Goal: Contribute content: Contribute content

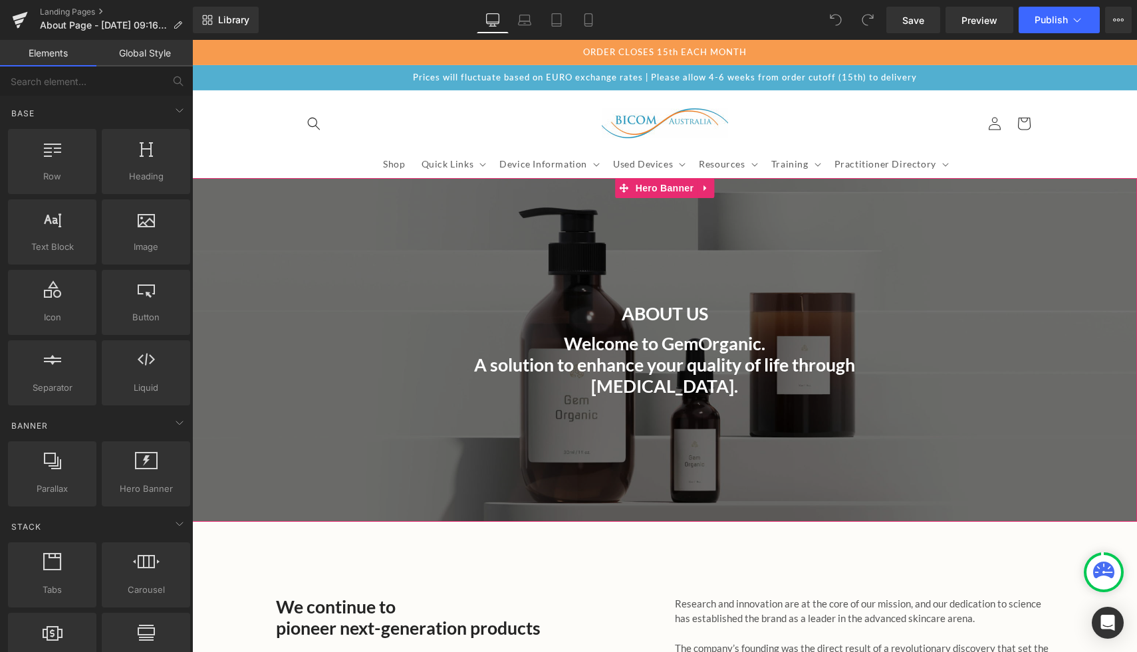
click at [306, 288] on div at bounding box center [664, 349] width 945 height 343
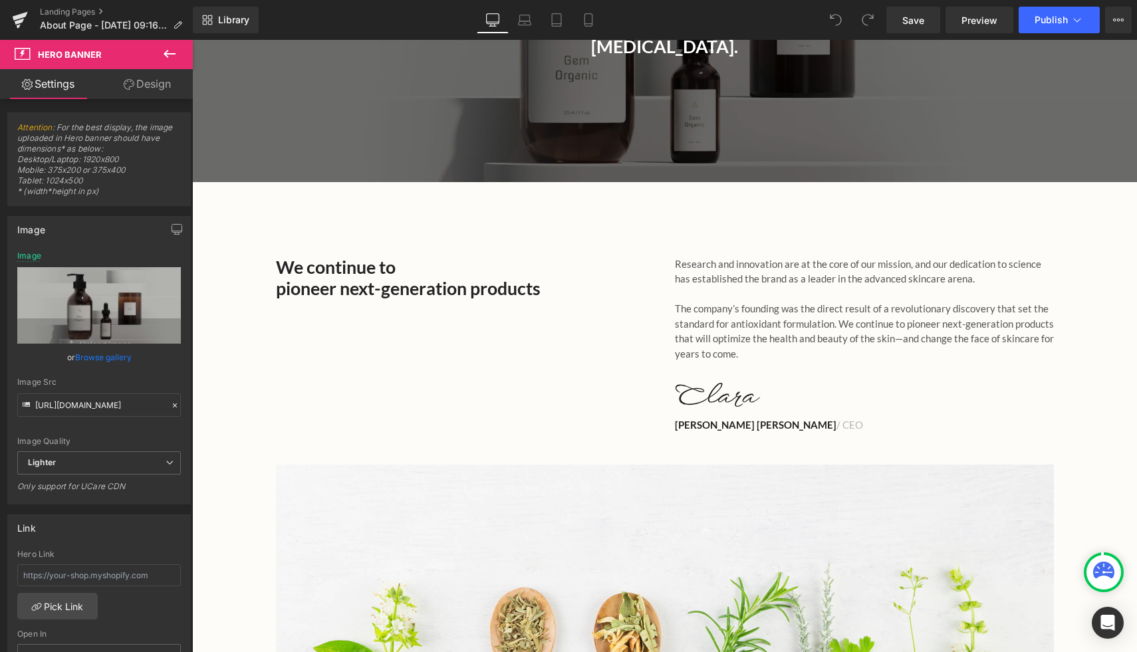
scroll to position [105, 0]
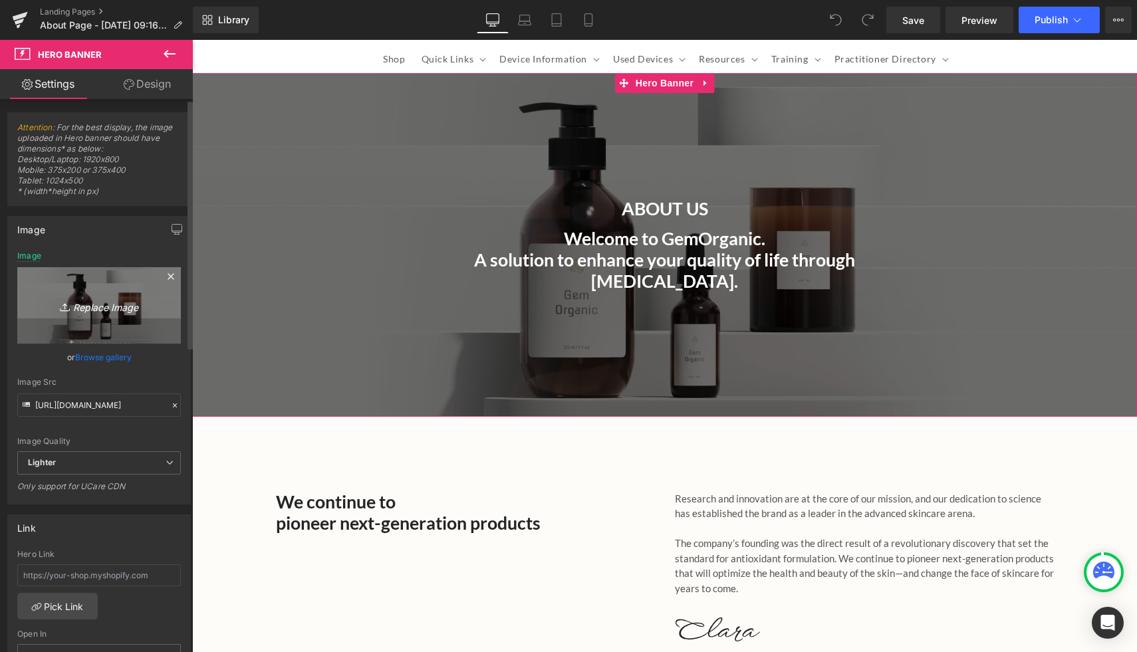
click at [92, 308] on icon "Replace Image" at bounding box center [99, 305] width 106 height 17
type input "C:\fakepath\Glenelg-Golf-Club-1.png"
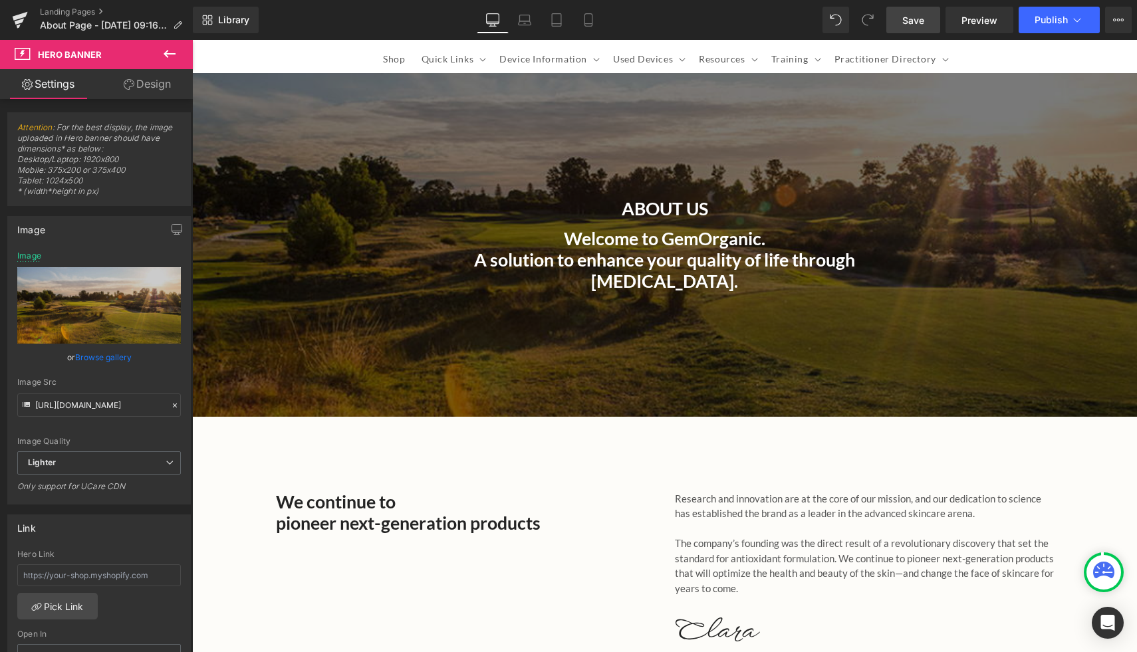
click at [911, 21] on span "Save" at bounding box center [913, 20] width 22 height 14
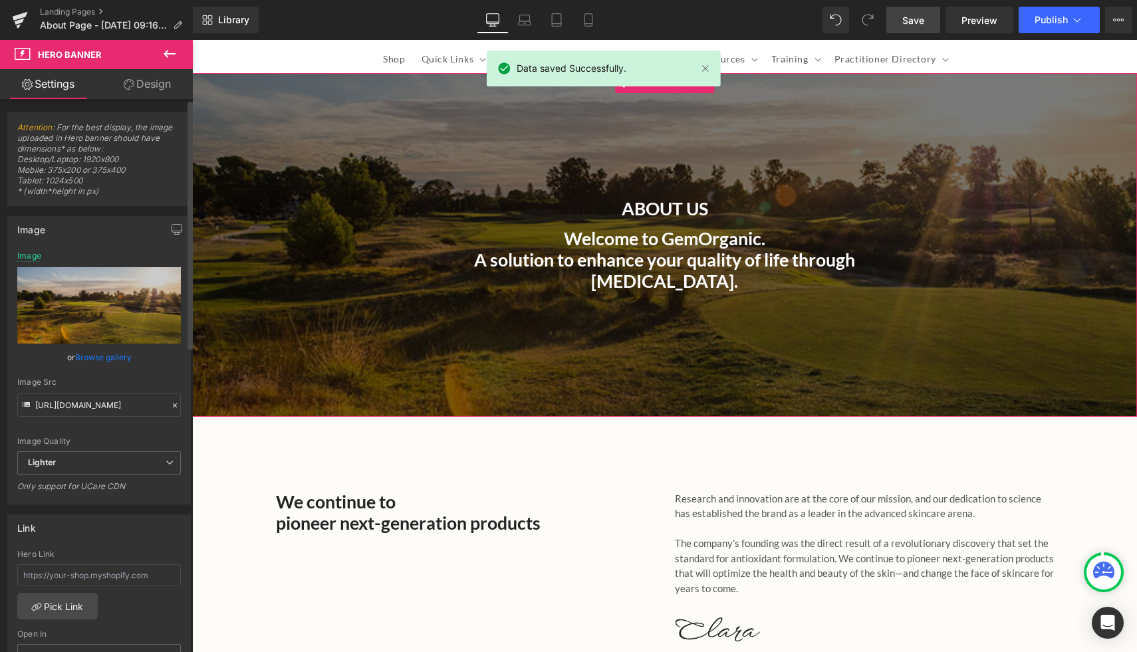
click at [98, 352] on link "Browse gallery" at bounding box center [103, 357] width 57 height 23
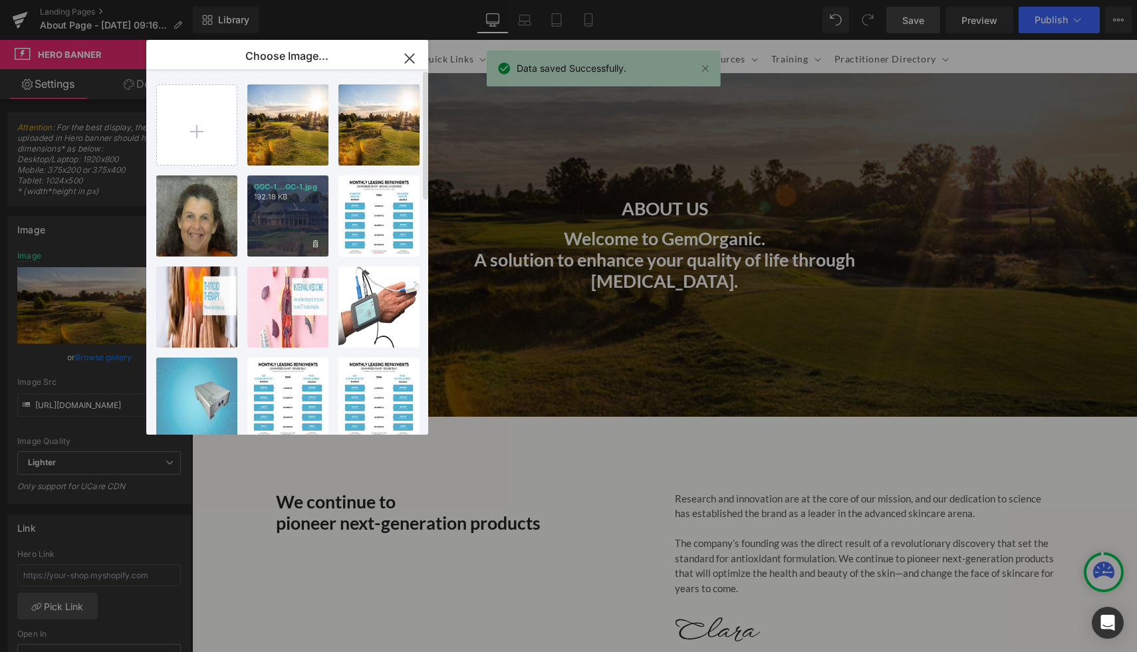
click at [290, 222] on div "GGC-1...GC-1.jpg 192.18 KB" at bounding box center [287, 216] width 81 height 81
type input "[URL][DOMAIN_NAME]"
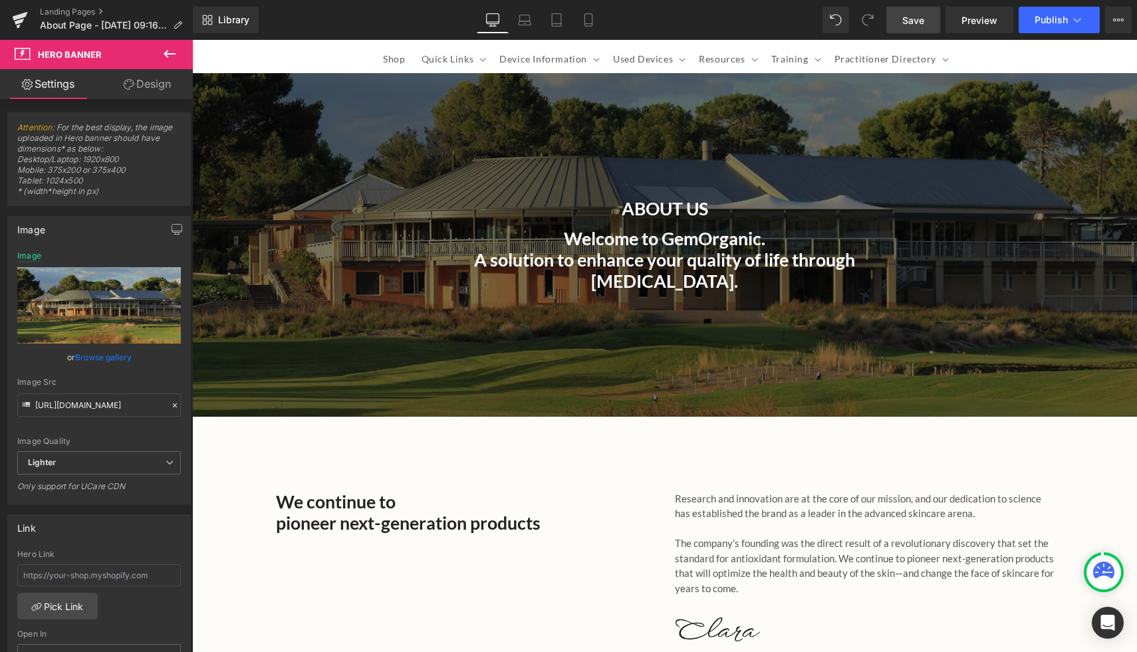
click at [905, 21] on span "Save" at bounding box center [913, 20] width 22 height 14
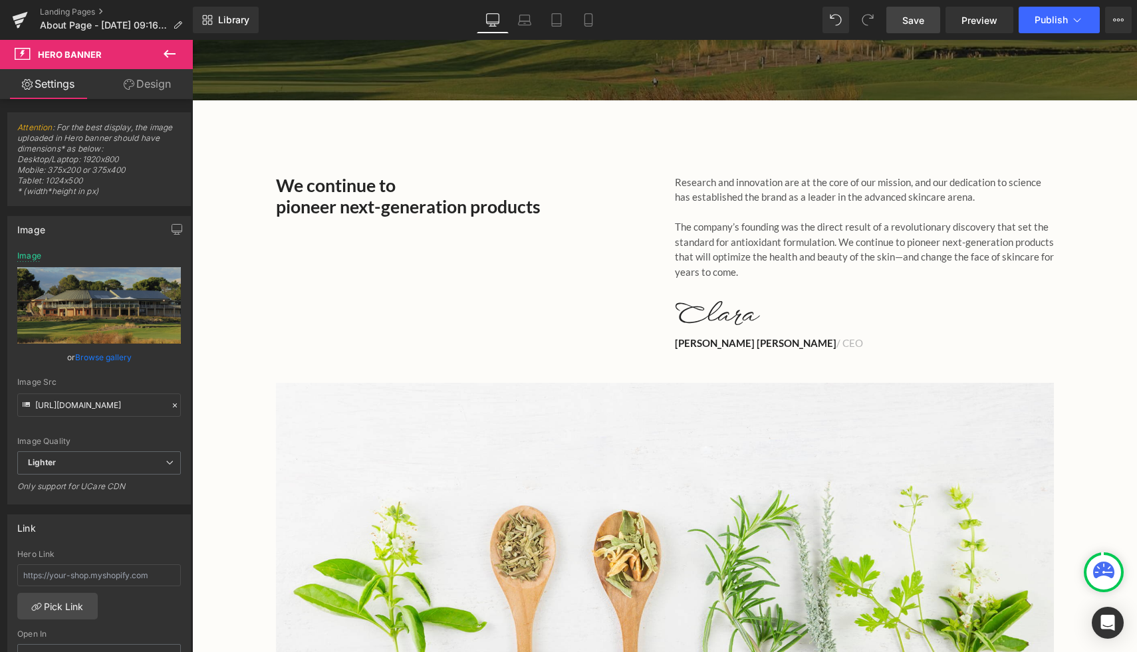
scroll to position [0, 0]
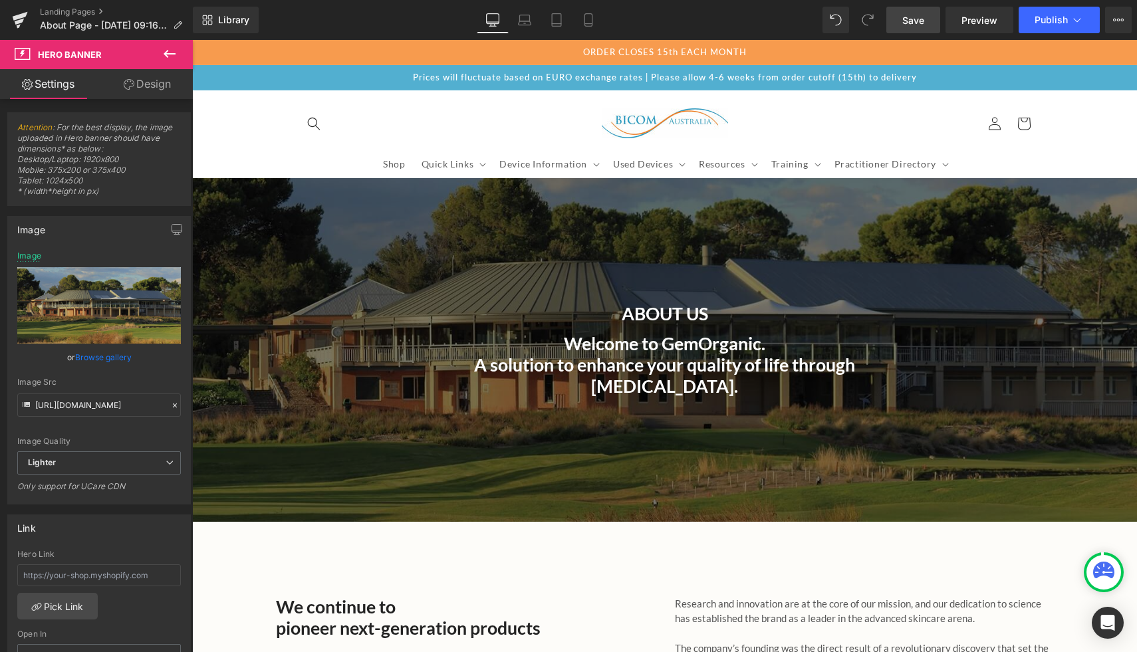
click at [629, 354] on div "Welcome to GemOrganic. A solution to enhance your quality of life through skin …" at bounding box center [665, 361] width 512 height 72
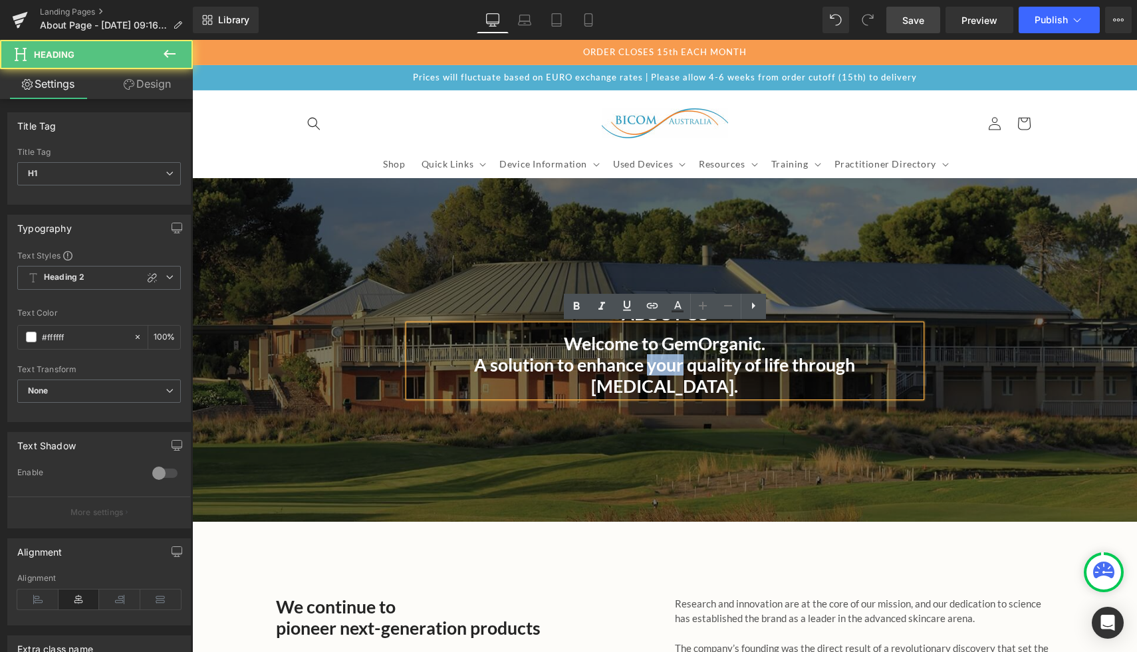
click at [629, 354] on h1 "A solution to enhance your quality of life through skin care." at bounding box center [665, 375] width 512 height 43
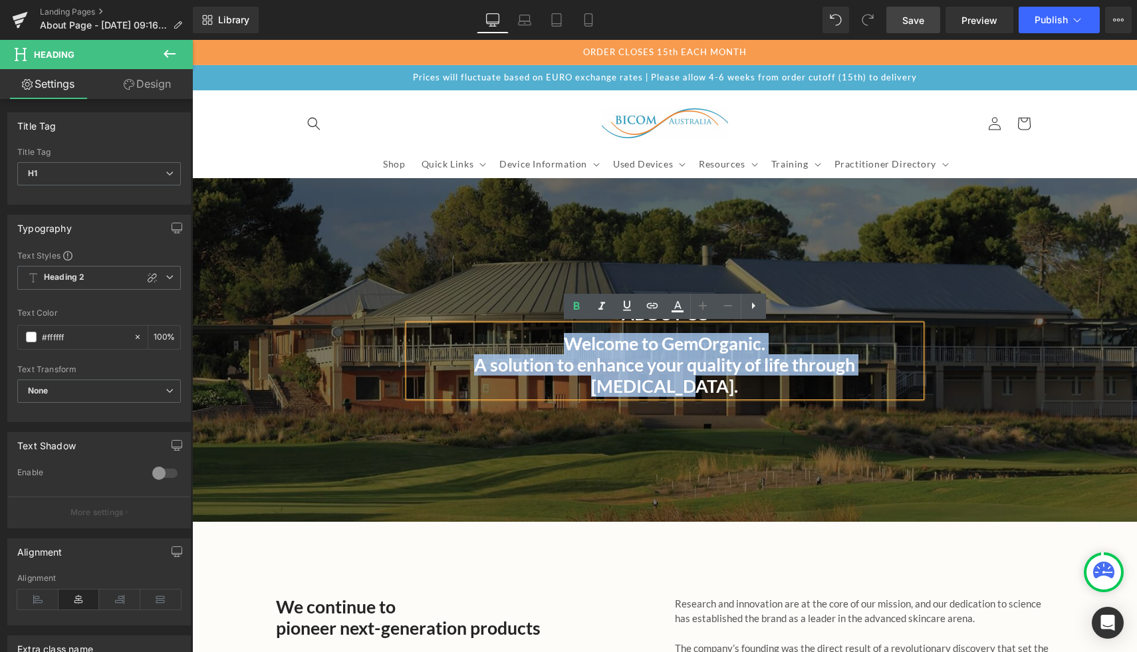
drag, startPoint x: 552, startPoint y: 338, endPoint x: 926, endPoint y: 377, distance: 376.4
click at [926, 377] on div "About Us Heading Welcome to GemOrganic. A solution to enhance your quality of l…" at bounding box center [664, 349] width 945 height 343
paste div
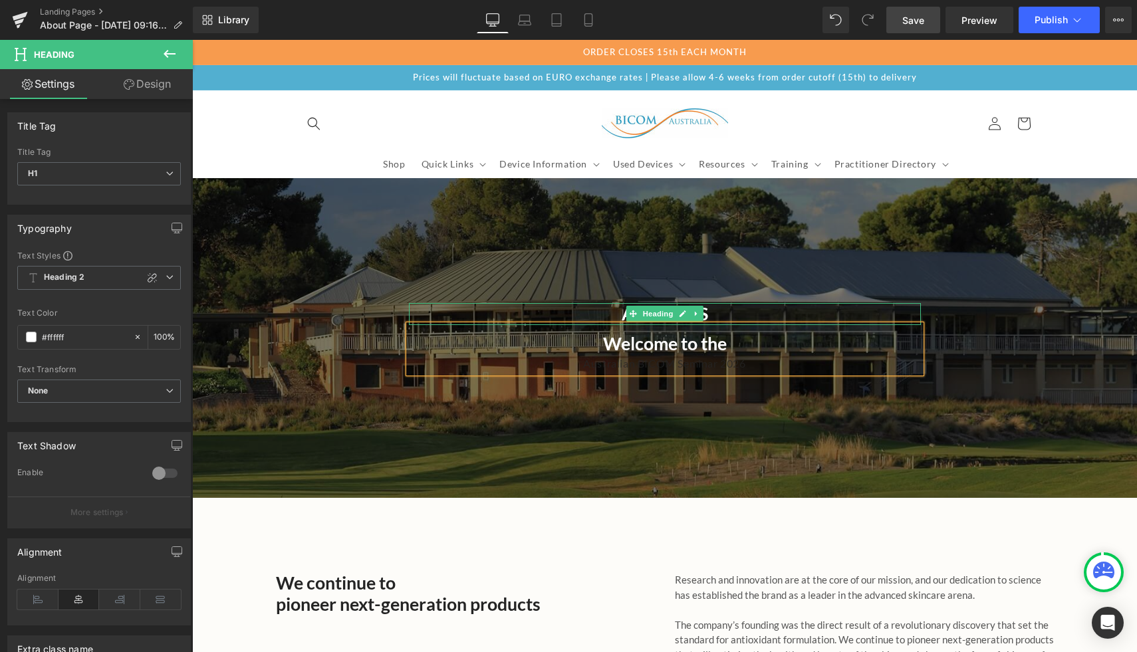
click at [717, 311] on h4 "About Us" at bounding box center [665, 313] width 512 height 21
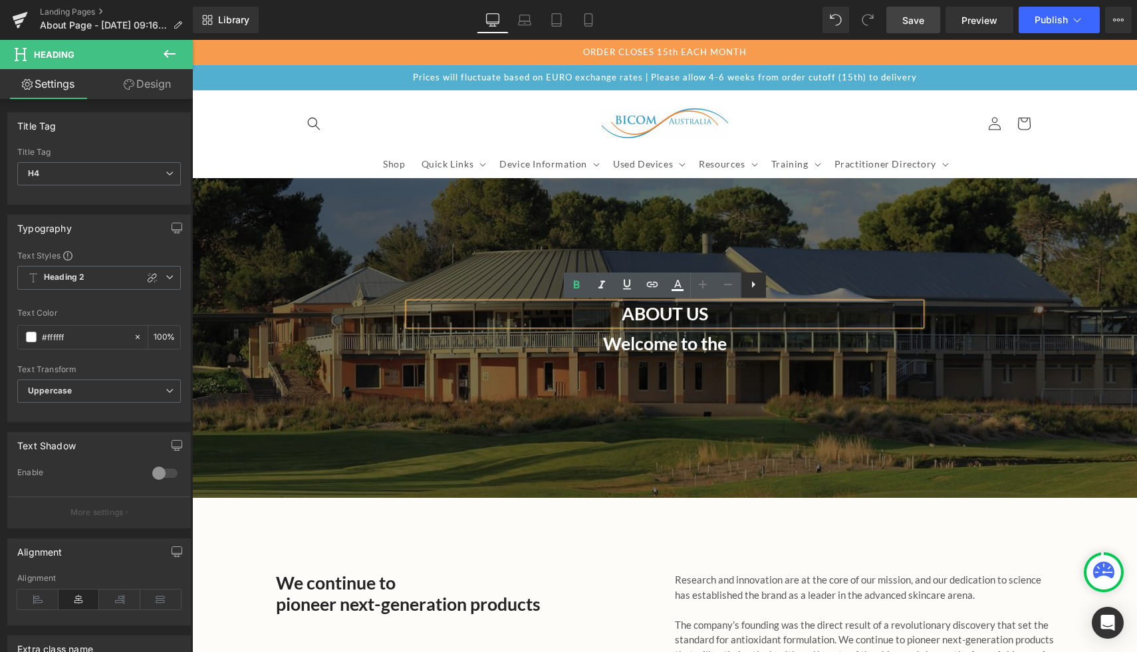
click at [750, 283] on icon at bounding box center [753, 285] width 16 height 16
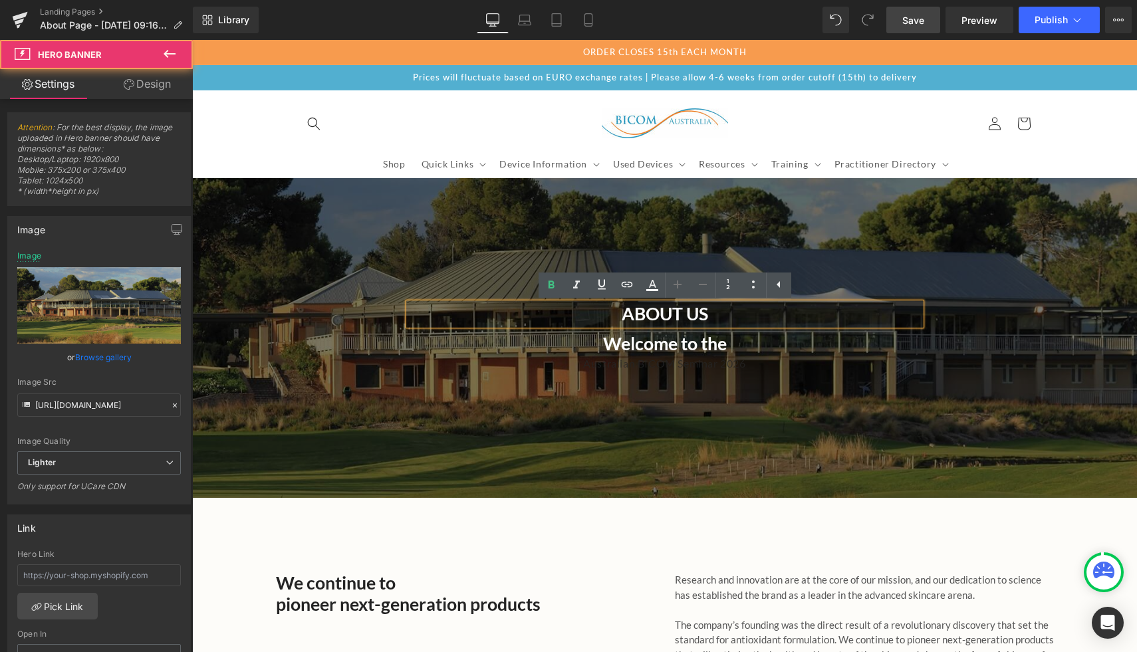
click at [866, 257] on div at bounding box center [664, 338] width 945 height 320
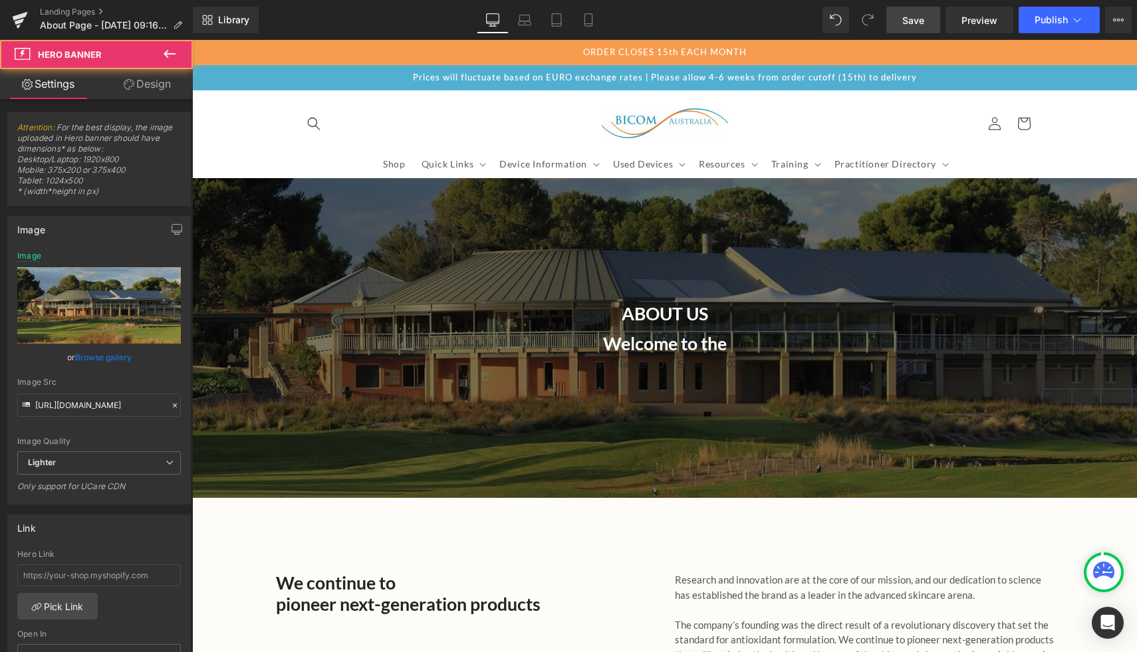
click at [192, 40] on div at bounding box center [192, 40] width 0 height 0
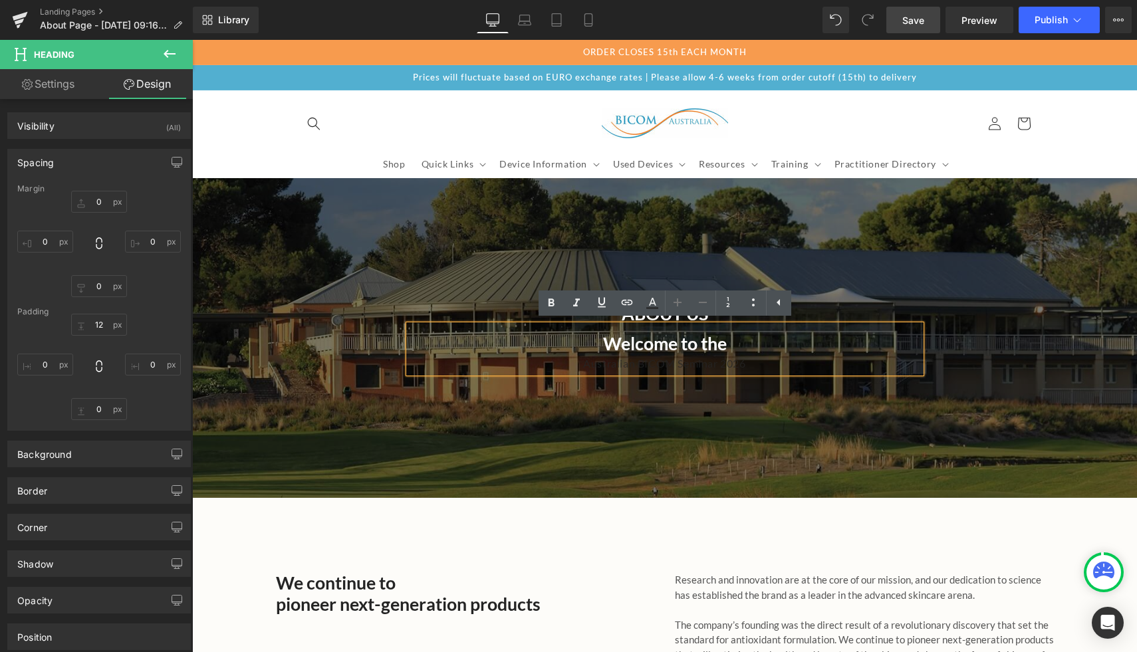
click at [672, 305] on icon at bounding box center [678, 303] width 16 height 16
click at [423, 286] on div at bounding box center [664, 338] width 945 height 320
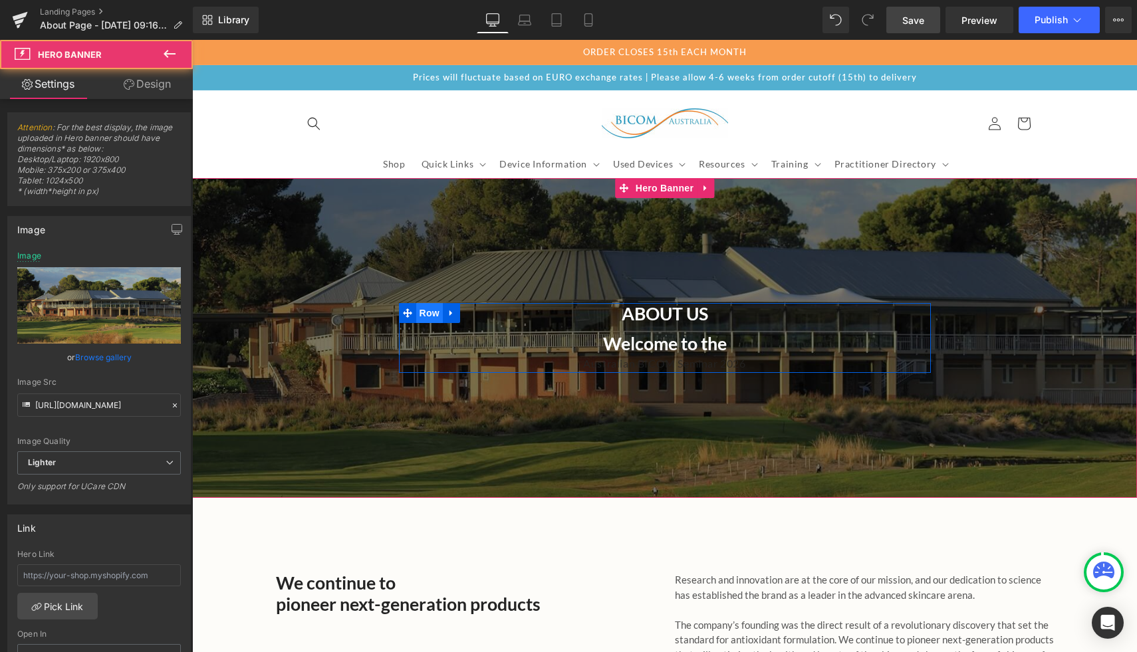
click at [442, 317] on span "Row" at bounding box center [429, 313] width 27 height 20
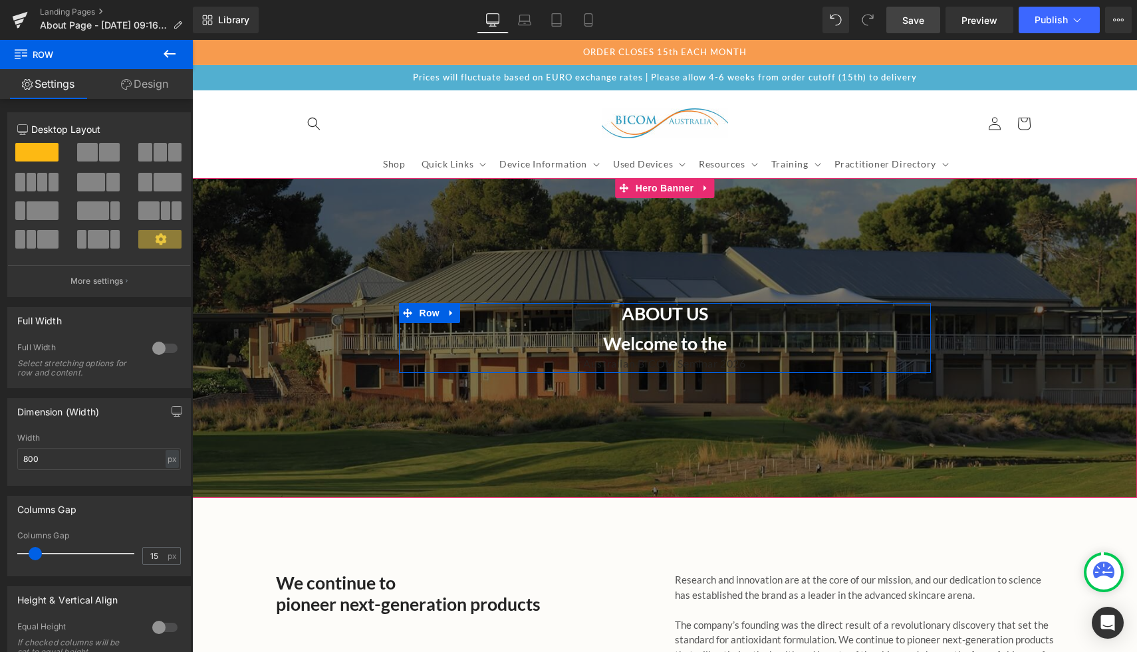
click at [569, 319] on h4 "About Us" at bounding box center [665, 313] width 512 height 21
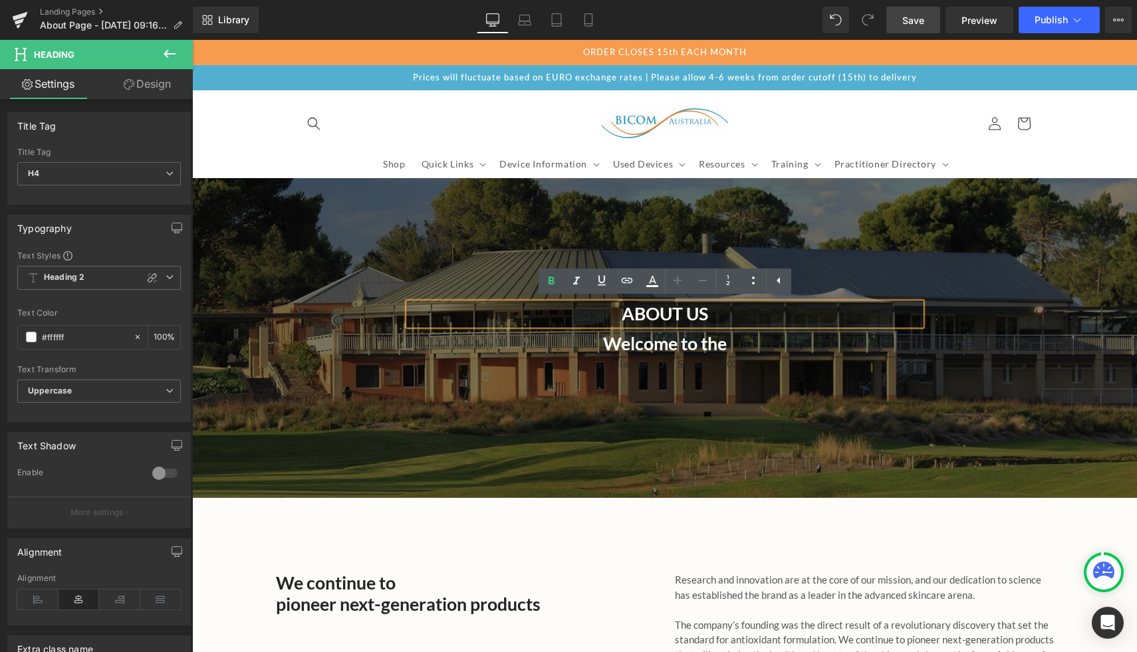
click at [791, 363] on div "Australian BICOM Seminar 2026" at bounding box center [665, 363] width 512 height 19
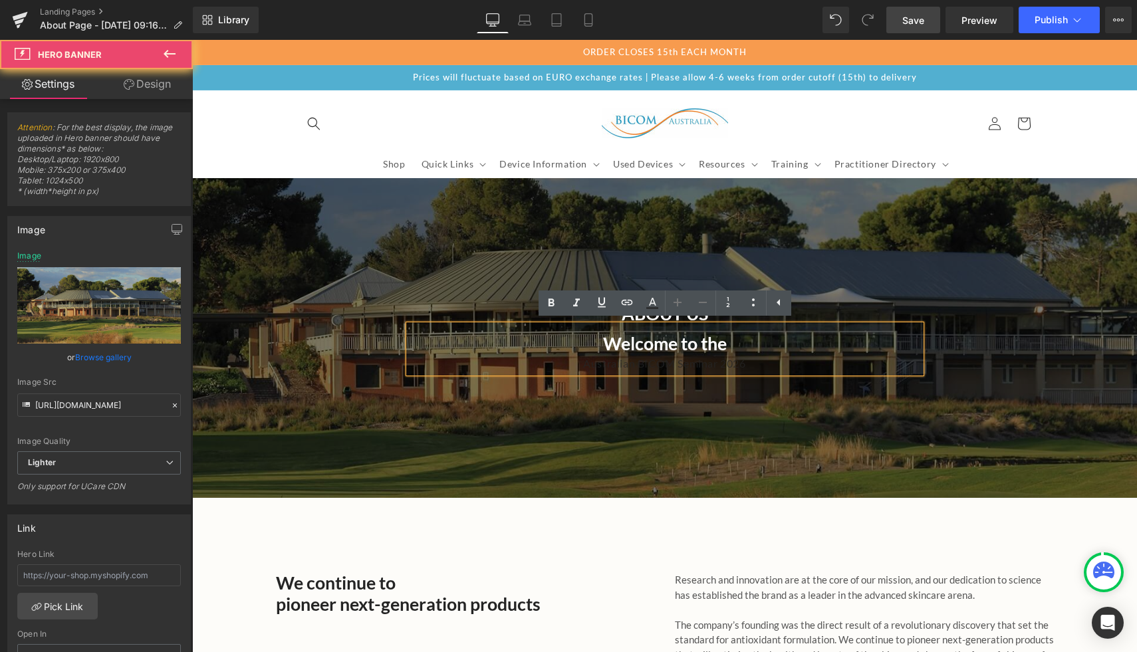
click at [888, 253] on div at bounding box center [664, 338] width 945 height 320
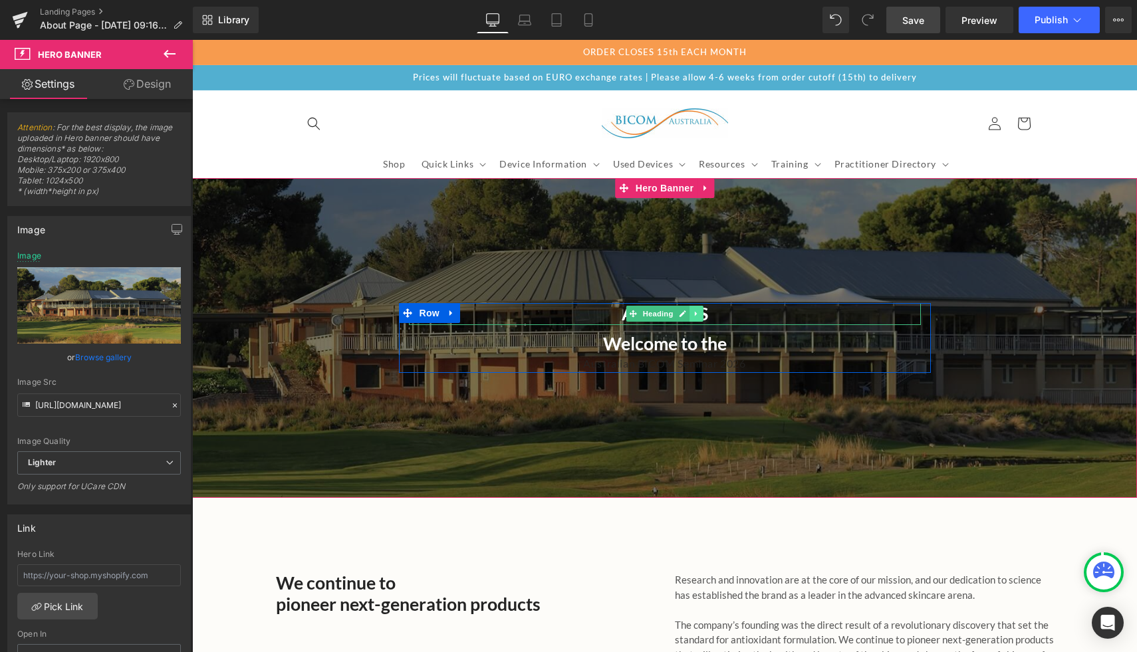
click at [696, 315] on icon at bounding box center [696, 314] width 7 height 8
click at [700, 313] on icon at bounding box center [703, 314] width 7 height 8
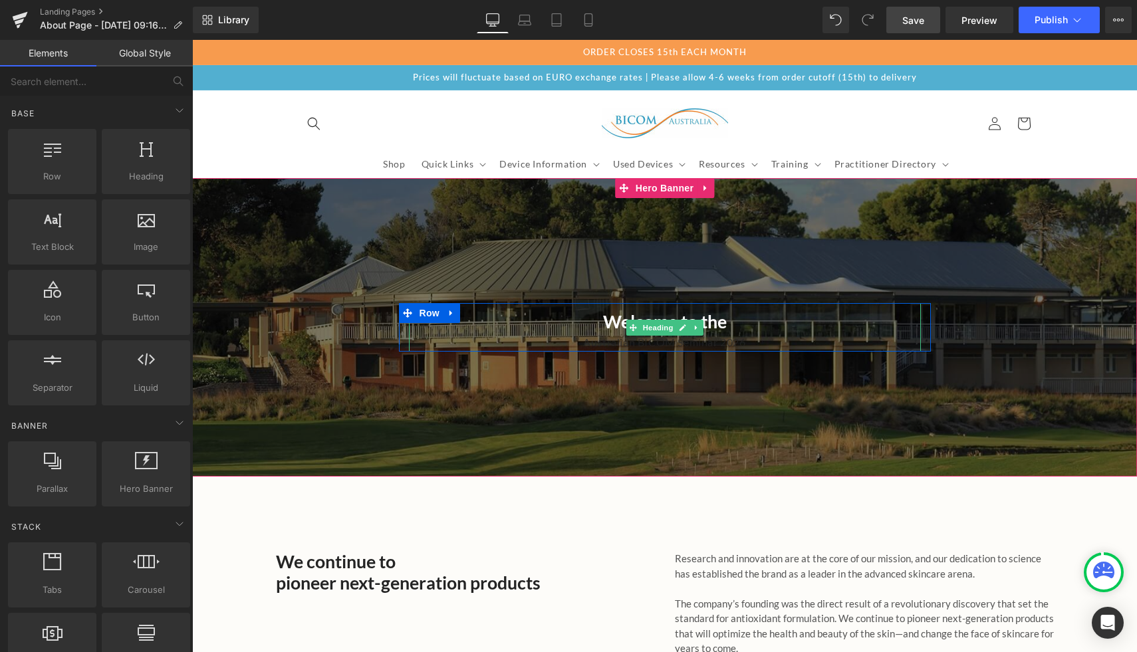
click at [743, 325] on h1 "Welcome to the" at bounding box center [665, 321] width 512 height 21
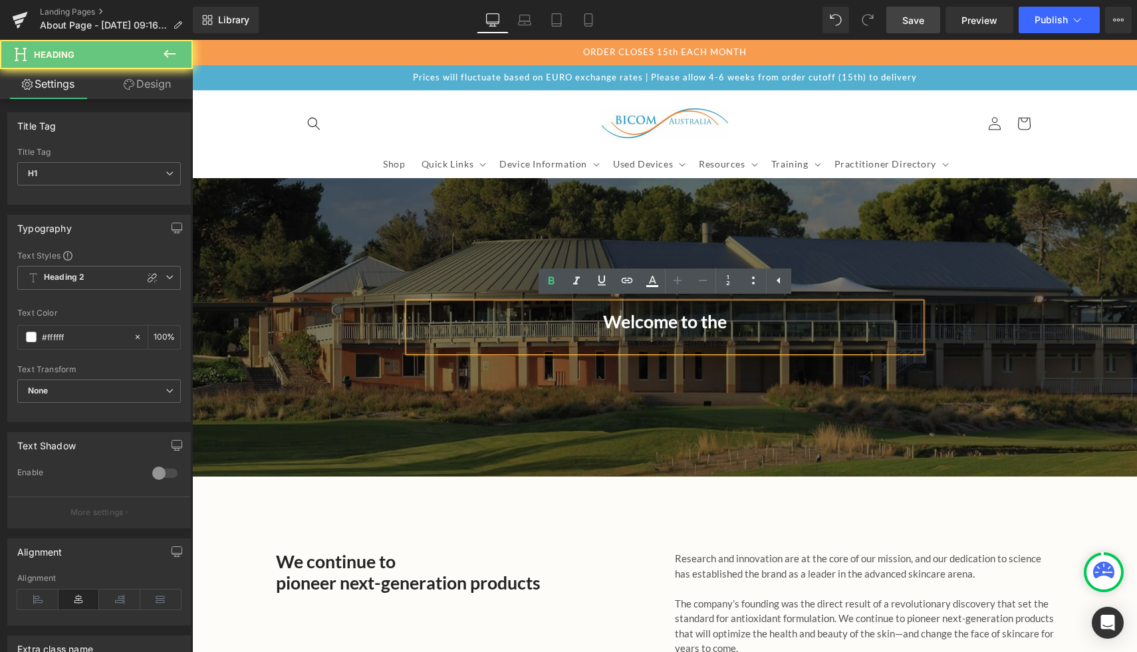
click at [743, 325] on h1 "Welcome to the" at bounding box center [665, 321] width 512 height 21
click at [742, 328] on h1 "Welcome to the" at bounding box center [665, 321] width 512 height 21
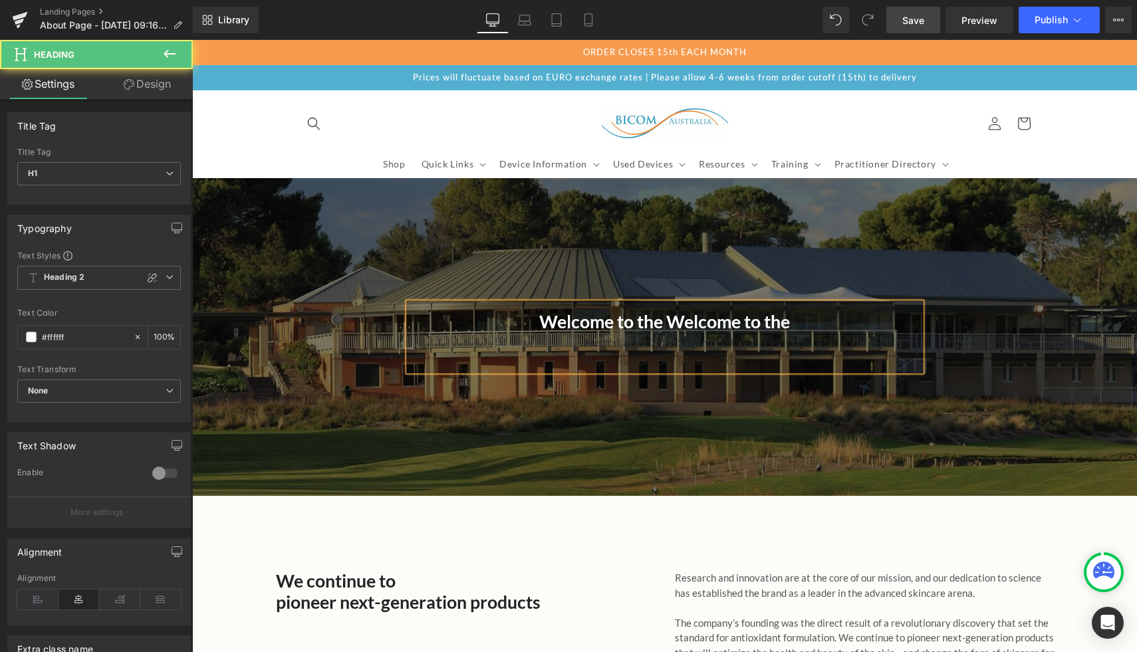
drag, startPoint x: 802, startPoint y: 330, endPoint x: 502, endPoint y: 311, distance: 300.5
click at [502, 311] on h1 "Welcome to the Welcome to the" at bounding box center [665, 321] width 512 height 21
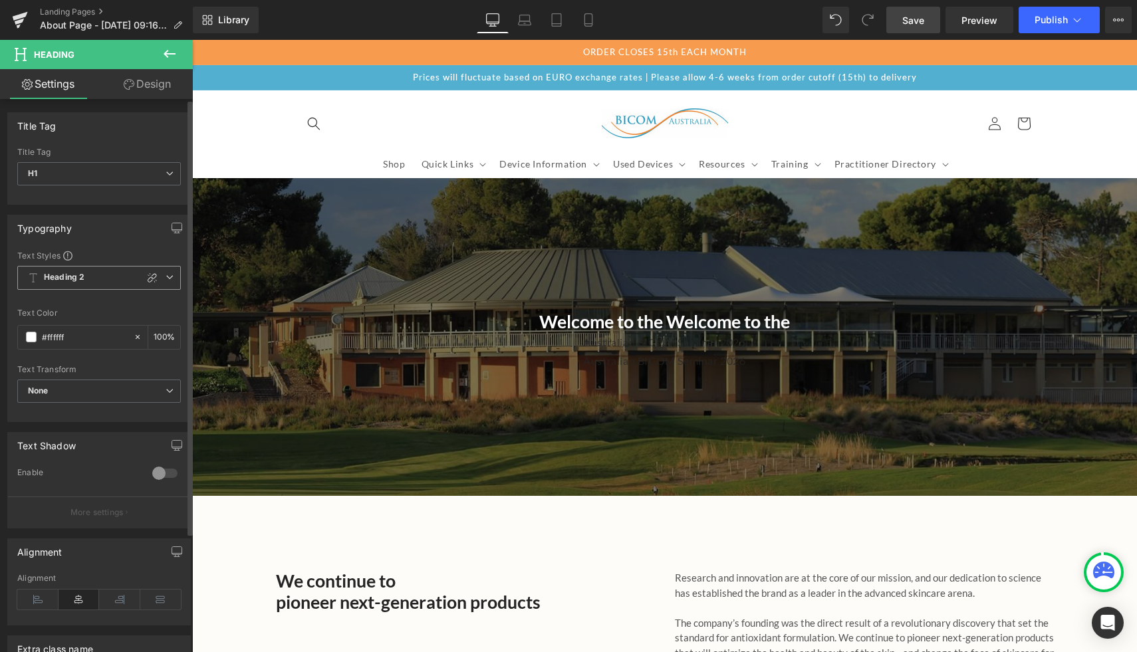
click at [166, 278] on icon at bounding box center [170, 277] width 8 height 8
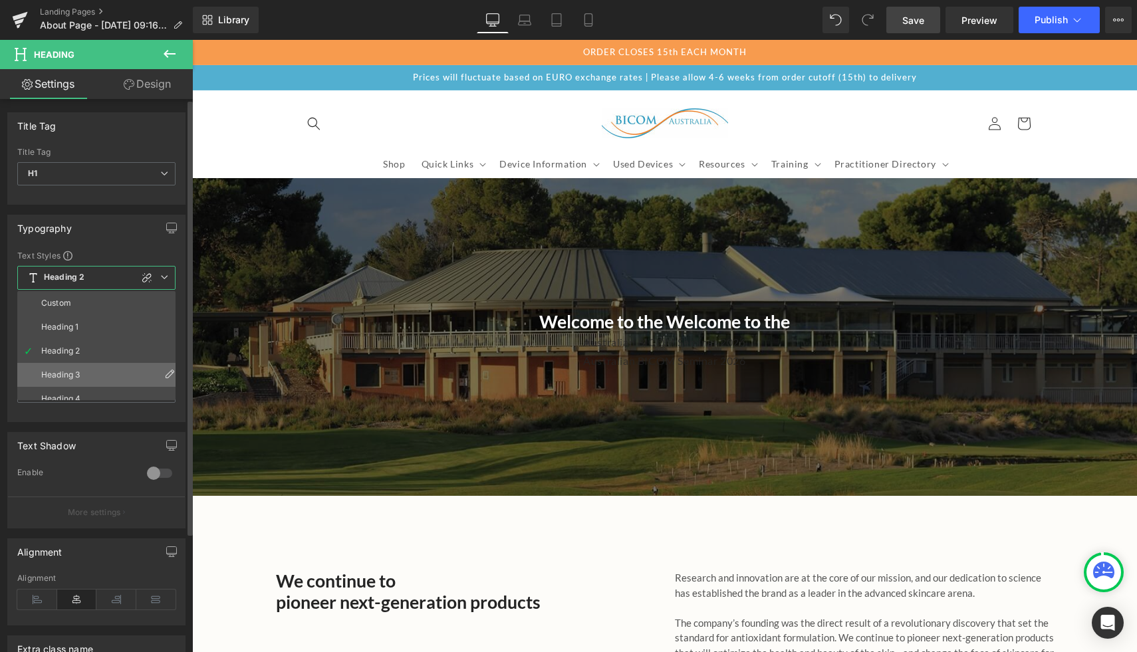
click at [106, 372] on li "Heading 3" at bounding box center [99, 375] width 164 height 24
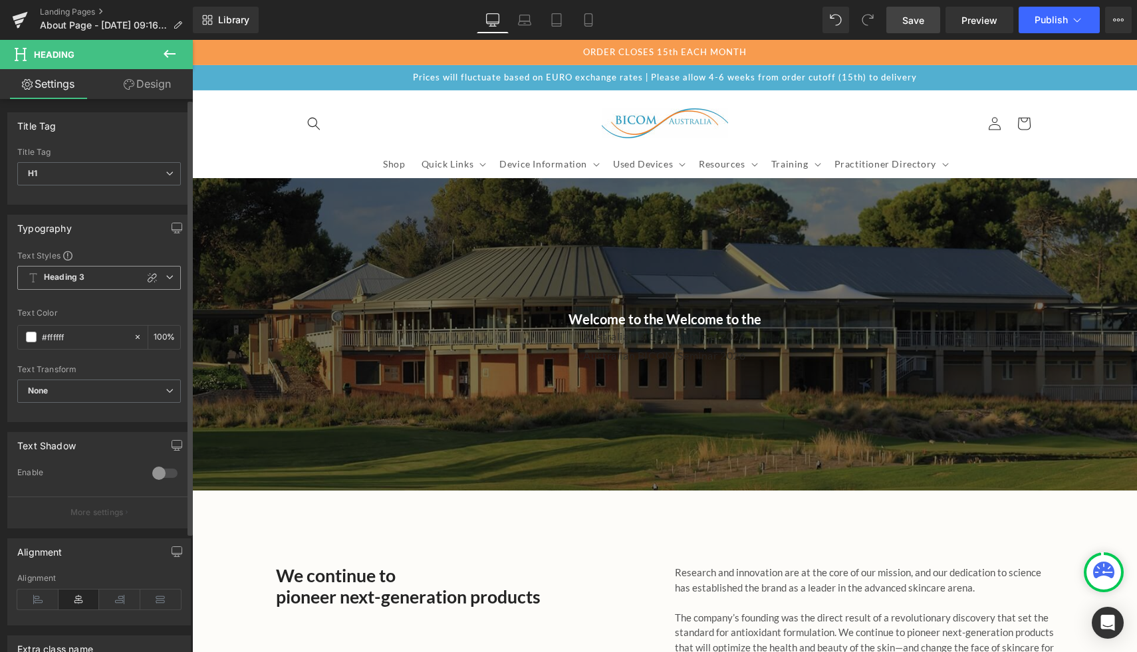
click at [168, 274] on icon at bounding box center [170, 277] width 8 height 8
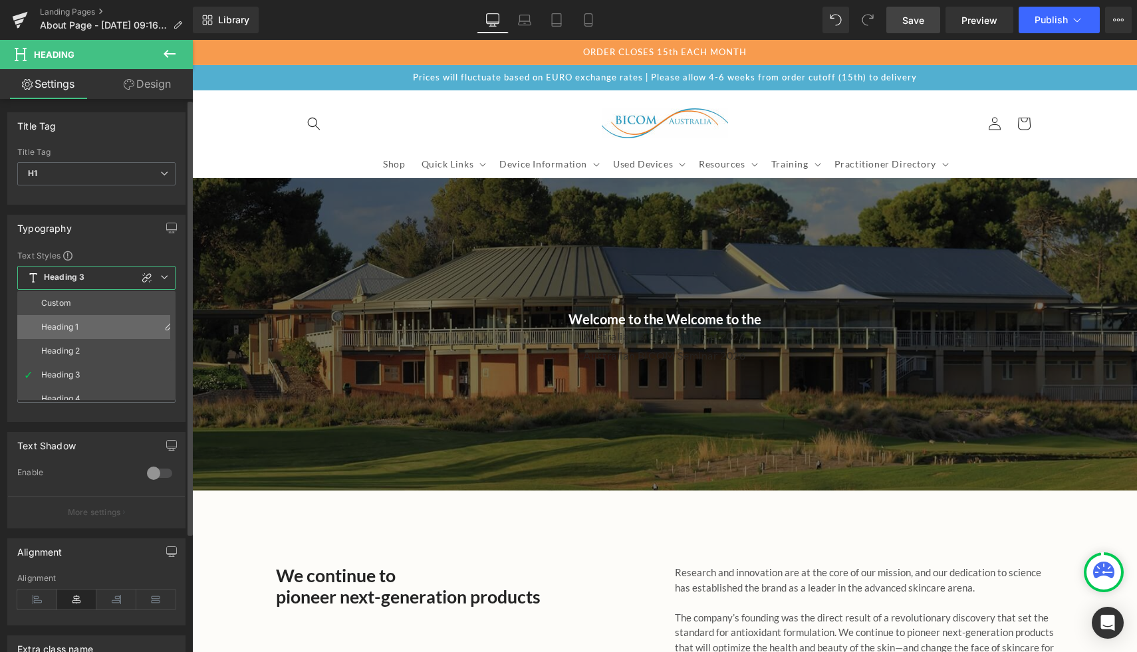
click at [86, 324] on li "Heading 1" at bounding box center [99, 327] width 164 height 24
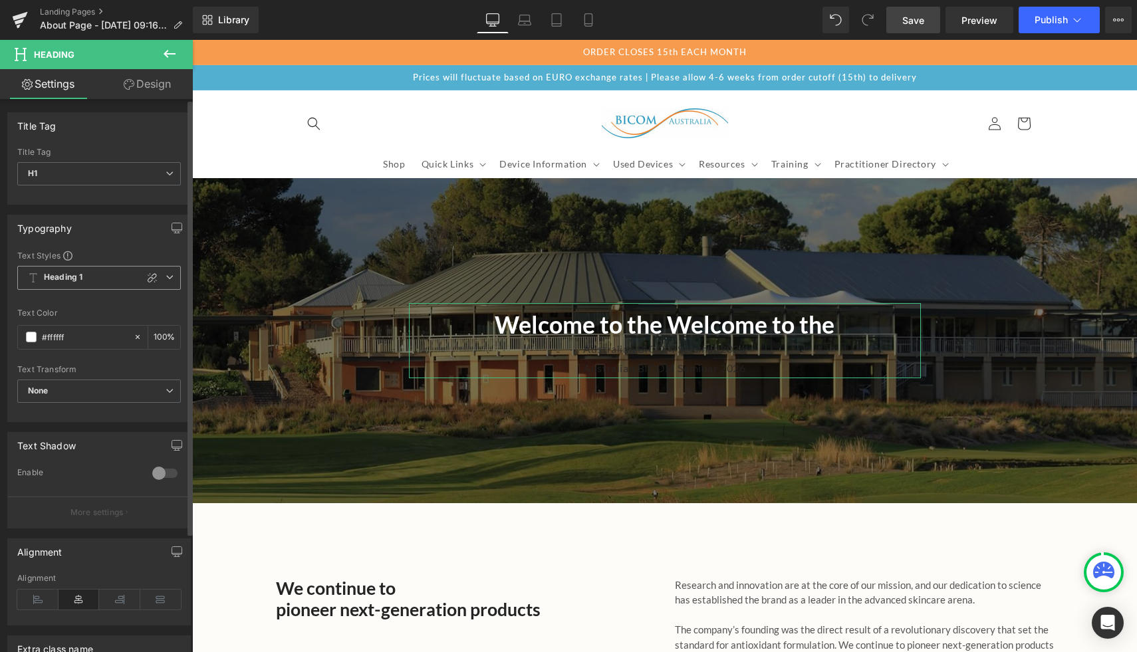
click at [104, 284] on span "Heading 1" at bounding box center [99, 278] width 164 height 24
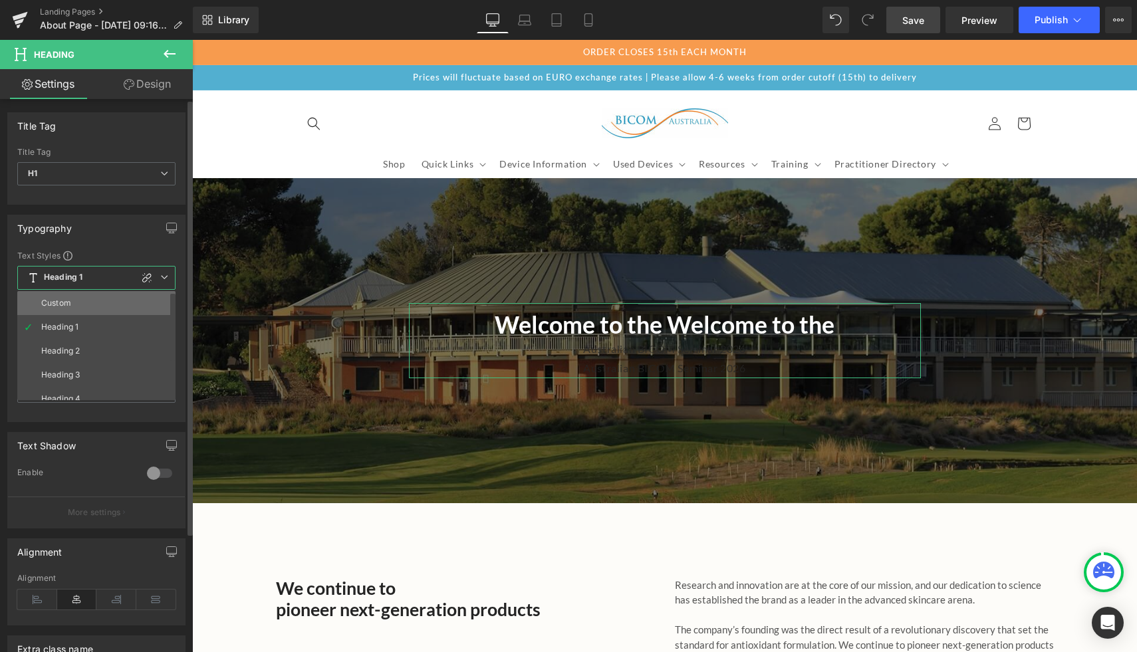
click at [92, 307] on li "Custom" at bounding box center [99, 303] width 164 height 24
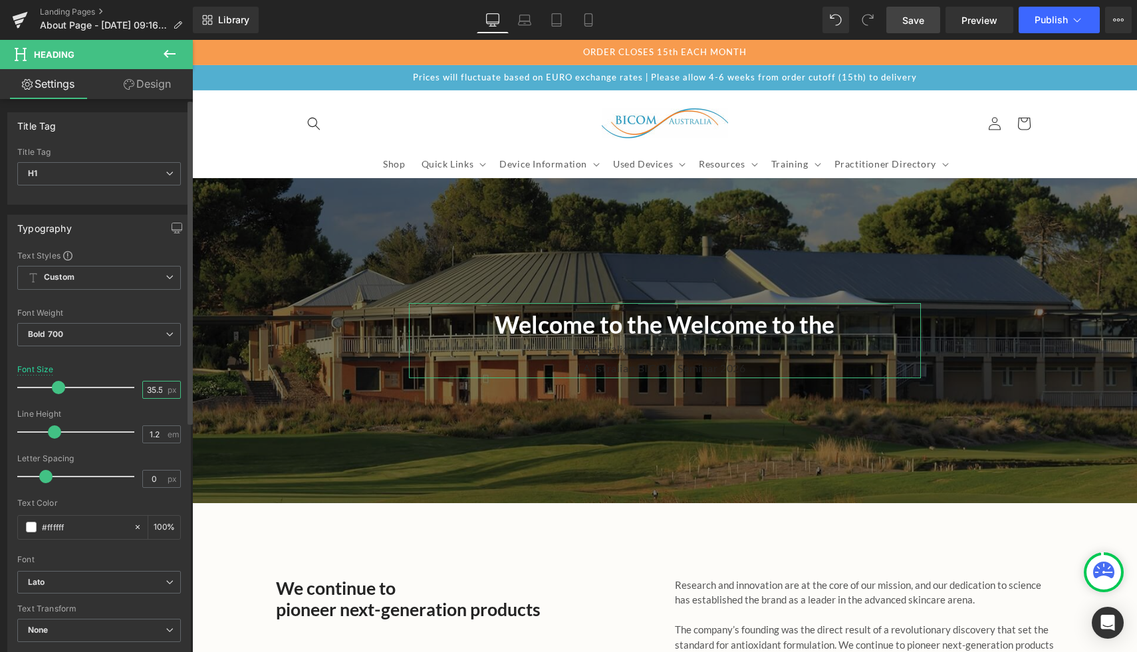
click at [156, 395] on input "35.55" at bounding box center [154, 390] width 23 height 17
click at [146, 389] on input "35.55" at bounding box center [154, 390] width 23 height 17
type input "49"
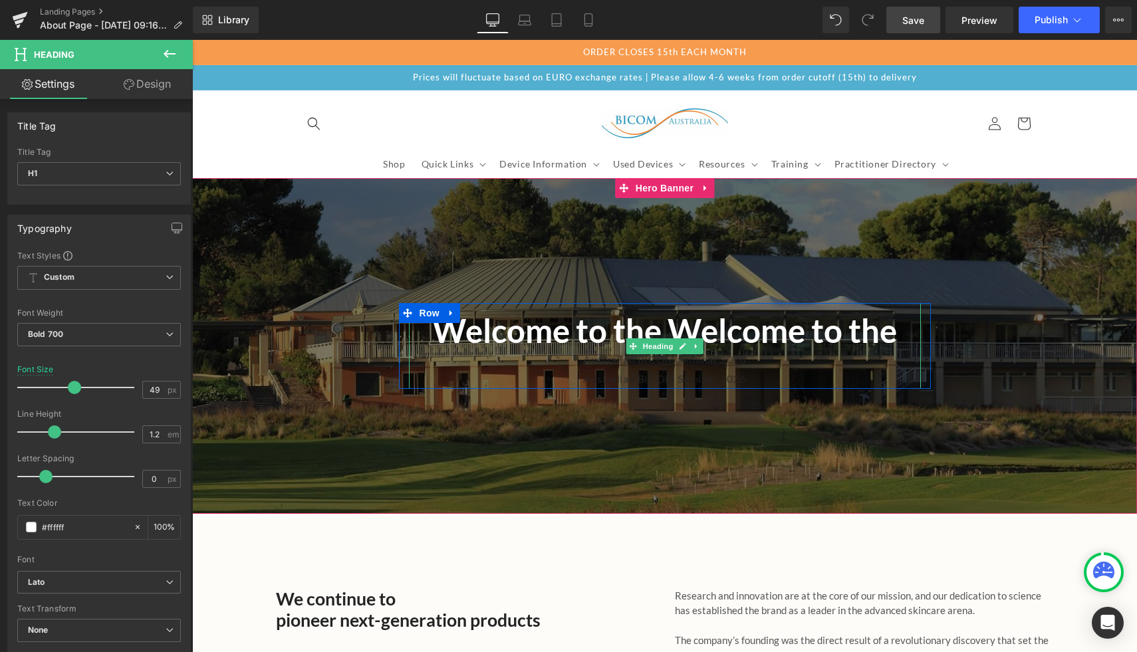
click at [646, 323] on h1 "Welcome to the Welcome to the" at bounding box center [665, 330] width 512 height 39
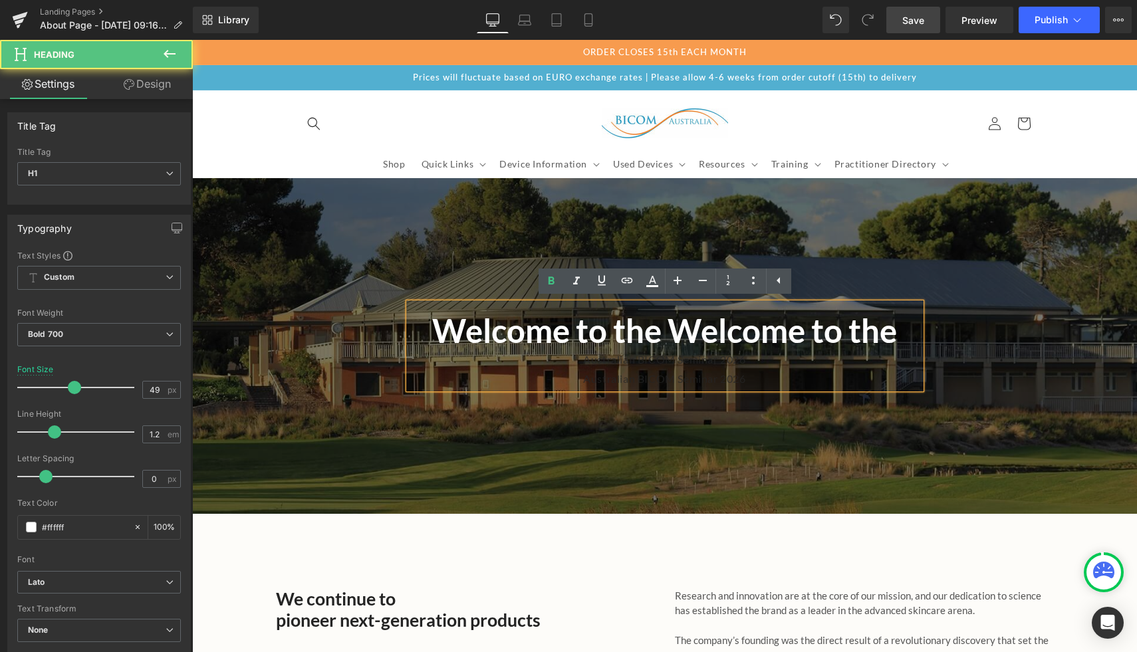
click at [663, 323] on h1 "Welcome to the Welcome to the" at bounding box center [665, 330] width 512 height 39
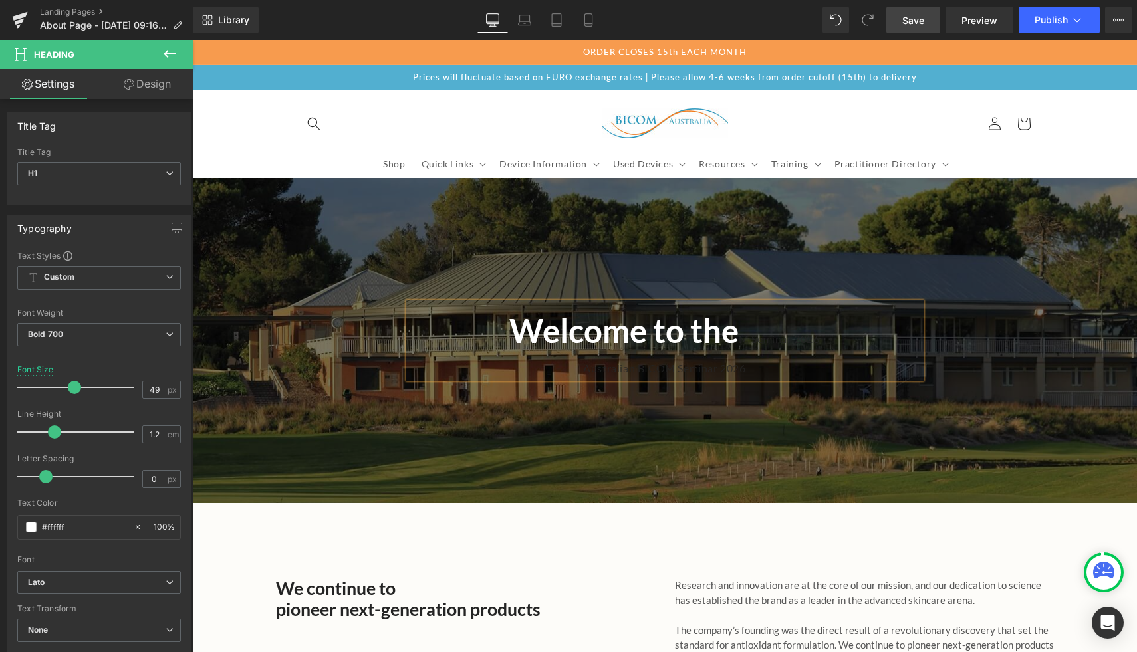
click at [754, 337] on span "M Seminar 2026" at bounding box center [779, 338] width 80 height 13
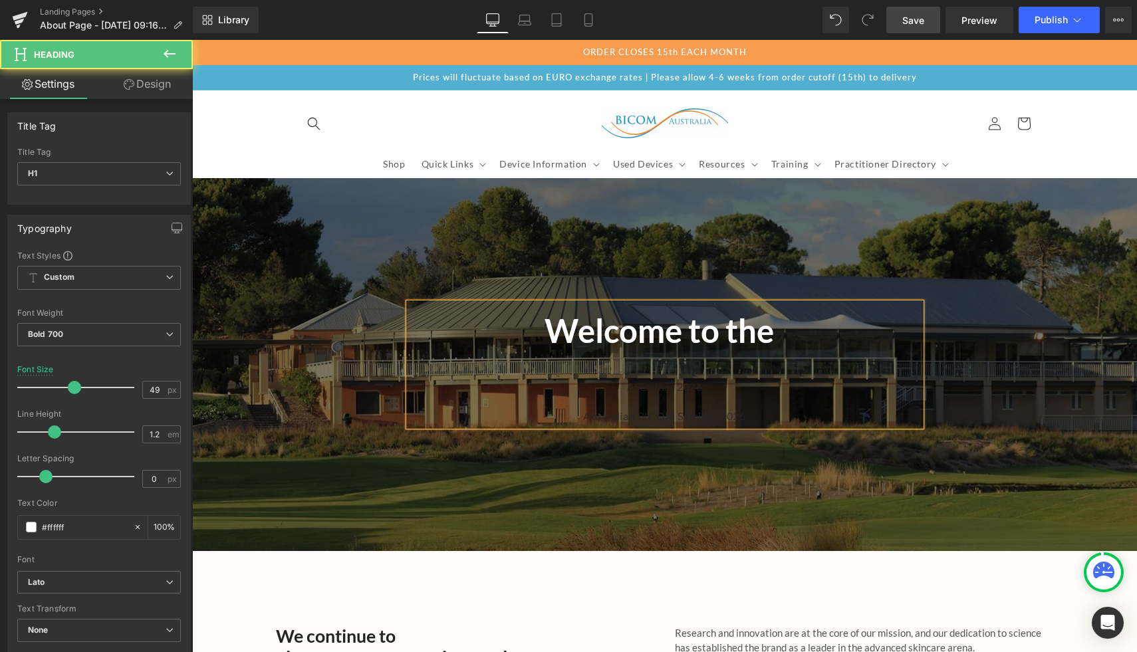
click at [801, 376] on h1 "ASeminar 2026" at bounding box center [665, 383] width 512 height 48
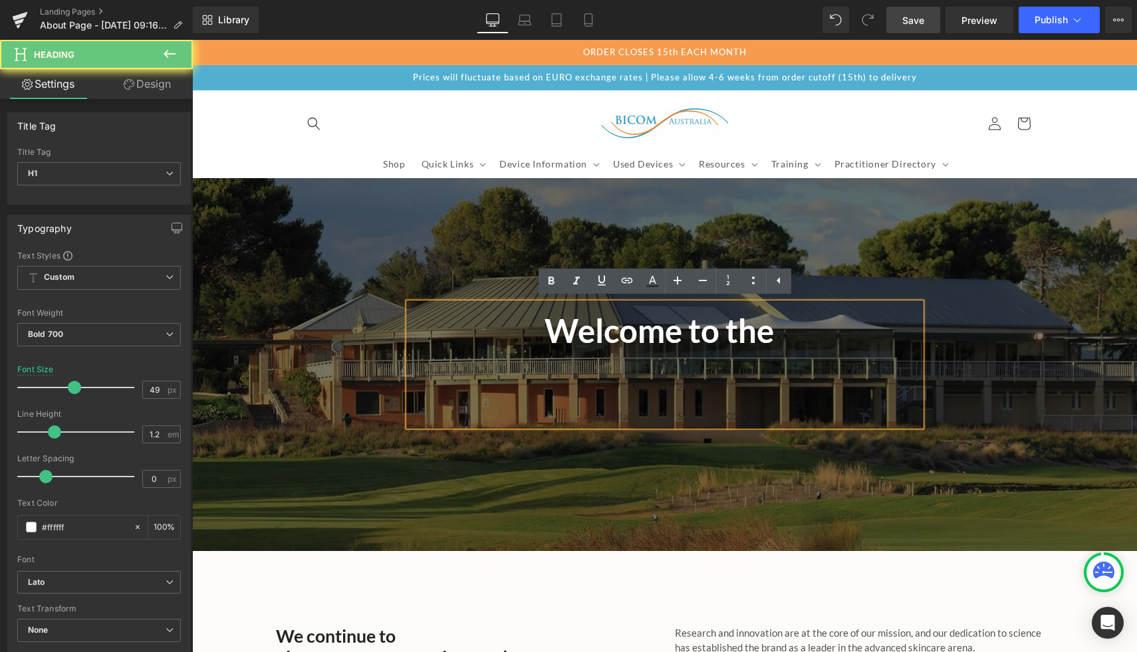
click at [801, 376] on h1 "ASeminar 2026" at bounding box center [665, 383] width 512 height 48
click at [656, 393] on h1 "ASeminar 2026" at bounding box center [665, 383] width 512 height 48
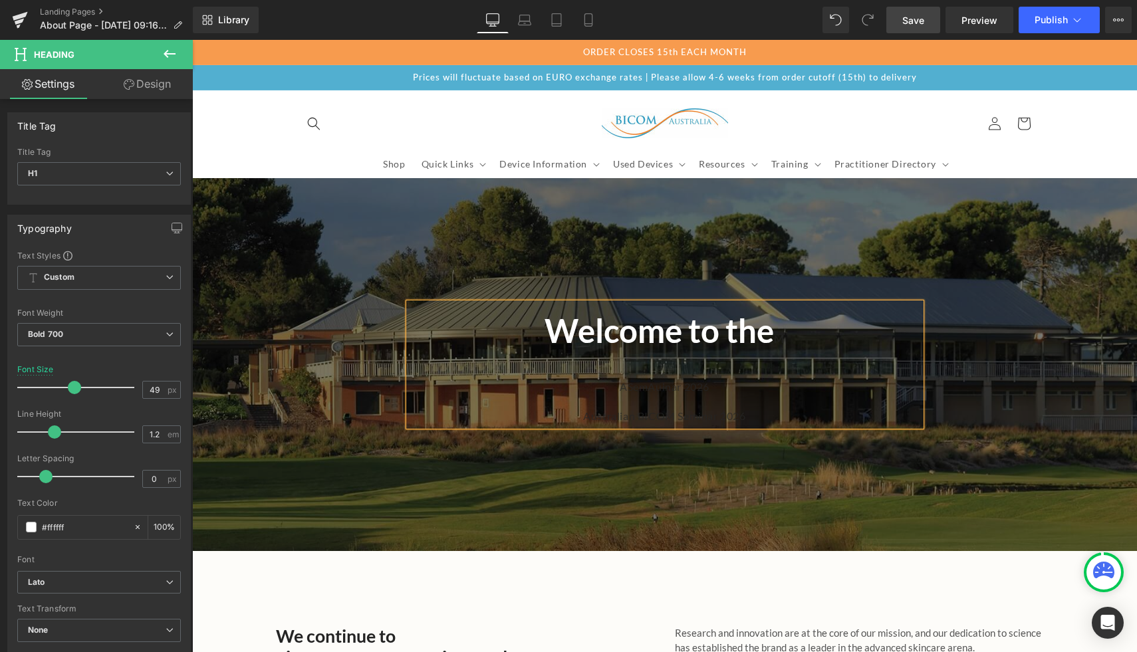
click at [660, 397] on h1 "ASemAuinar 2026" at bounding box center [665, 383] width 512 height 48
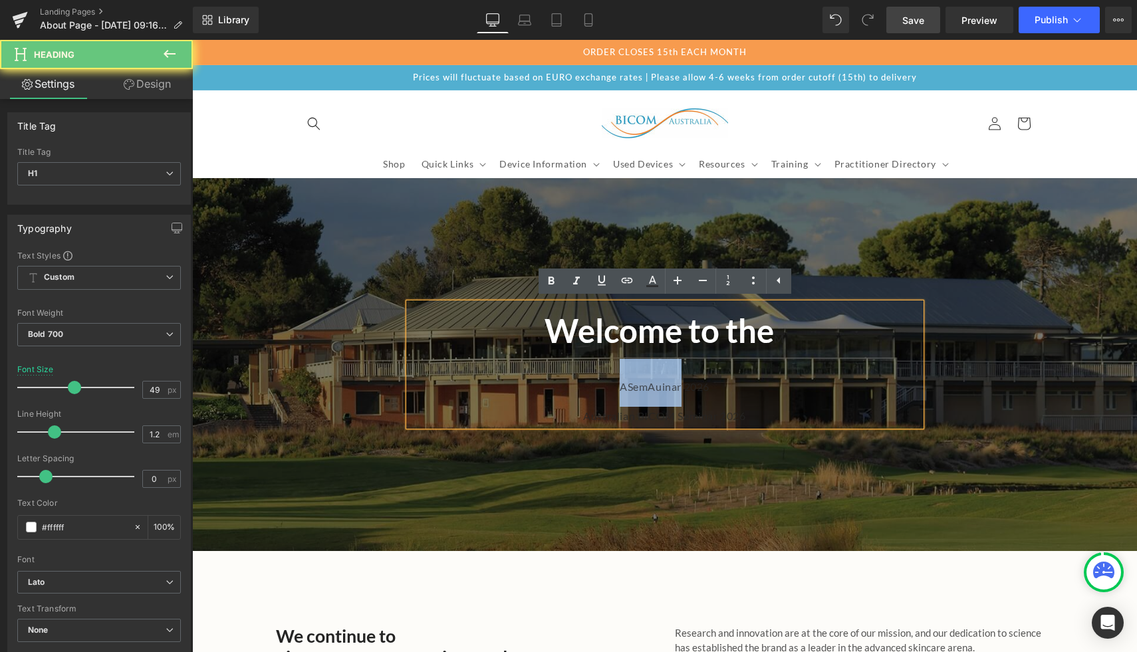
click at [660, 397] on h1 "ASemAuinar 2026" at bounding box center [665, 383] width 512 height 48
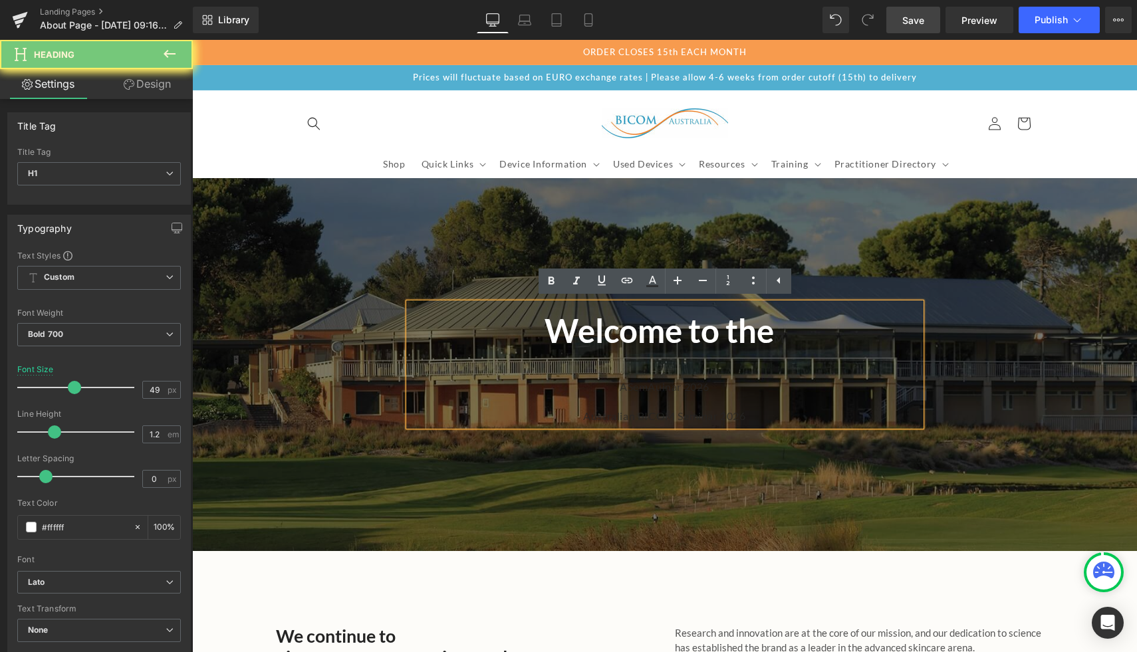
click at [719, 381] on h1 "ASemAuinar 2026" at bounding box center [665, 383] width 512 height 48
drag, startPoint x: 731, startPoint y: 374, endPoint x: 714, endPoint y: 374, distance: 16.6
click at [731, 374] on h1 "ASemAuinar 2026" at bounding box center [665, 383] width 512 height 48
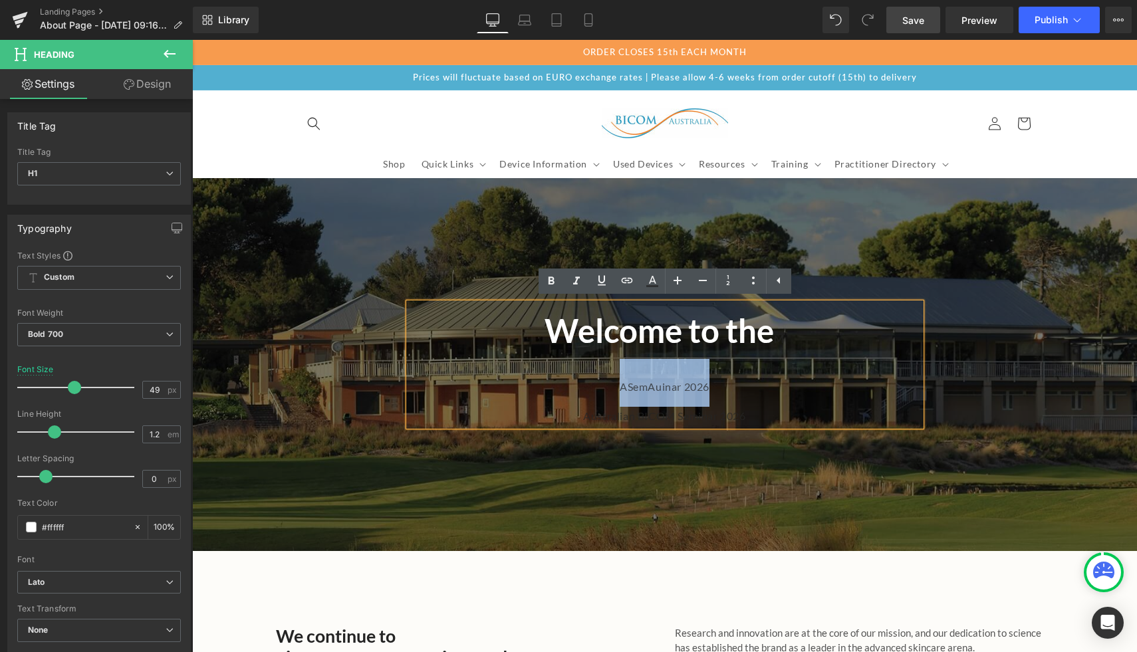
drag, startPoint x: 540, startPoint y: 373, endPoint x: 931, endPoint y: 402, distance: 392.1
click at [932, 402] on span "Welcome to the M ASemAuinar 2026 Australian BICOM Seminar 2026 Heading Row" at bounding box center [664, 364] width 945 height 122
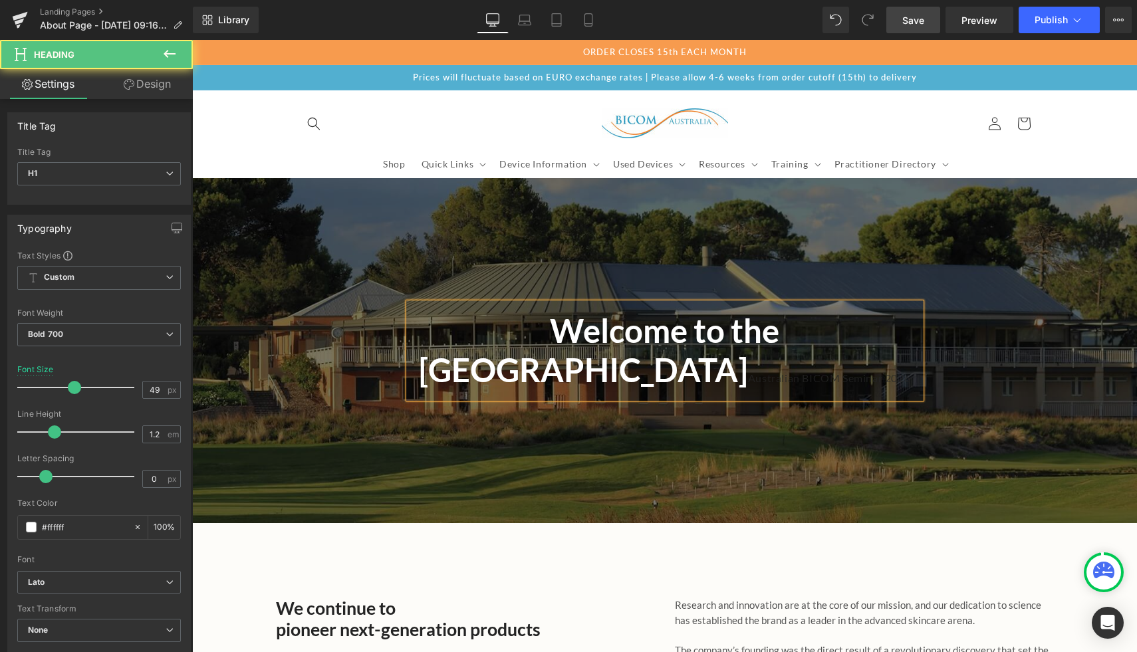
click at [793, 372] on span "Australian BICOM Seminar 2026" at bounding box center [829, 378] width 162 height 13
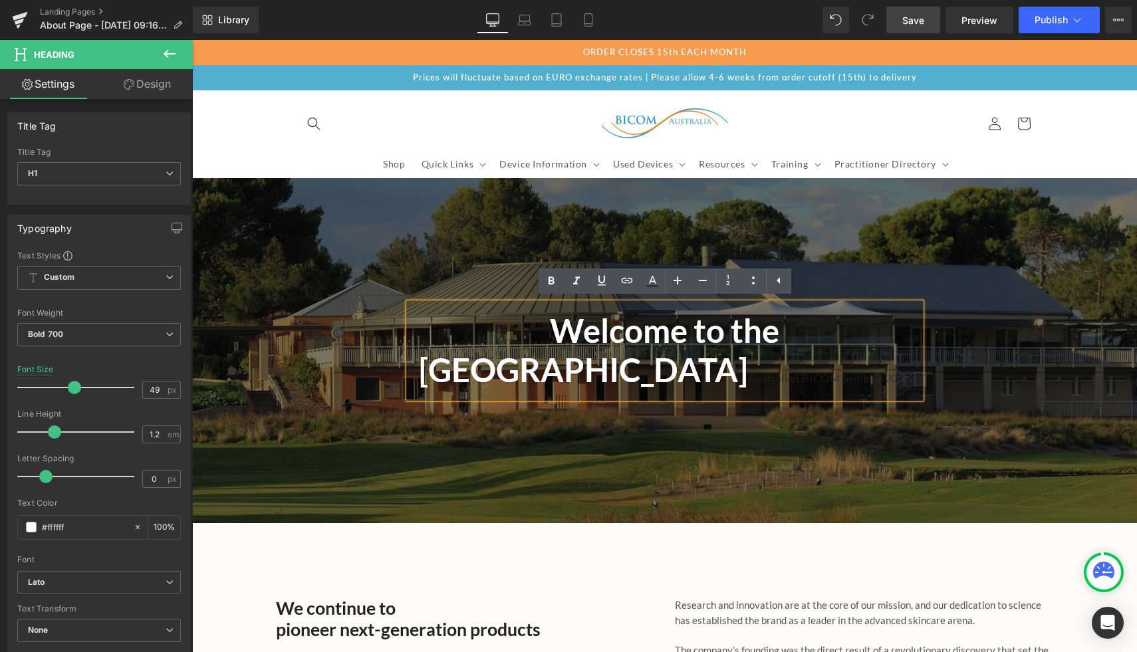
click at [784, 372] on span "Australian BICOM Seminar 2026" at bounding box center [829, 378] width 162 height 13
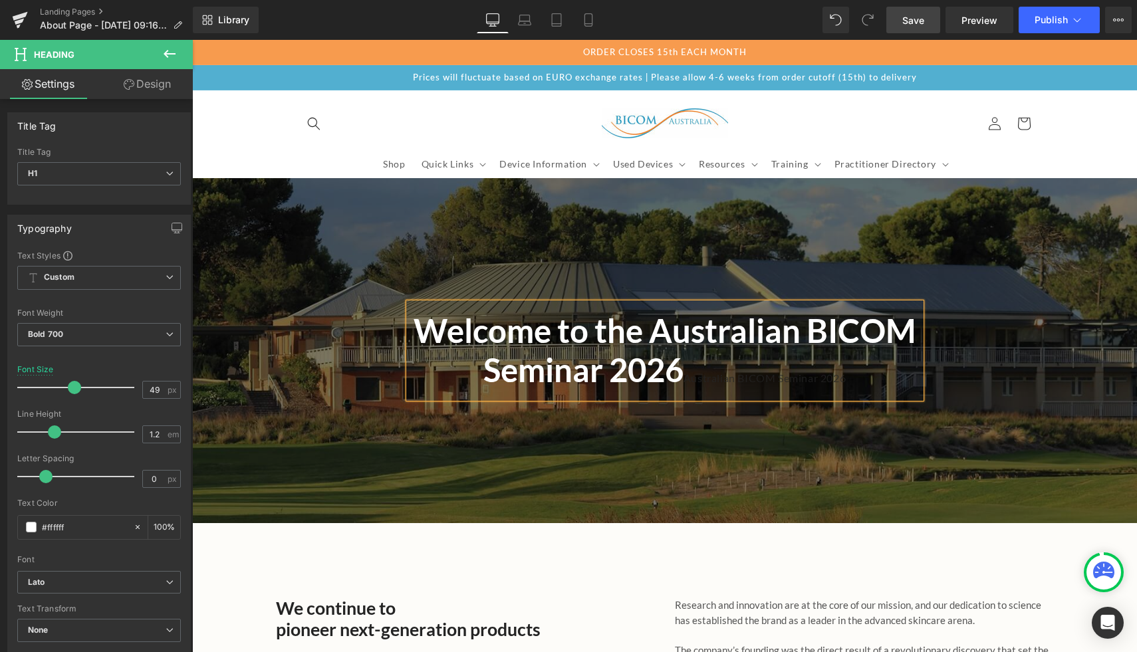
click at [644, 333] on h1 "Welcome to the Australian BICOM Seminar 2026 Australian BICOM Seminar 2026" at bounding box center [665, 354] width 512 height 87
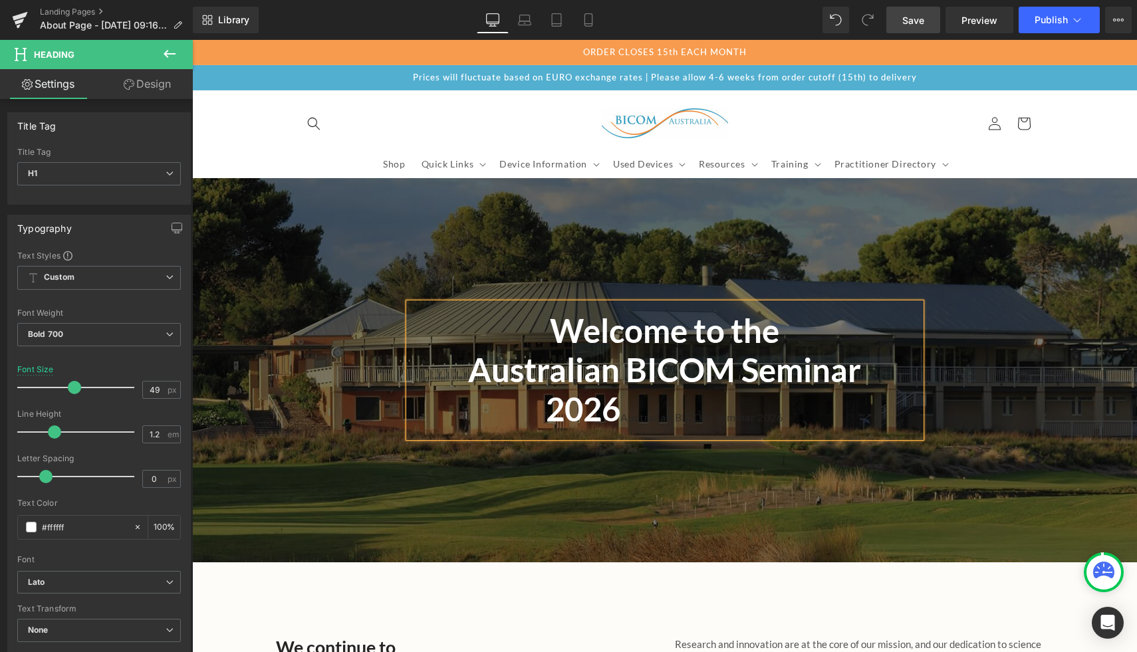
click at [541, 420] on h1 "Australian BICOM Seminar 2026 Australian BICOM Seminar 2026" at bounding box center [665, 393] width 512 height 87
click at [339, 362] on span "Welcome to the Australian BICOM Seminar 2026 Australian BICOM Seminar 2026 Head…" at bounding box center [664, 370] width 945 height 134
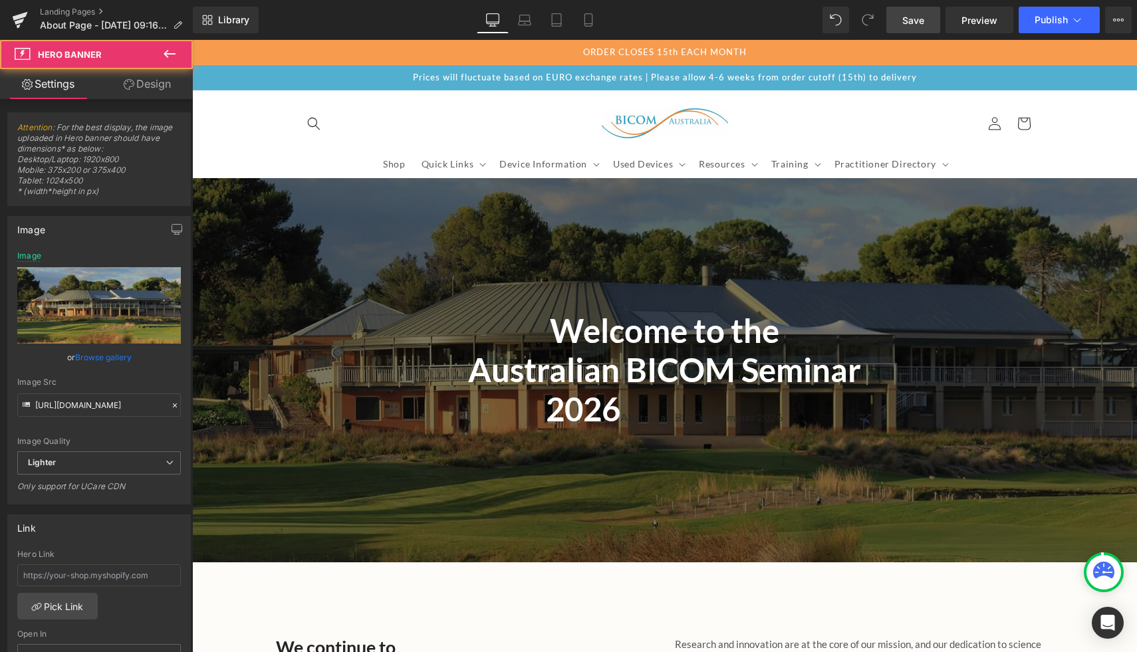
click at [394, 360] on span "Welcome to the Australian BICOM Seminar 2026 Australian BICOM Seminar 2026 Head…" at bounding box center [664, 370] width 945 height 134
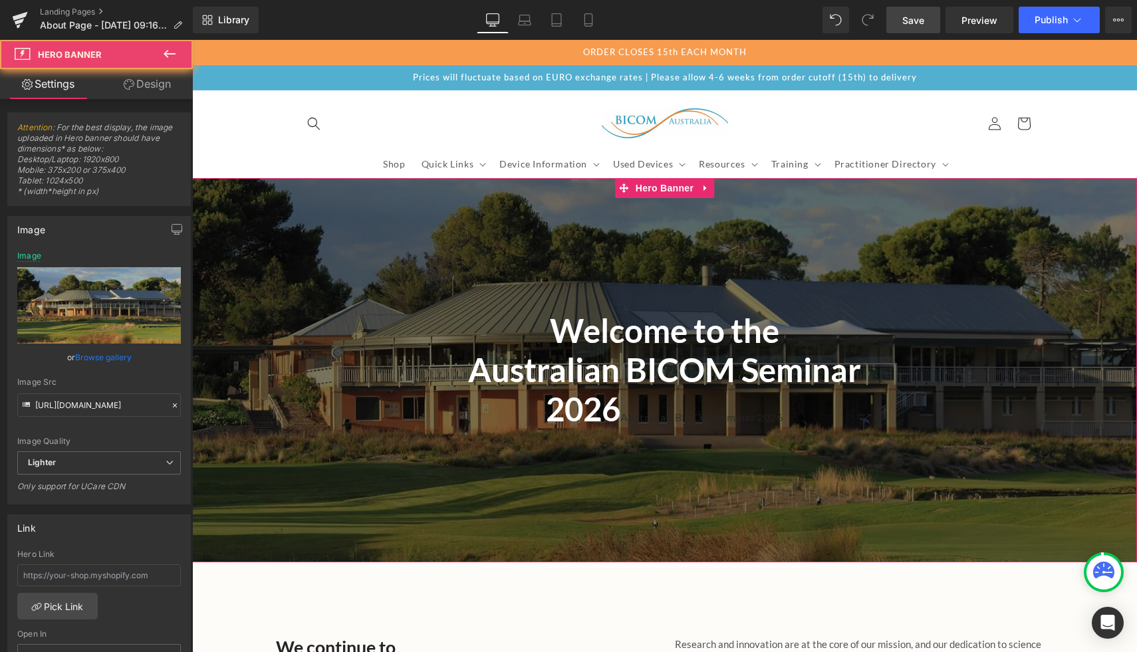
click at [410, 362] on div "Welcome to the Australian BICOM Seminar 2026 Australian BICOM Seminar 2026 Head…" at bounding box center [665, 370] width 512 height 134
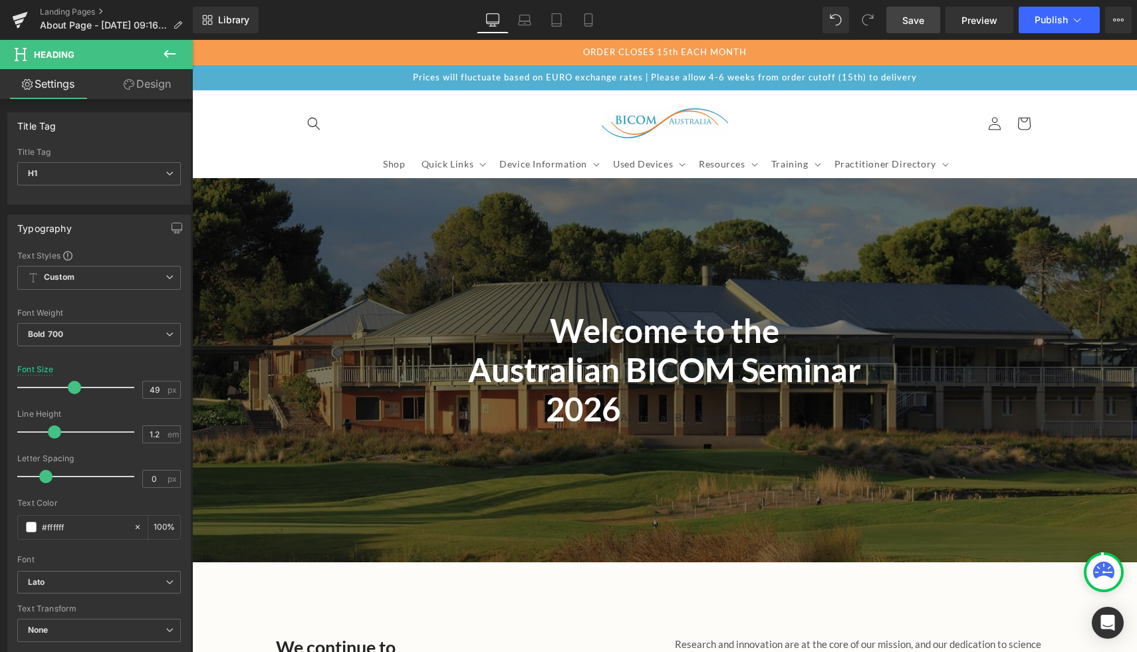
click at [142, 72] on link "Design" at bounding box center [147, 84] width 96 height 30
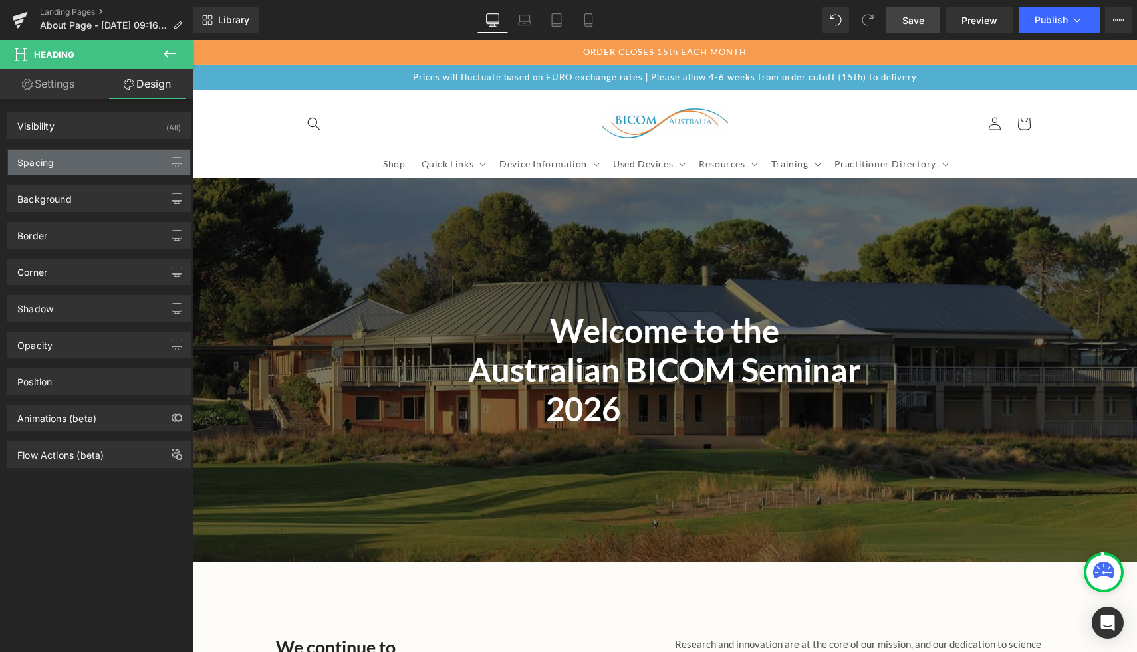
type input "0"
type input "12"
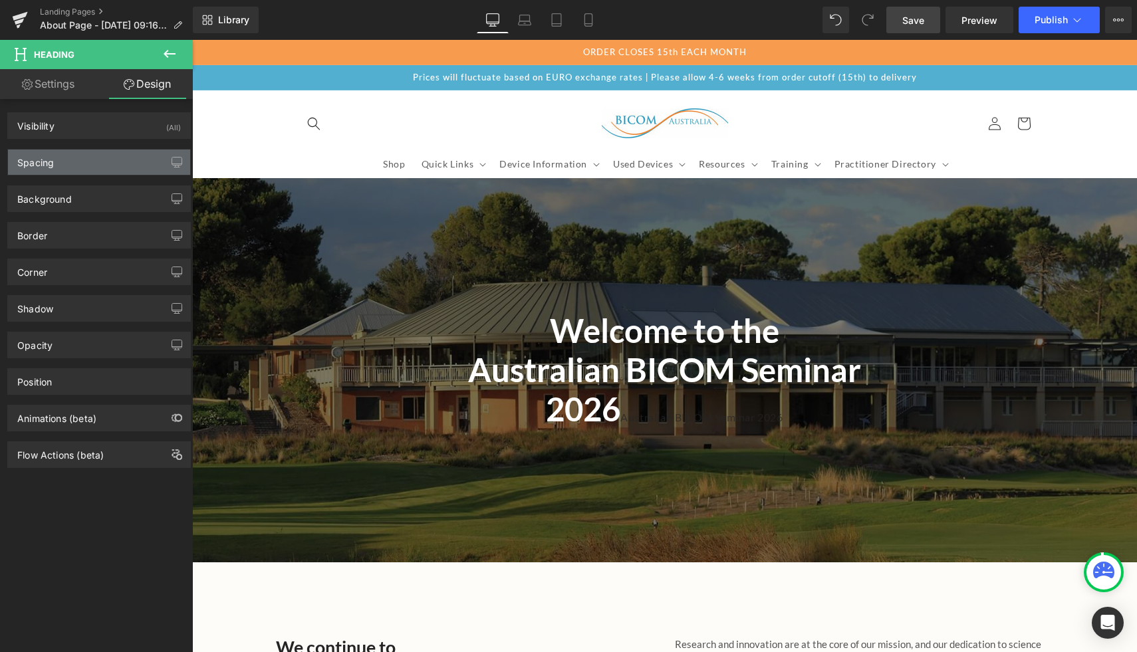
type input "0"
click at [152, 167] on div "Spacing" at bounding box center [99, 162] width 182 height 25
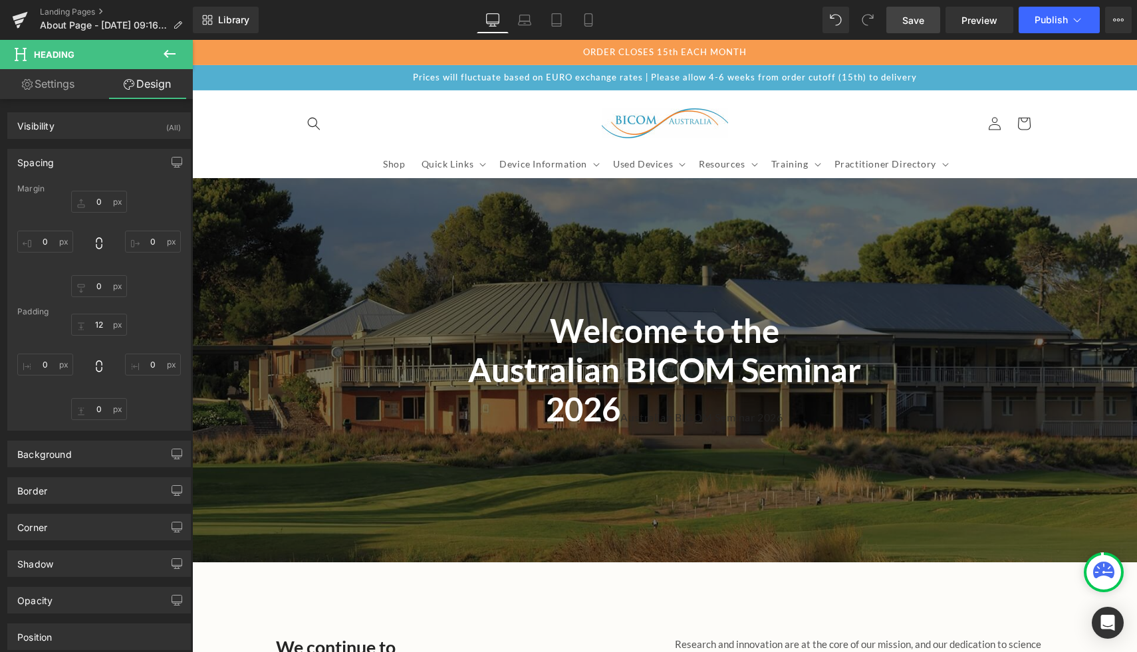
click at [542, 372] on h1 "Australian BICOM Seminar 2026 Australian BICOM Seminar 2026" at bounding box center [665, 393] width 512 height 87
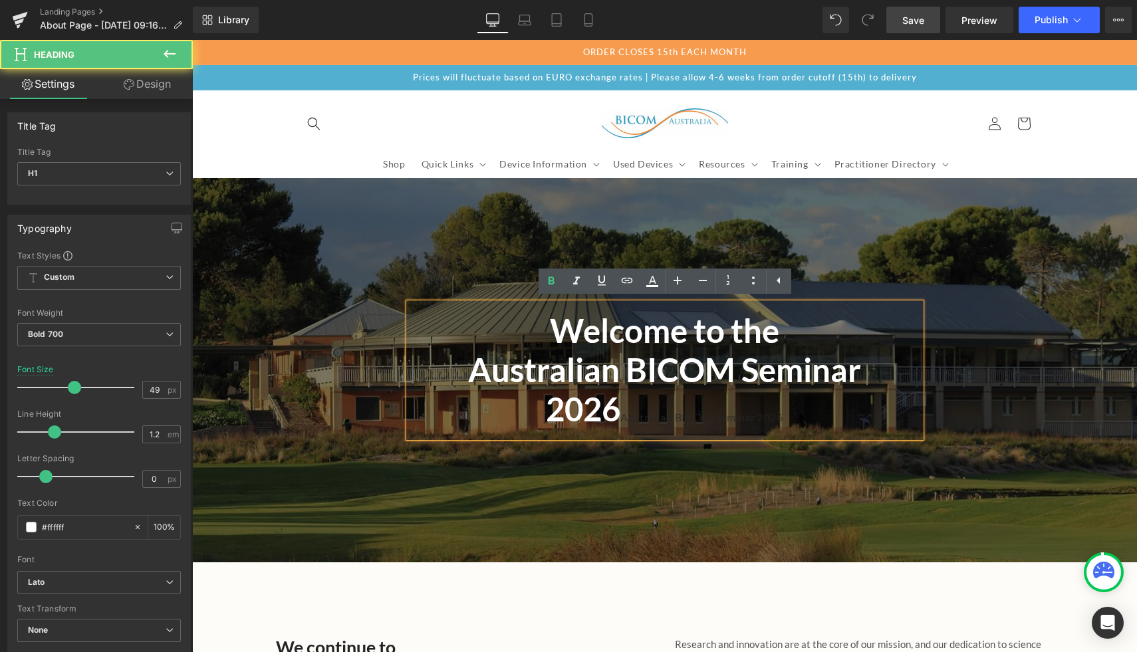
click at [408, 290] on div at bounding box center [664, 370] width 945 height 384
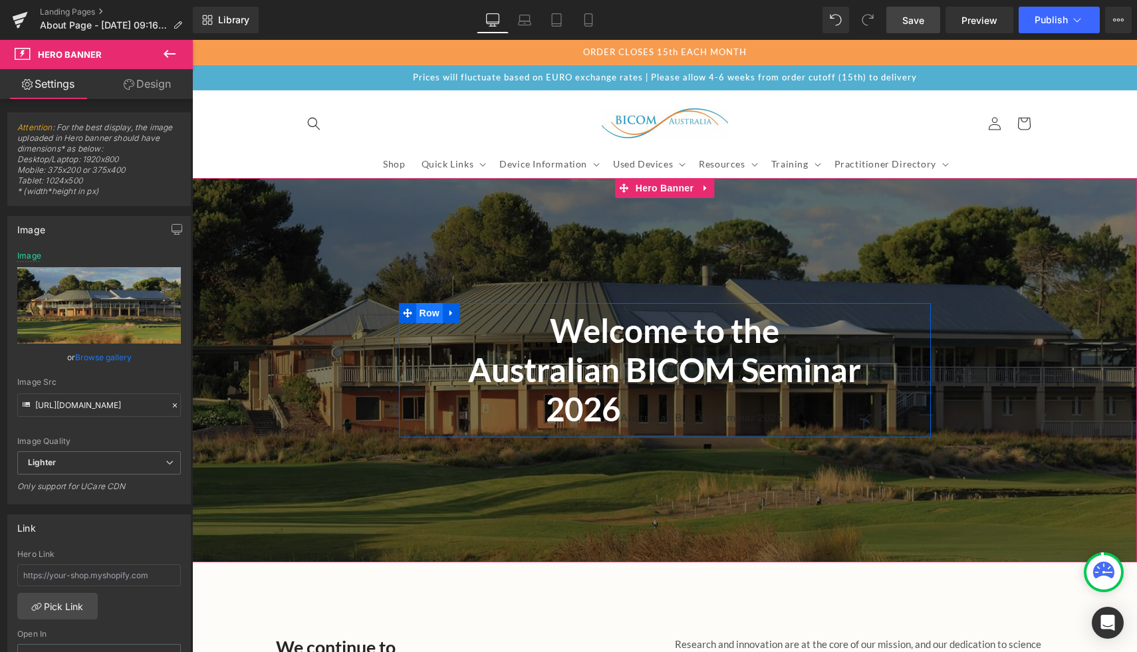
click at [422, 314] on span "Row" at bounding box center [429, 313] width 27 height 20
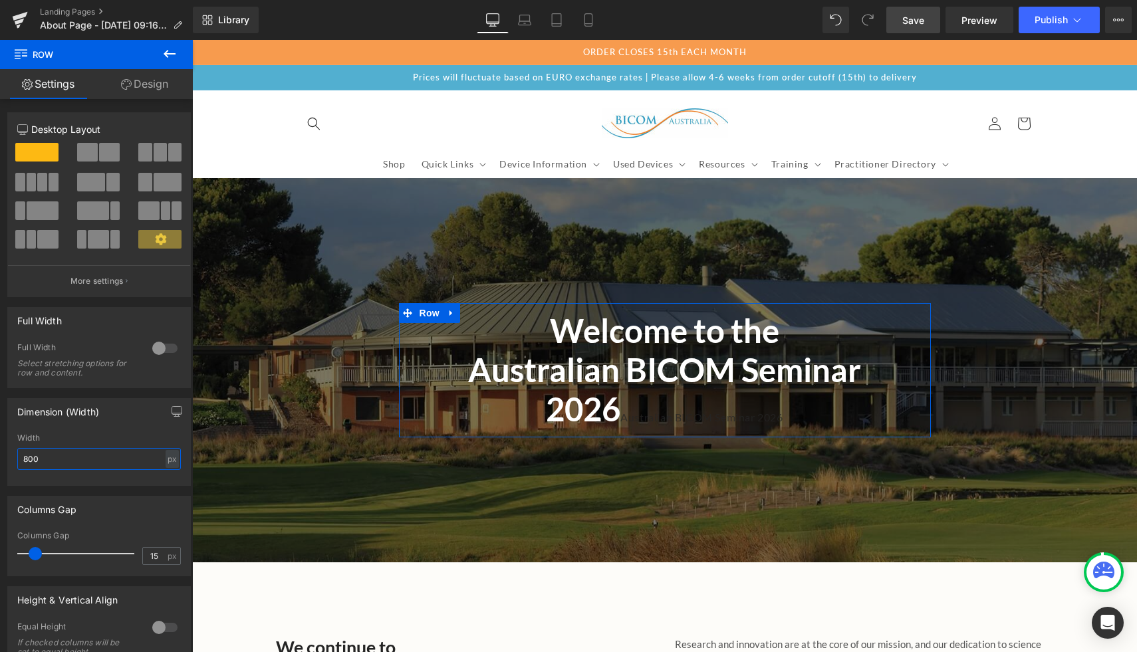
click at [76, 456] on input "800" at bounding box center [99, 459] width 164 height 22
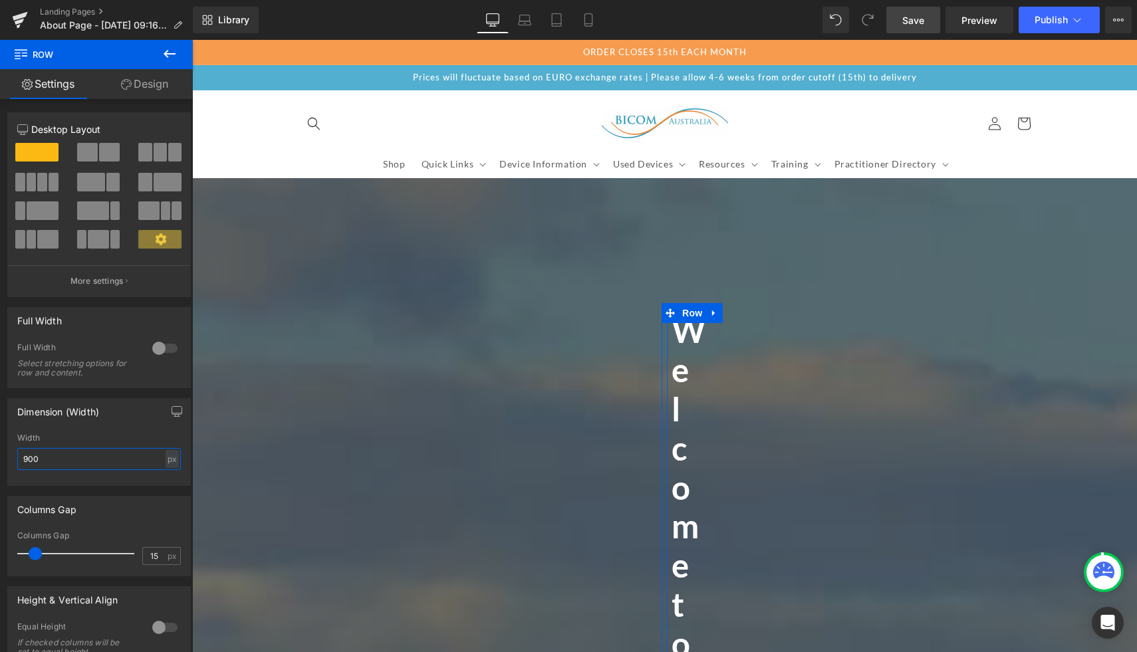
type input "900"
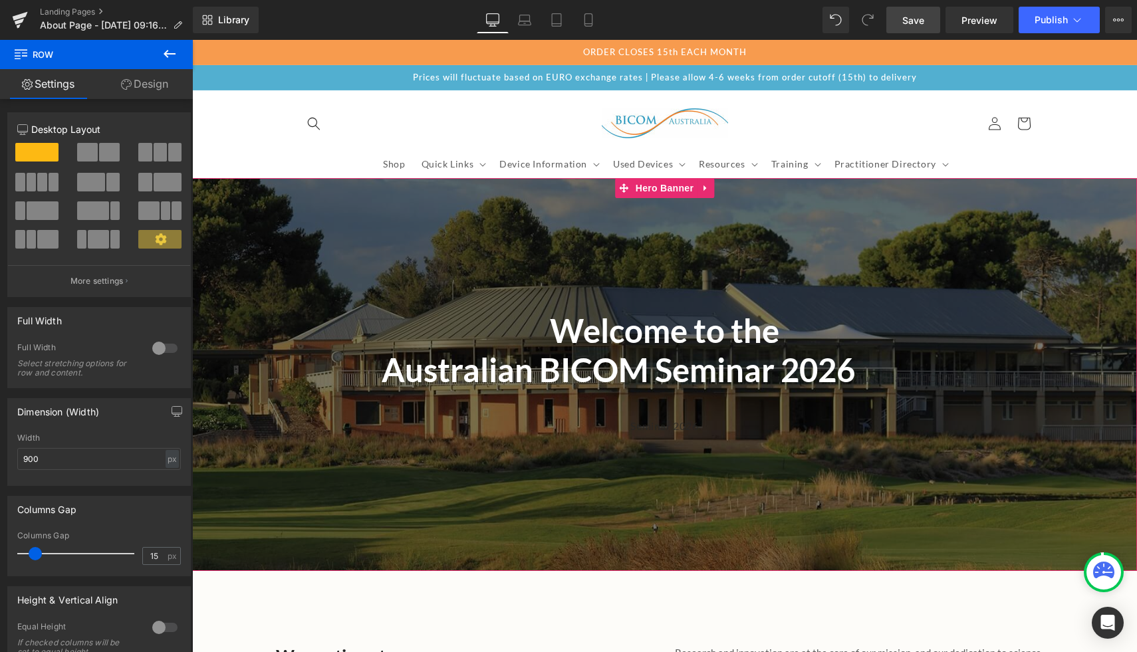
click at [460, 383] on h1 "Australian BICOM Seminar 2026 Australian BICOM Seminar 2026" at bounding box center [665, 398] width 579 height 96
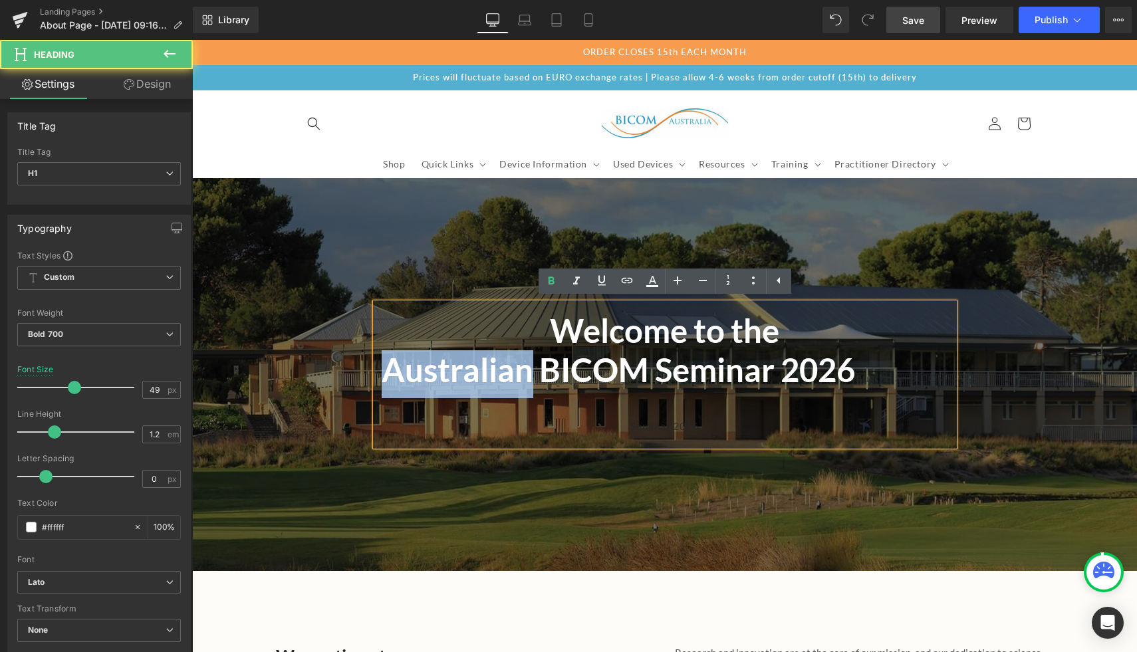
click at [460, 383] on h1 "Australian BICOM Seminar 2026 Australian BICOM Seminar 2026" at bounding box center [665, 398] width 579 height 96
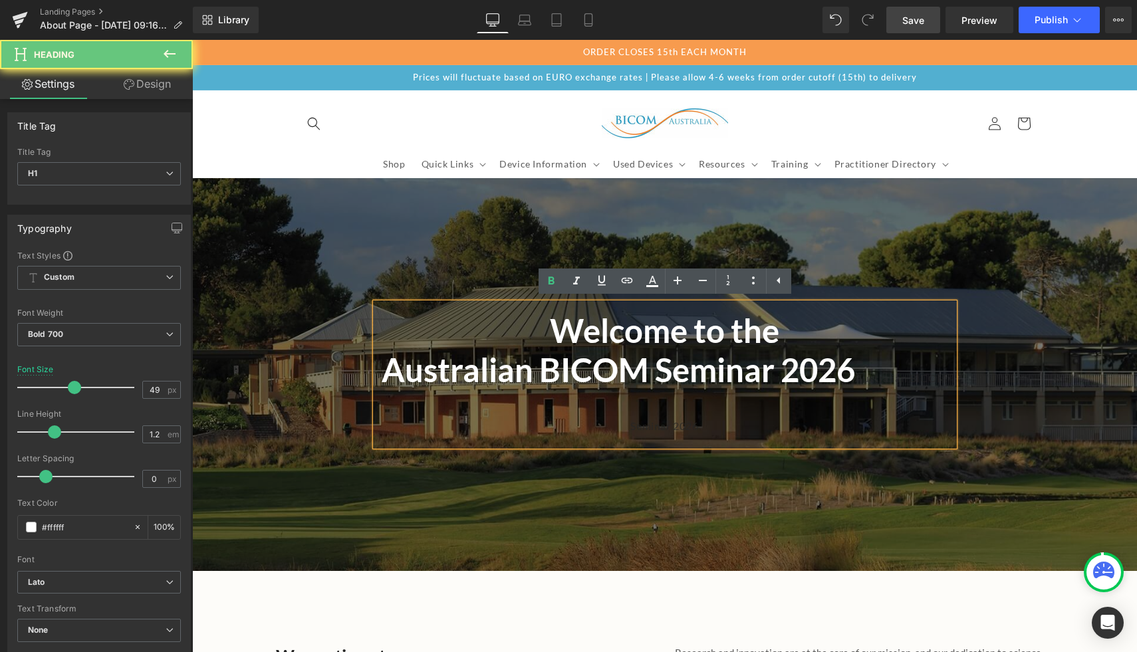
click at [467, 408] on h1 "Australian BICOM Seminar 2026 Australian BICOM Seminar 2026" at bounding box center [665, 398] width 579 height 96
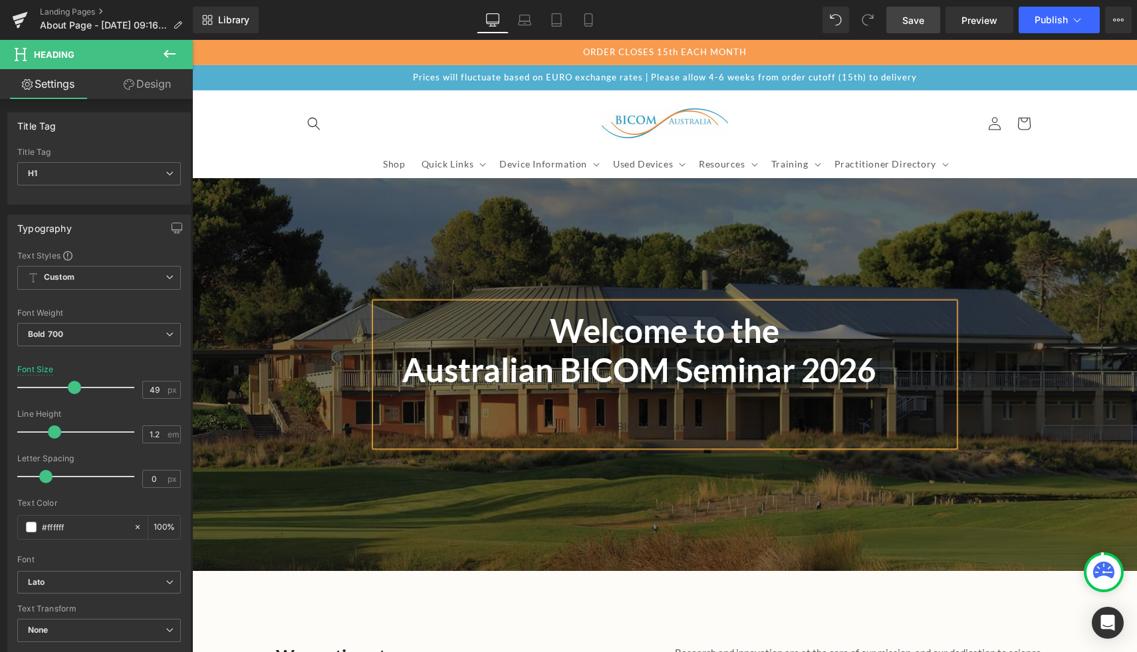
click at [422, 407] on h1 "Australian BICOM Seminar 2026 Australian BICOSeminar 2026" at bounding box center [665, 398] width 579 height 96
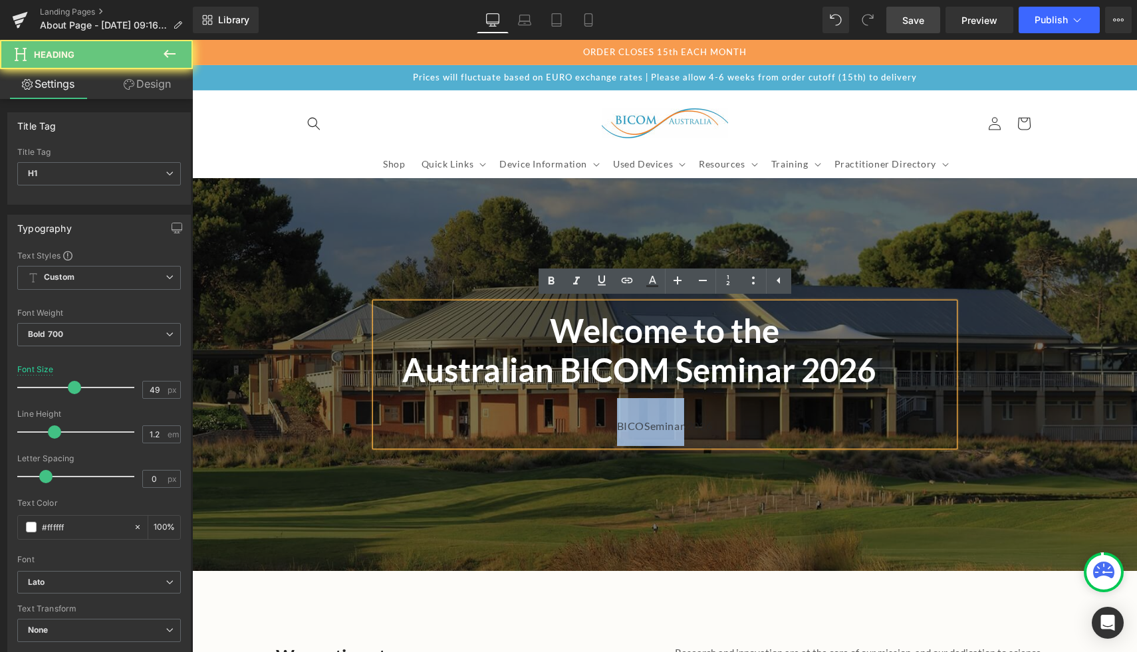
click at [422, 407] on h1 "Australian BICOM Seminar 2026 Australian BICOSeminar 2026" at bounding box center [665, 398] width 579 height 96
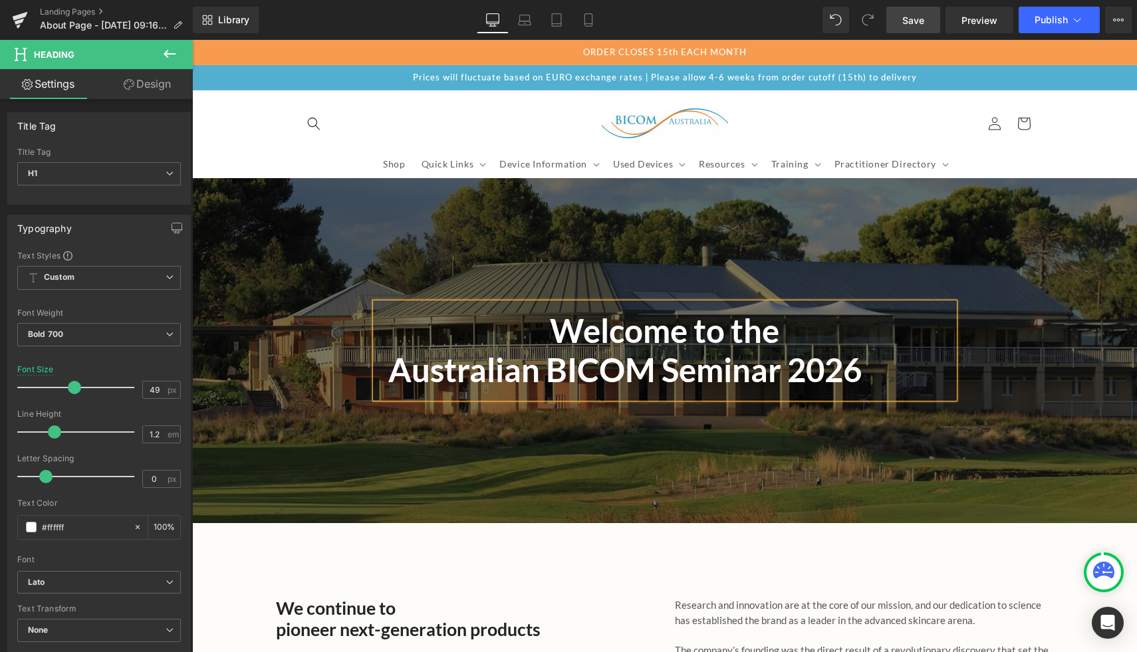
click at [928, 368] on h1 "Australian BICOM Seminar 2026 Australian 2026" at bounding box center [665, 374] width 579 height 48
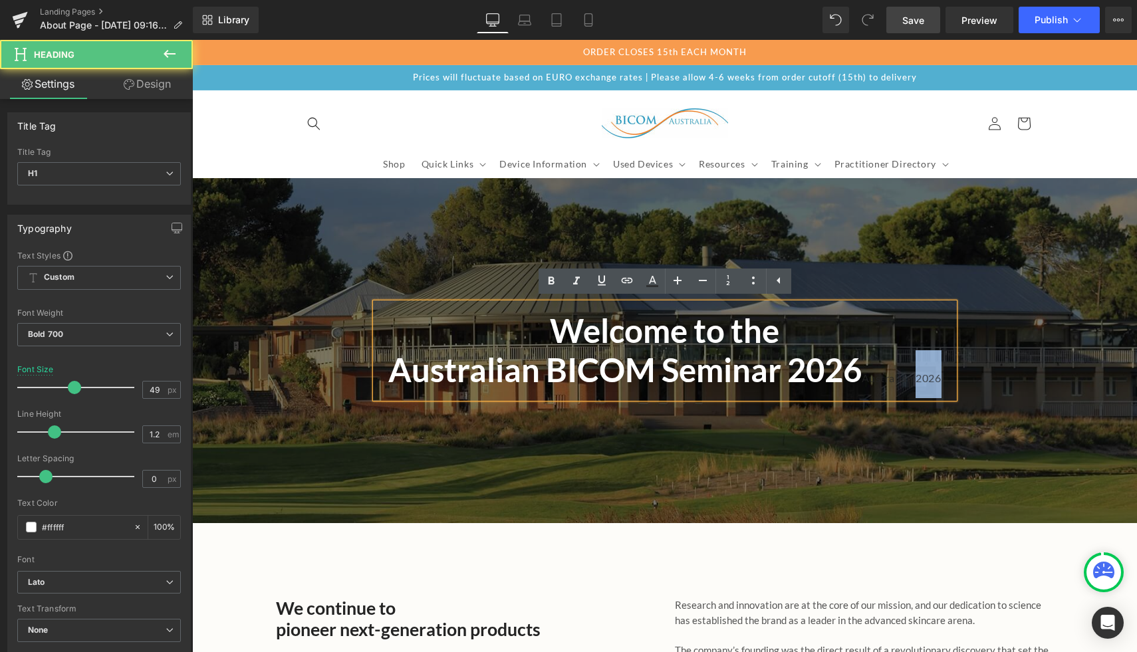
click at [928, 368] on h1 "Australian BICOM Seminar 2026 Australian 2026" at bounding box center [665, 374] width 579 height 48
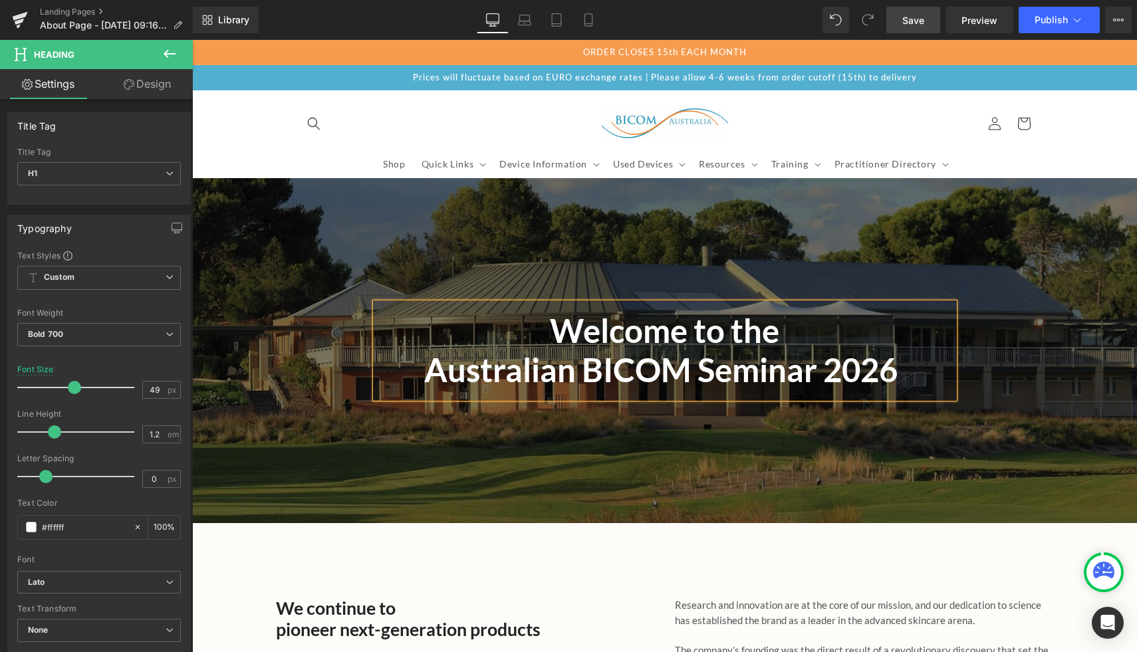
click at [911, 359] on h1 "Australian BICOM Seminar 2026 A" at bounding box center [665, 374] width 579 height 48
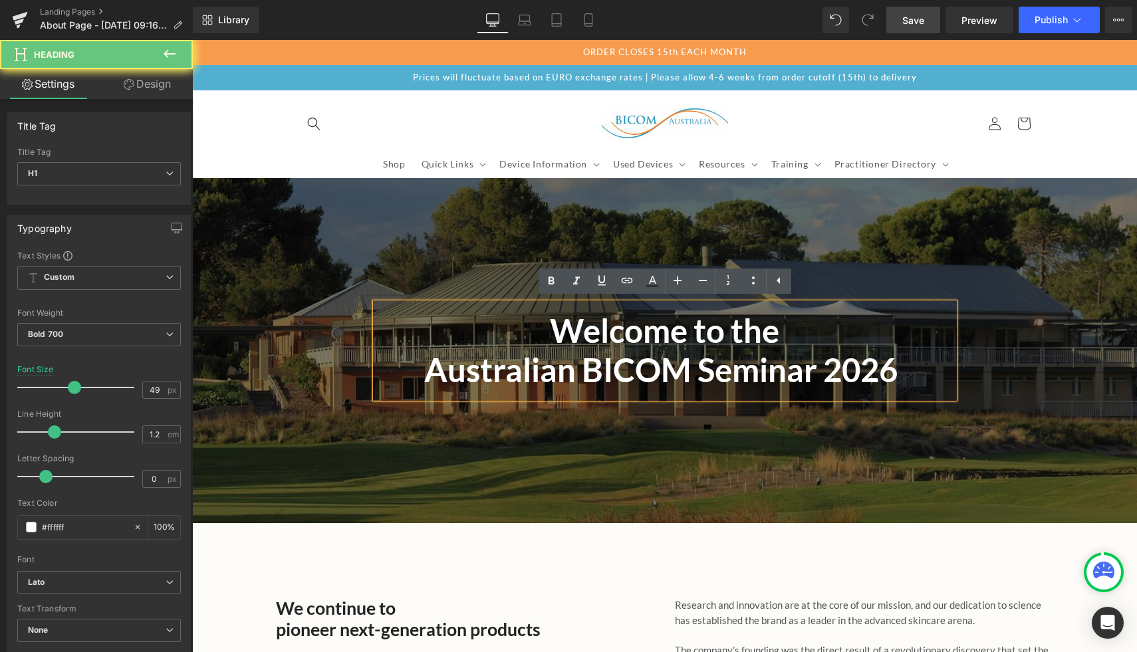
click at [911, 359] on h1 "Australian BICOM Seminar 2026 A" at bounding box center [665, 374] width 579 height 48
drag, startPoint x: 893, startPoint y: 376, endPoint x: 954, endPoint y: 381, distance: 61.4
click at [954, 381] on div "Welcome to the Australian BICOM Seminar 2026 A" at bounding box center [665, 350] width 579 height 95
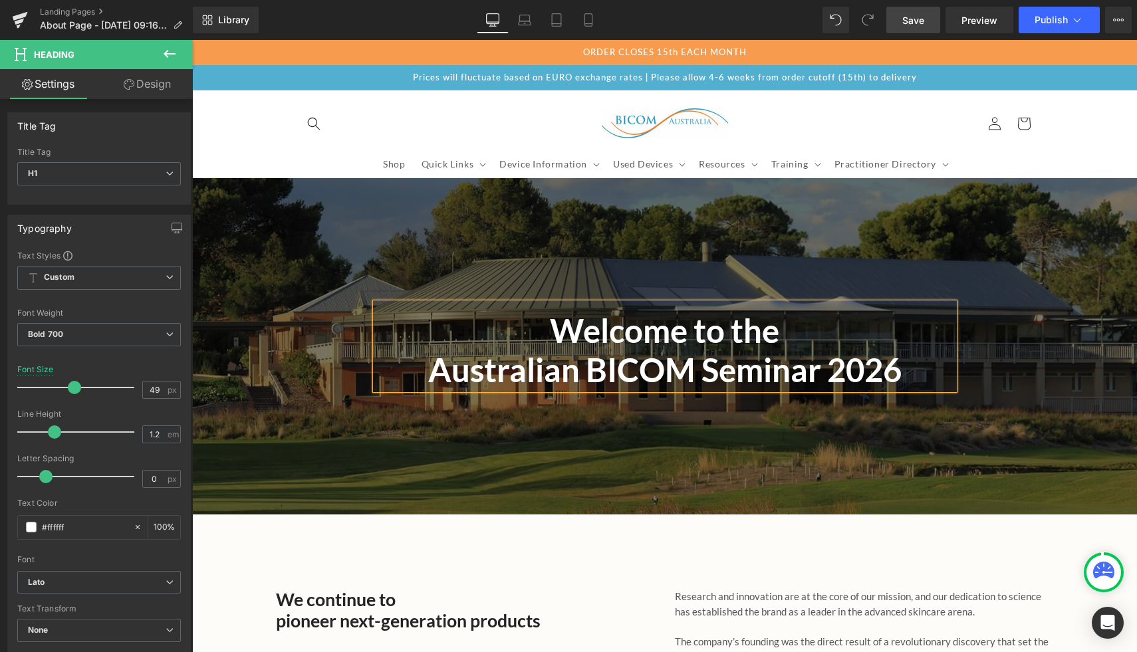
click at [365, 460] on div at bounding box center [664, 346] width 945 height 336
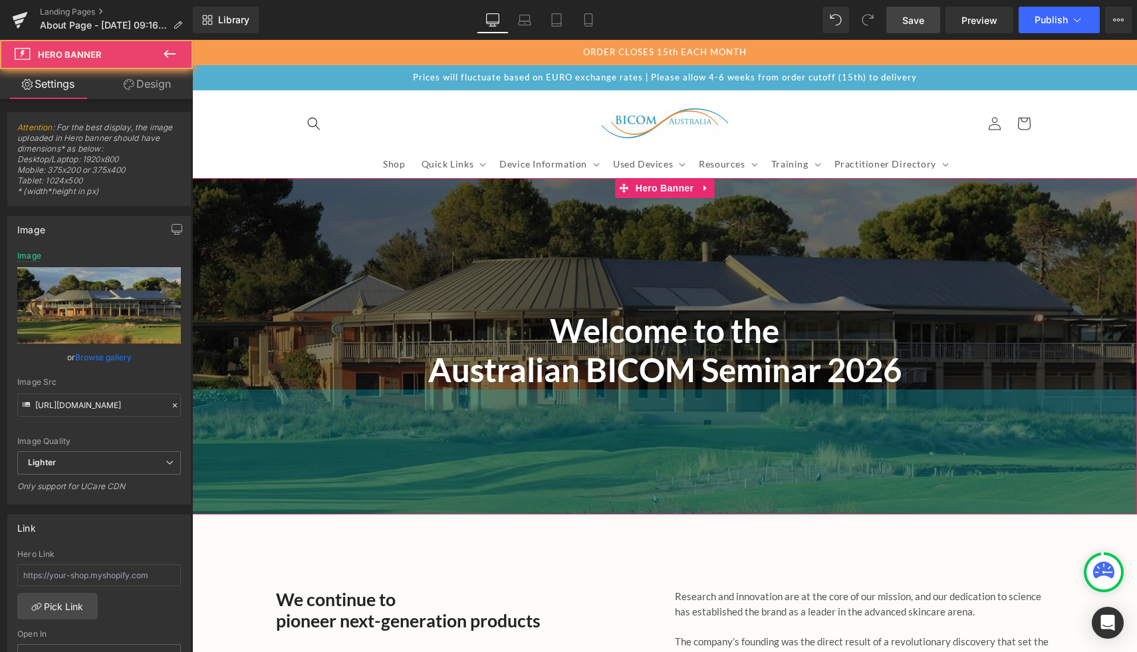
click at [286, 409] on div "Welcome to the Australian BICOM Seminar 2026 Heading Row Hero Banner 188px 188px" at bounding box center [664, 346] width 945 height 336
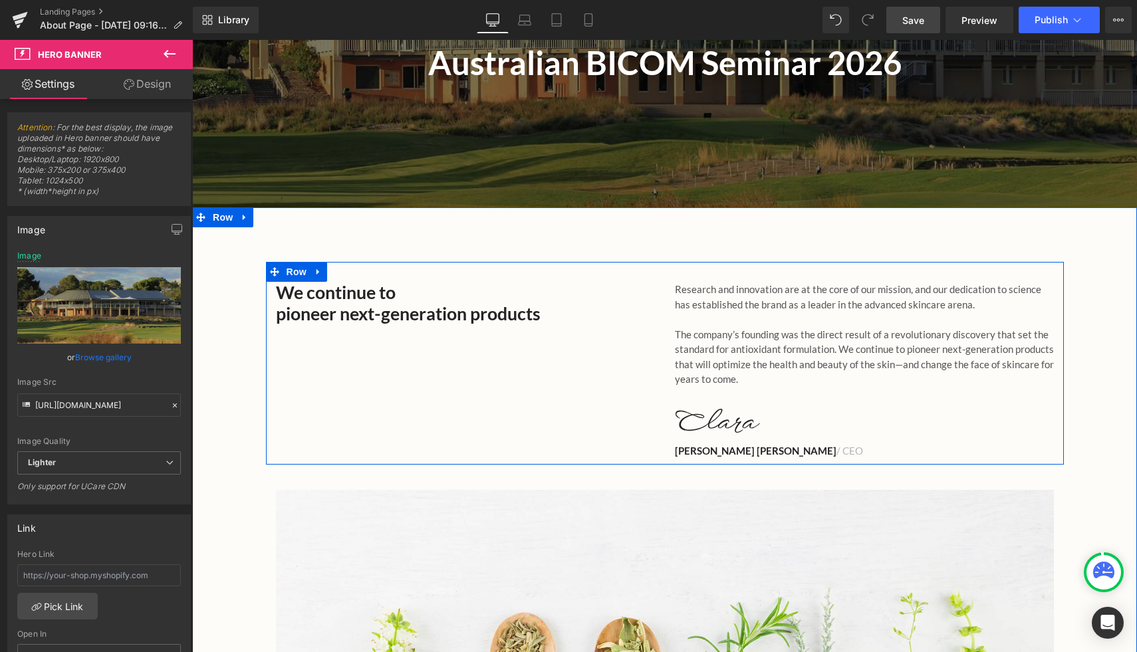
scroll to position [215, 0]
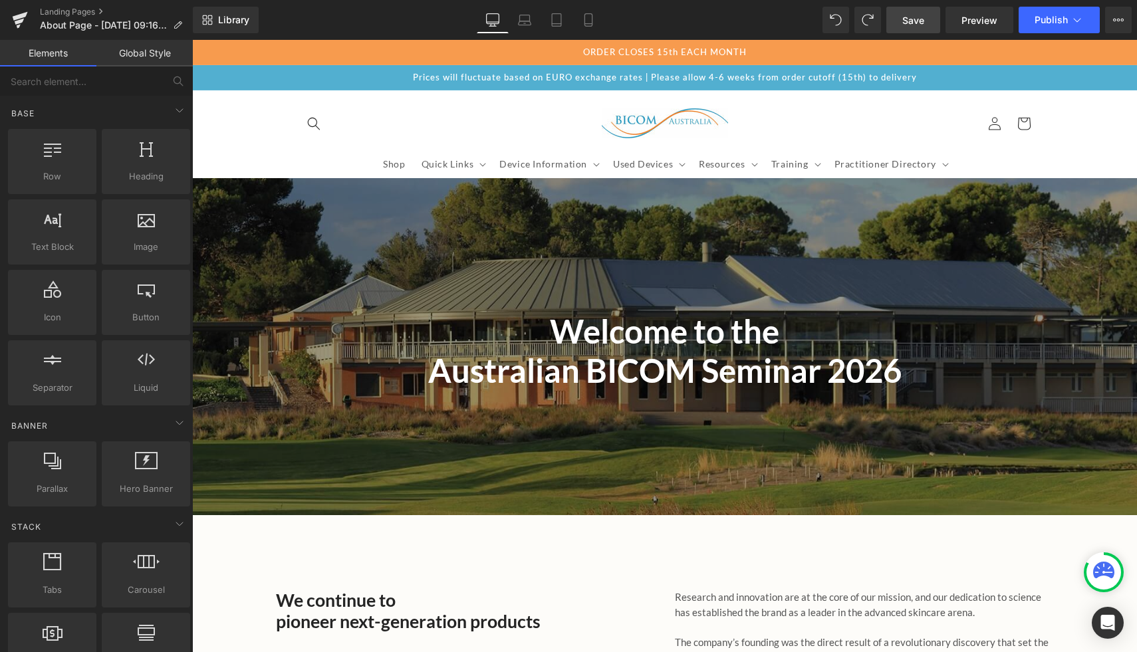
click at [927, 23] on link "Save" at bounding box center [913, 20] width 54 height 27
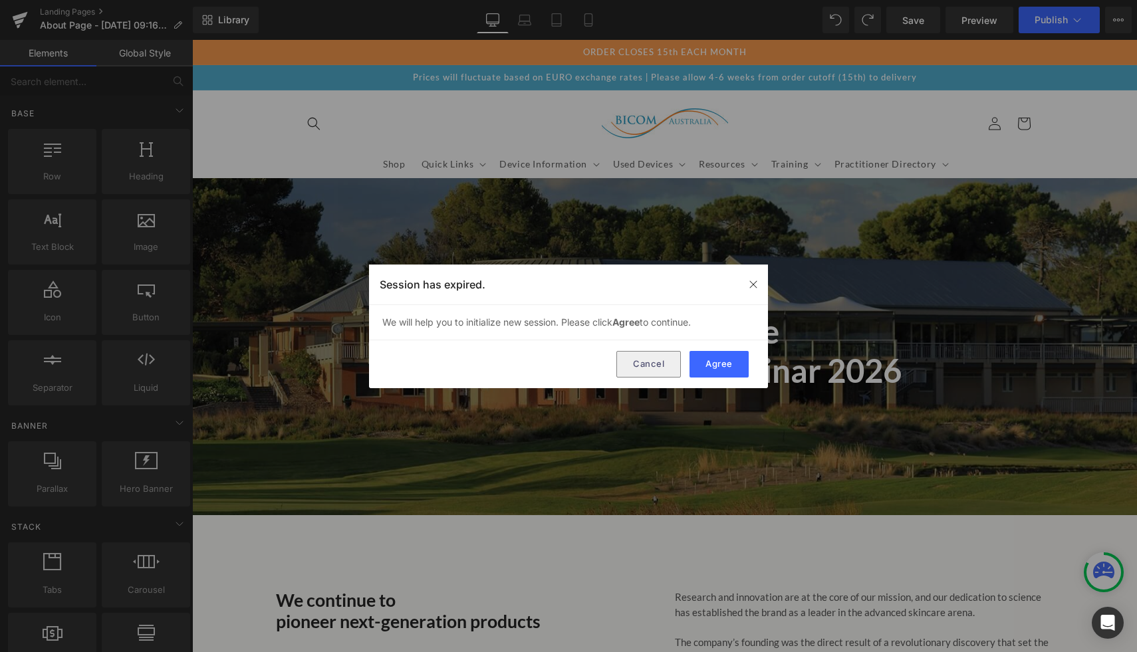
click at [640, 368] on button "Cancel" at bounding box center [648, 364] width 65 height 27
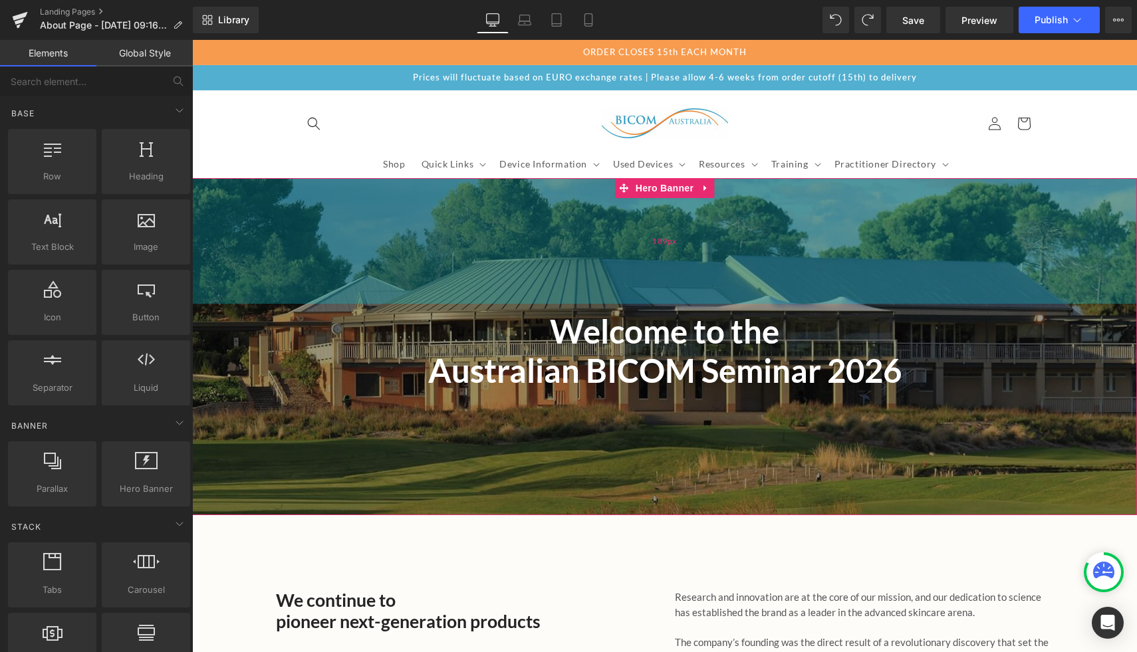
click at [919, 208] on div "189px" at bounding box center [664, 241] width 945 height 126
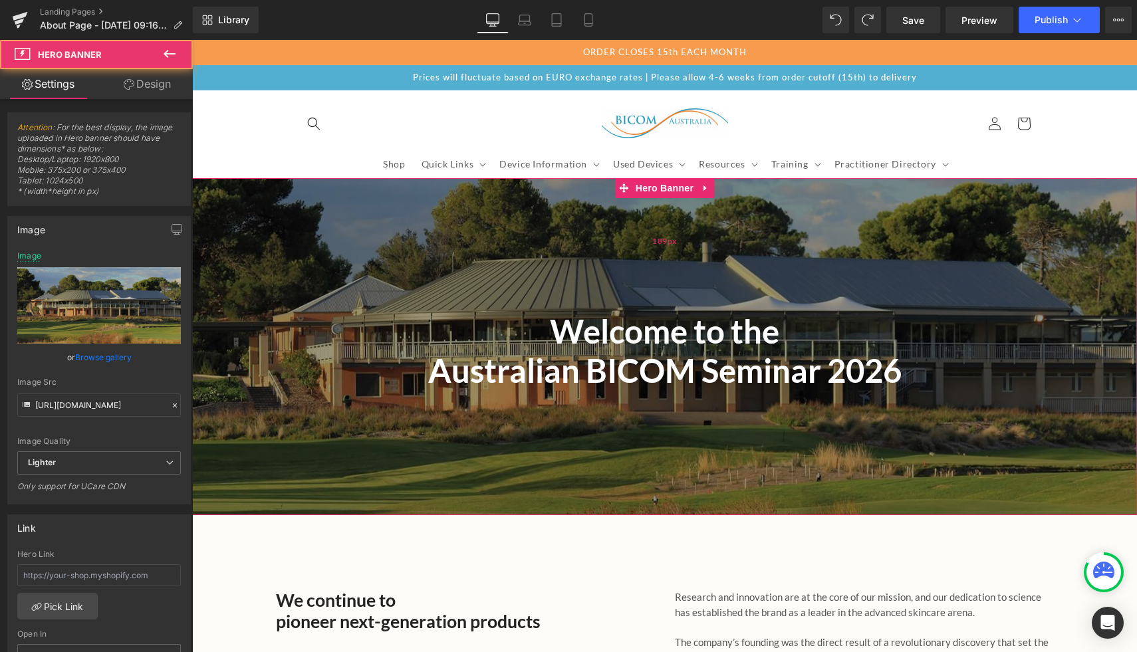
click at [750, 289] on div "189px" at bounding box center [664, 241] width 945 height 126
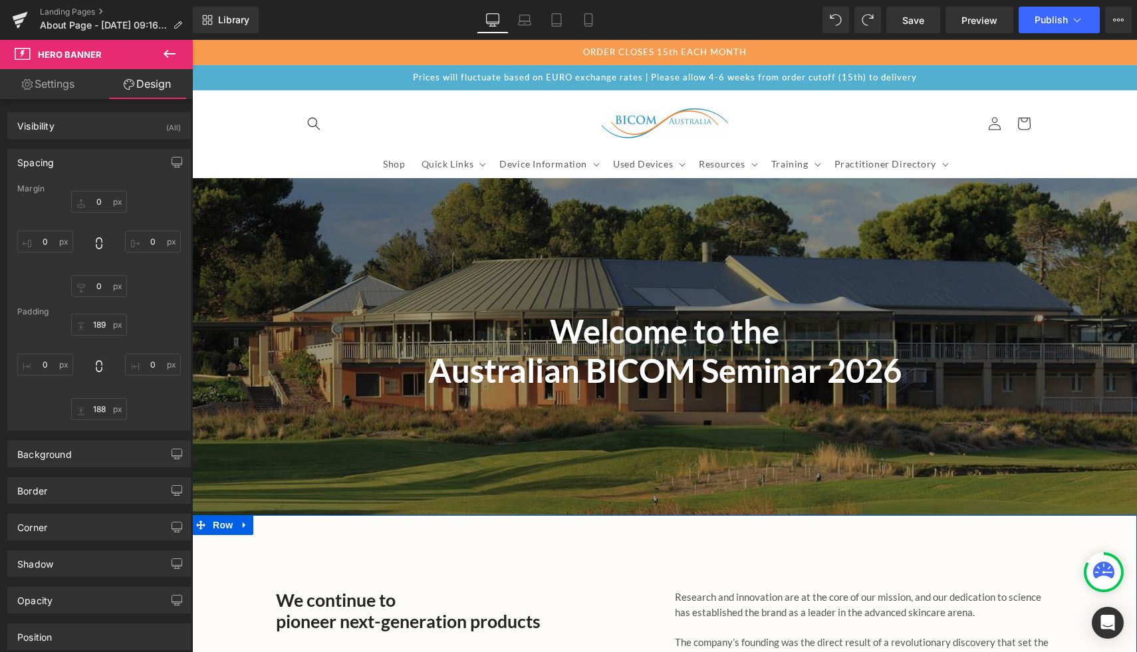
click at [446, 612] on div "We continue to pioneer next-generation products Heading" at bounding box center [465, 611] width 379 height 43
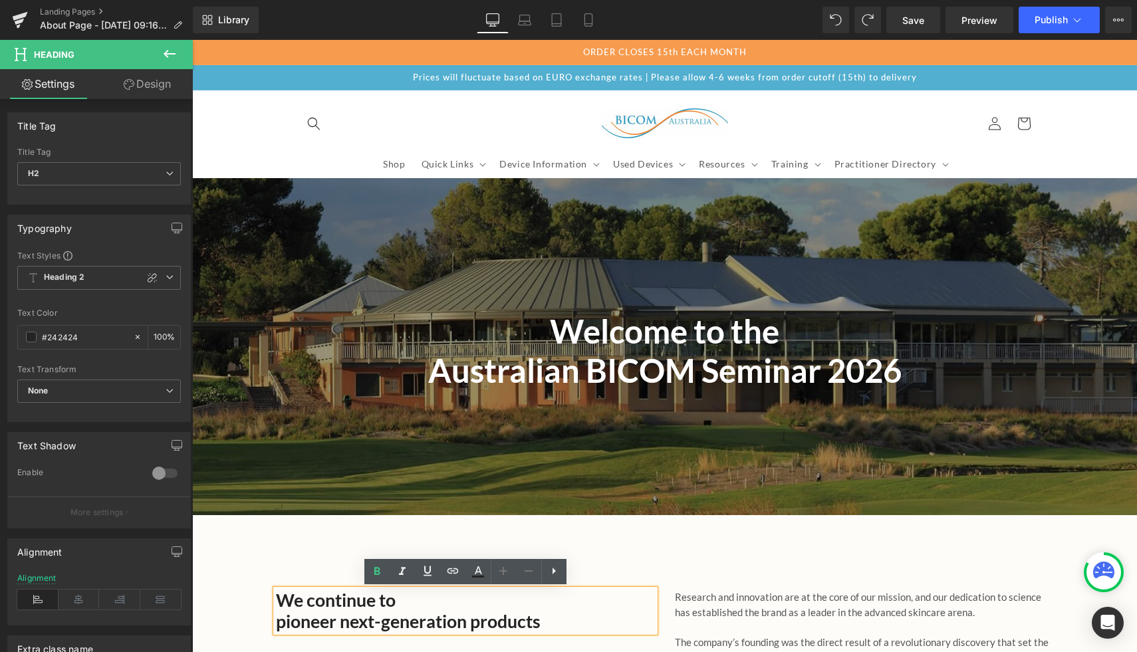
click at [444, 613] on h2 "pioneer next-generation products" at bounding box center [465, 621] width 379 height 21
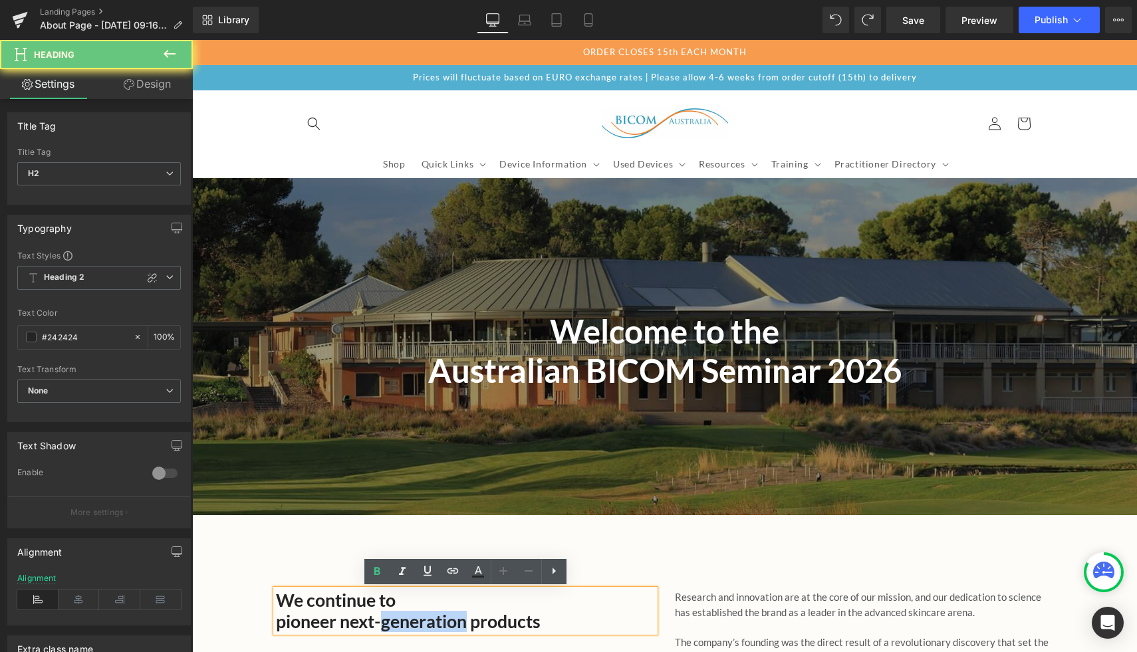
click at [444, 613] on h2 "pioneer next-generation products" at bounding box center [465, 621] width 379 height 21
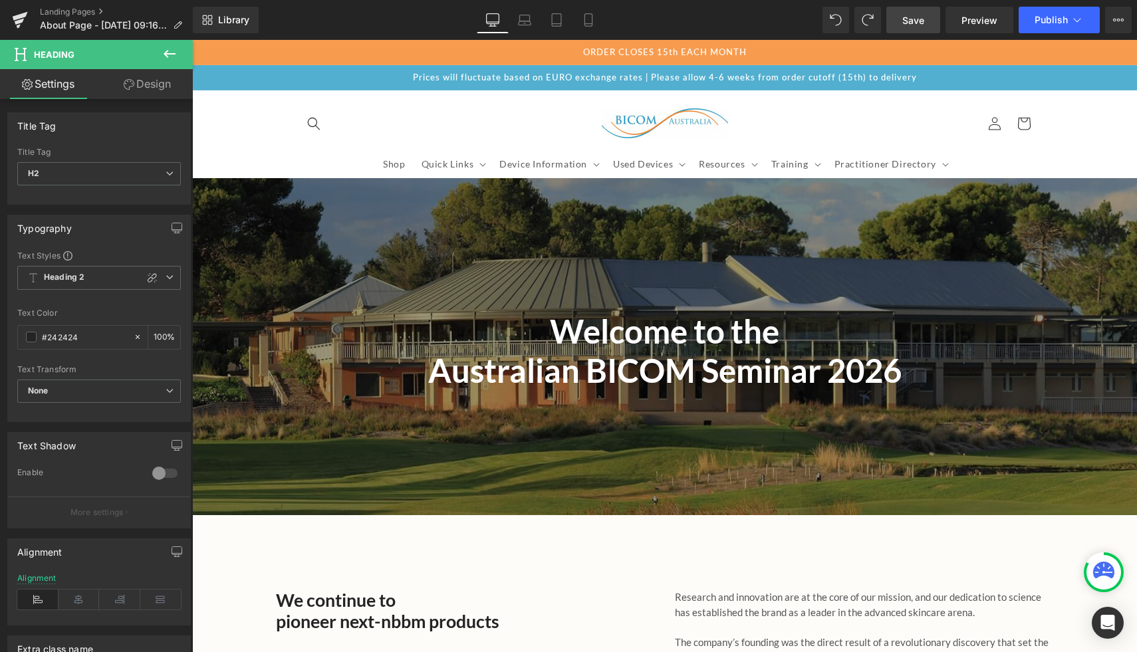
click at [920, 17] on span "Save" at bounding box center [913, 20] width 22 height 14
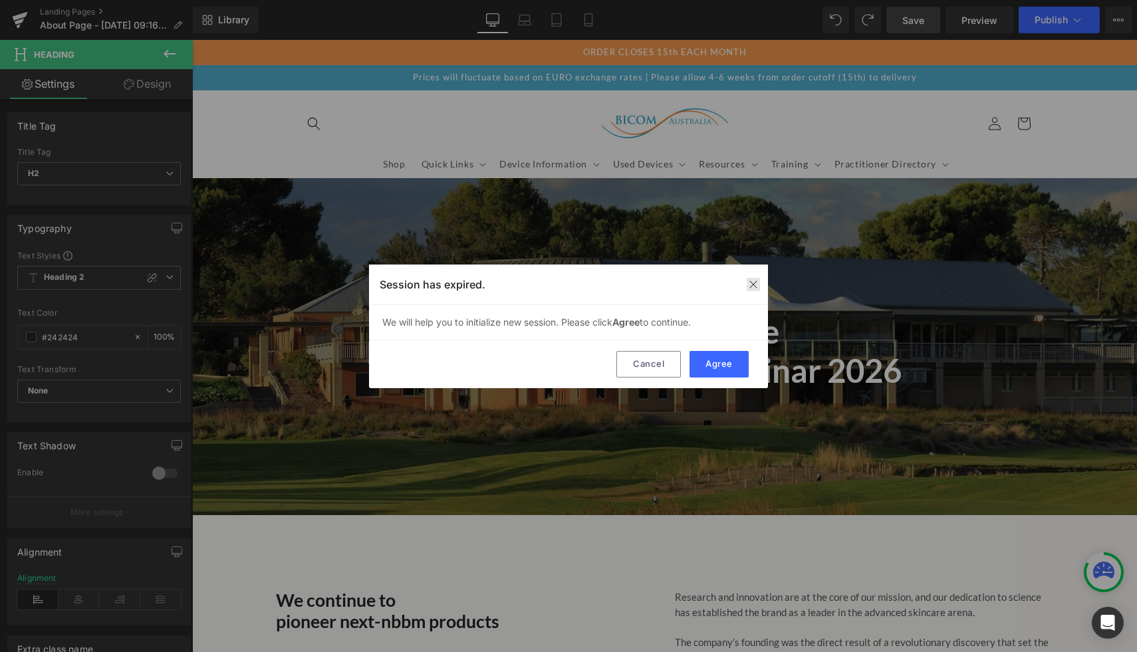
click at [755, 285] on img at bounding box center [753, 284] width 11 height 11
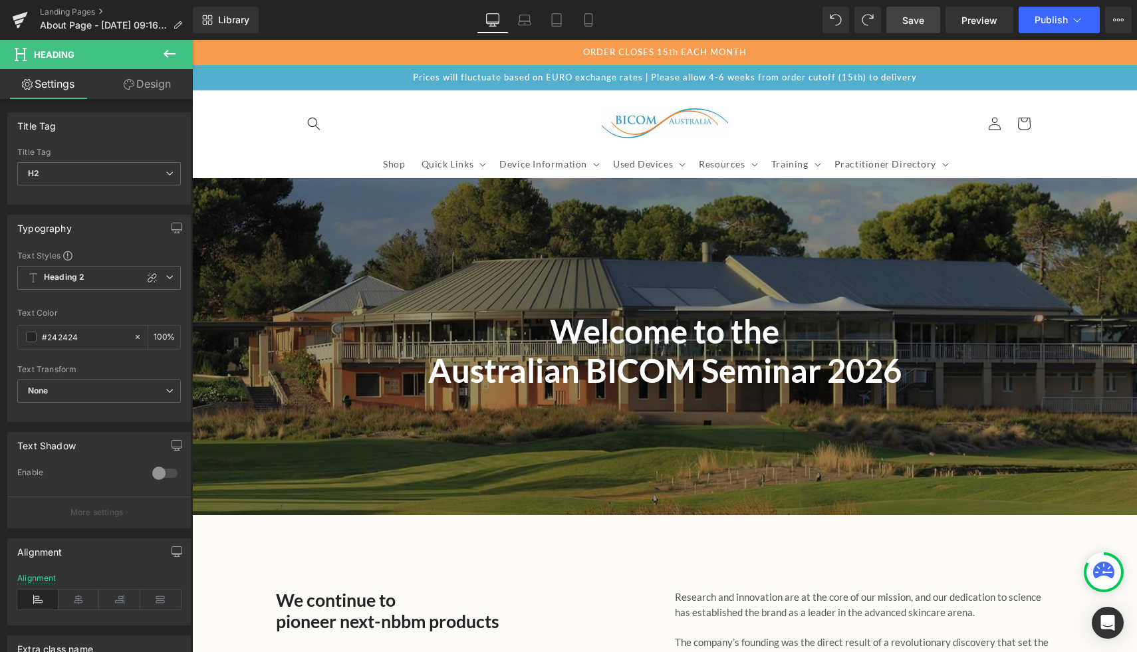
click at [169, 53] on icon at bounding box center [170, 54] width 16 height 16
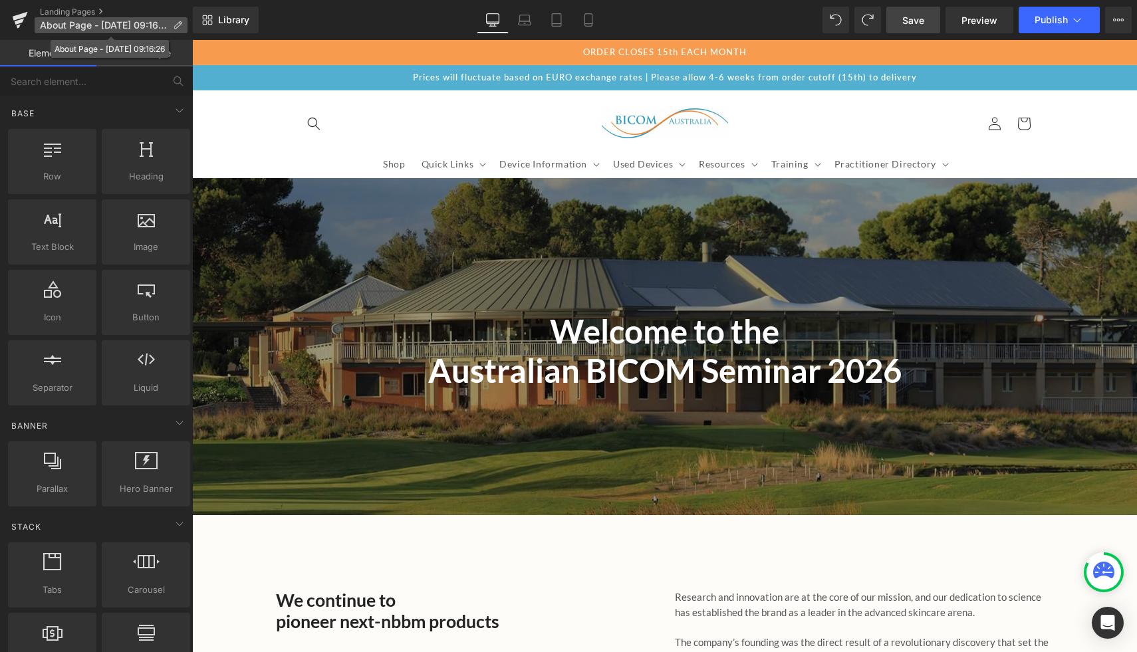
click at [175, 28] on icon at bounding box center [177, 25] width 9 height 9
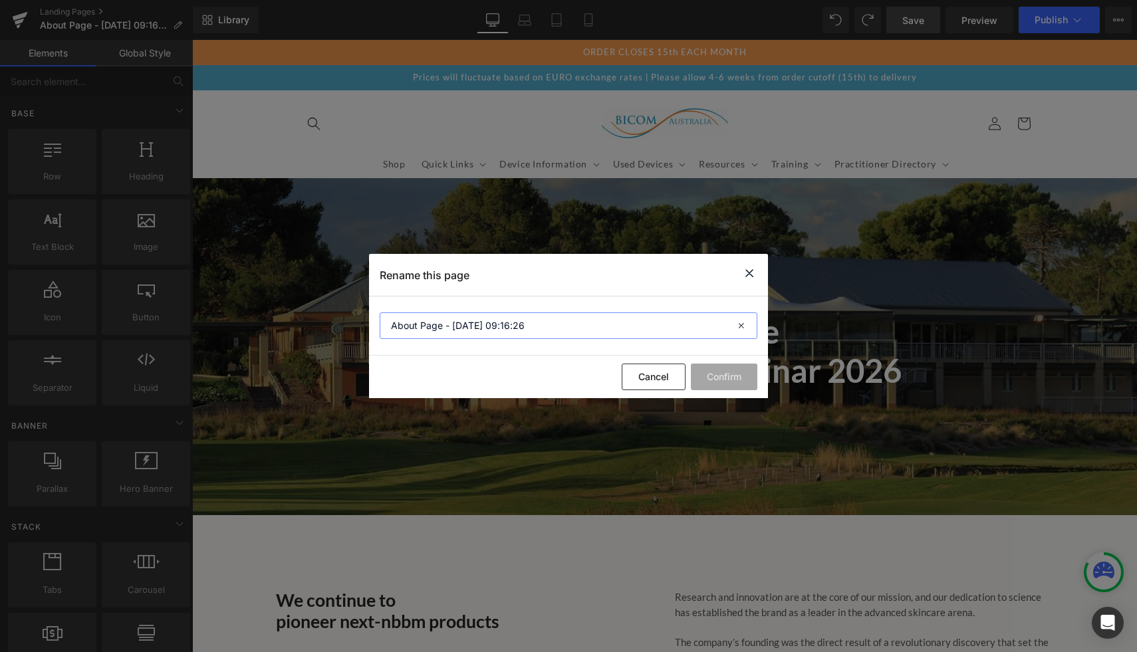
drag, startPoint x: 543, startPoint y: 328, endPoint x: 394, endPoint y: 320, distance: 149.2
click at [394, 320] on input "About Page - [DATE] 09:16:26" at bounding box center [569, 326] width 378 height 27
type input "Australian Seminar"
click at [716, 367] on button "Confirm" at bounding box center [724, 377] width 66 height 27
click at [723, 384] on button "Confirm" at bounding box center [724, 377] width 66 height 27
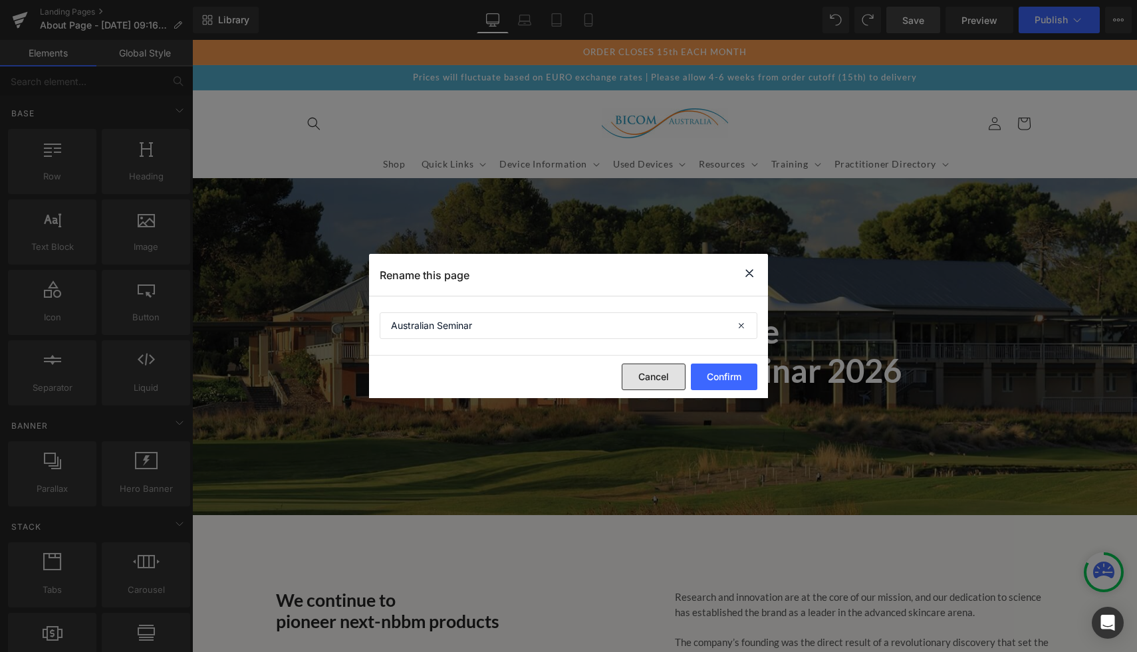
click at [648, 379] on button "Cancel" at bounding box center [654, 377] width 64 height 27
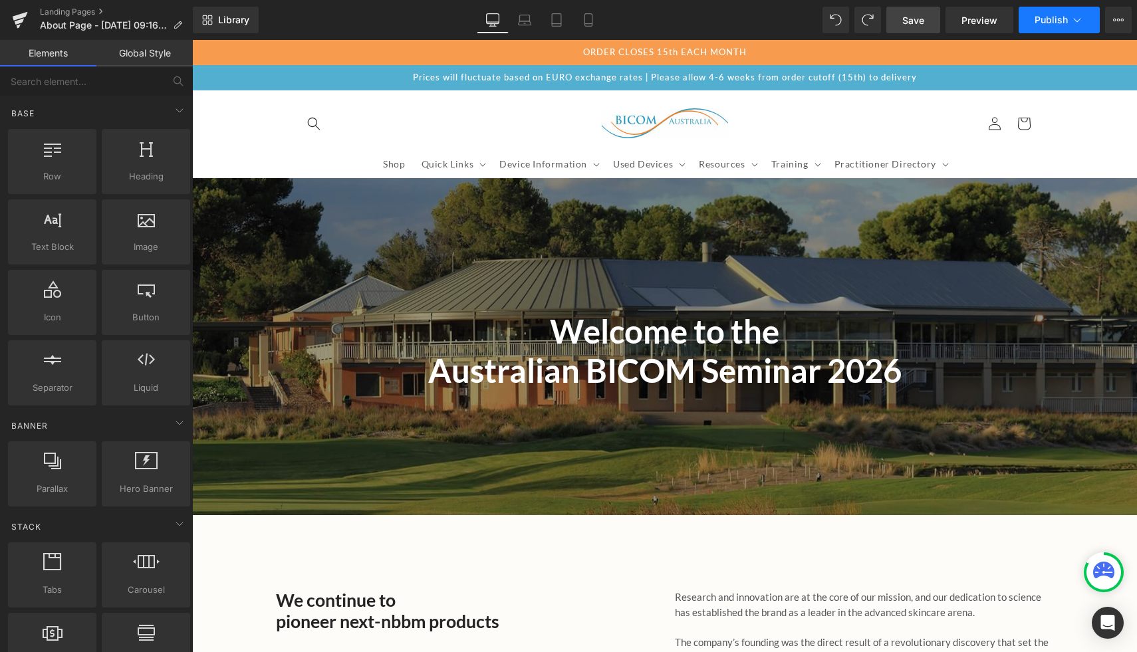
click at [1045, 19] on span "Publish" at bounding box center [1051, 20] width 33 height 11
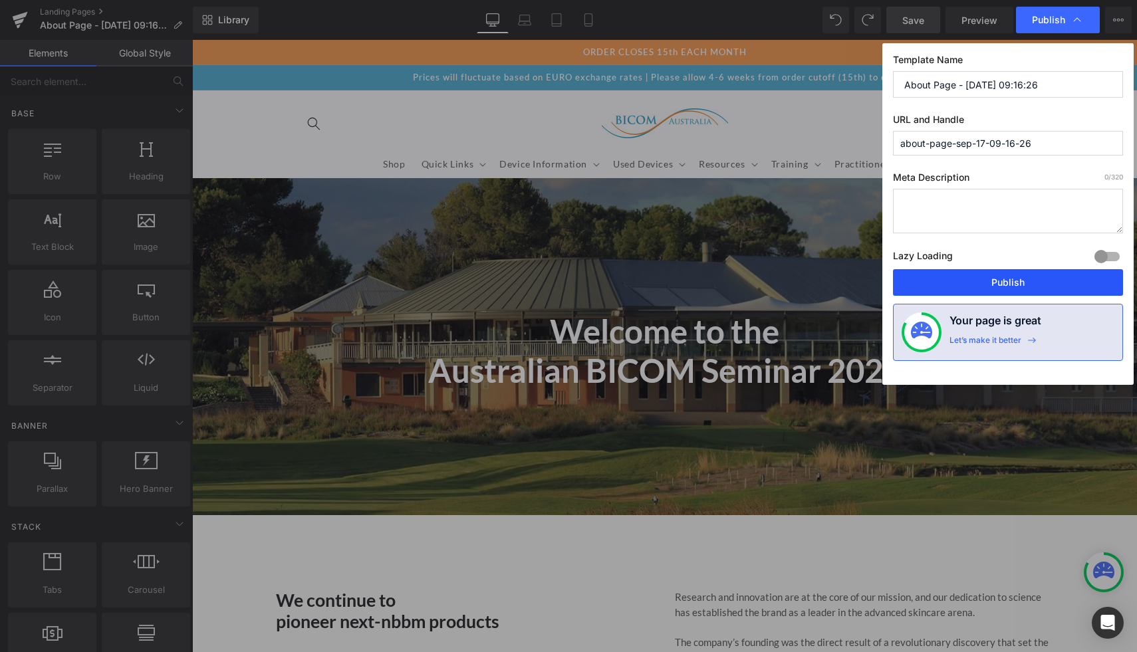
click at [945, 287] on button "Publish" at bounding box center [1008, 282] width 230 height 27
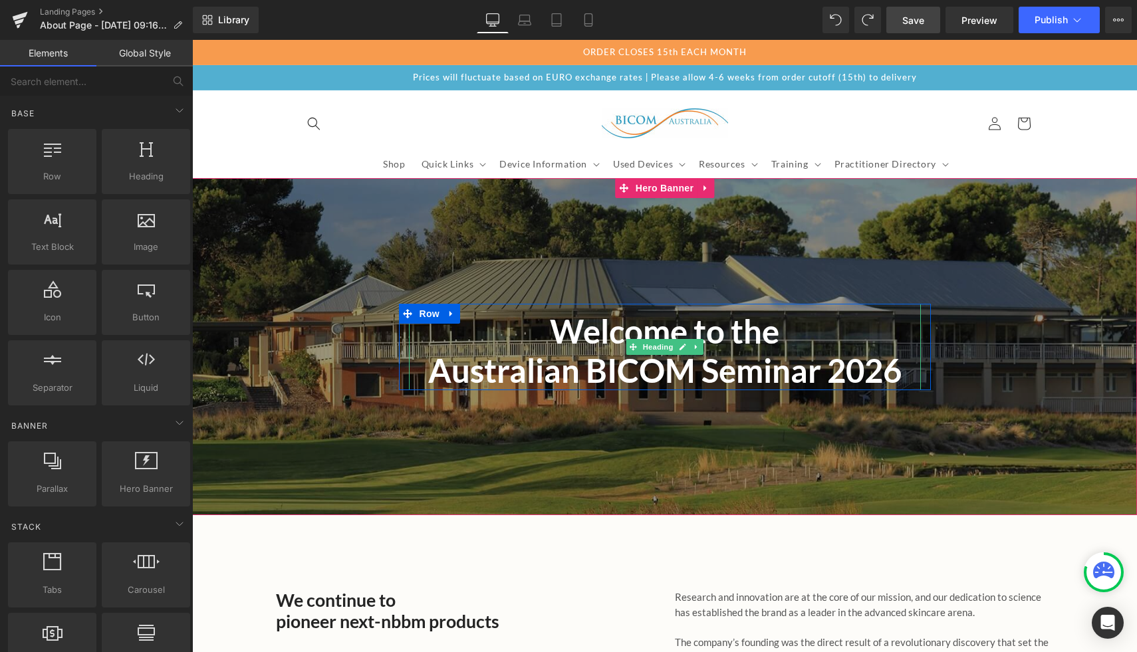
click at [585, 350] on h1 "Welcome to the" at bounding box center [665, 331] width 512 height 39
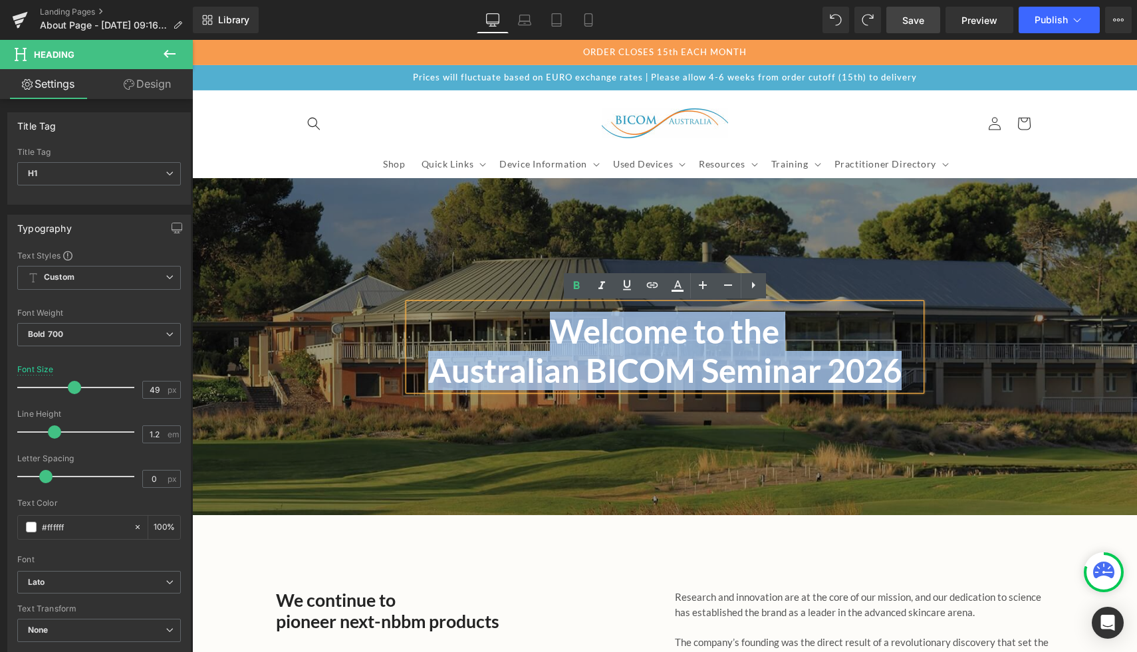
drag, startPoint x: 537, startPoint y: 331, endPoint x: 943, endPoint y: 385, distance: 409.3
click at [943, 385] on span "Welcome to the Australian BICOM Seminar 2026 Heading Row" at bounding box center [664, 347] width 945 height 86
copy div "Welcome to the Australian BICOM Seminar 2026"
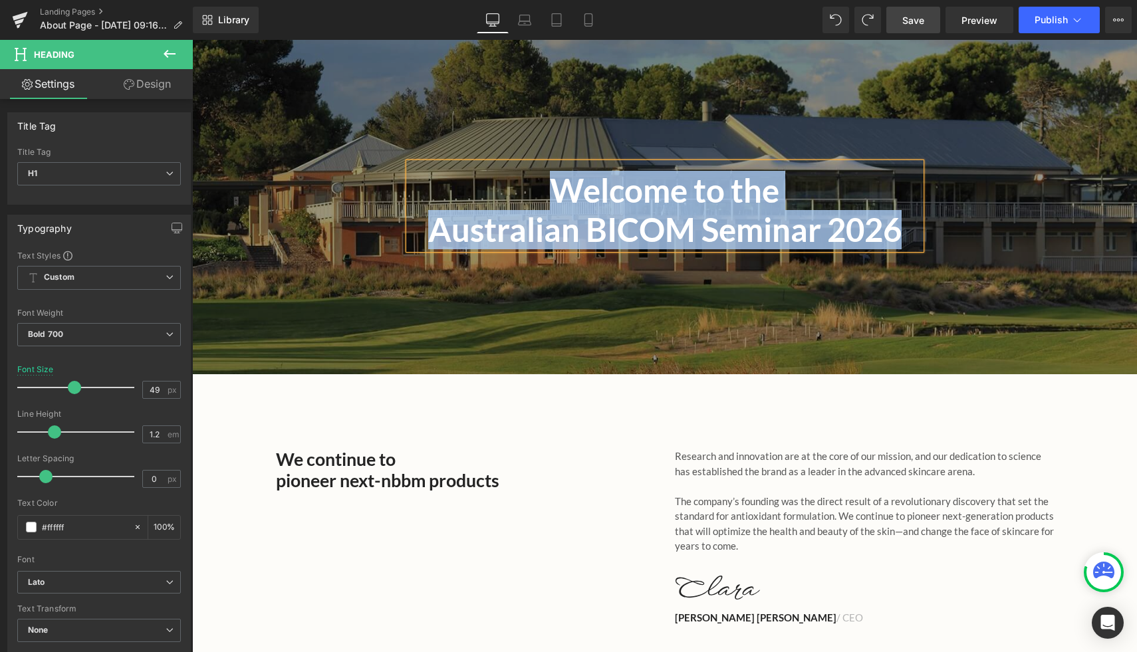
scroll to position [161, 0]
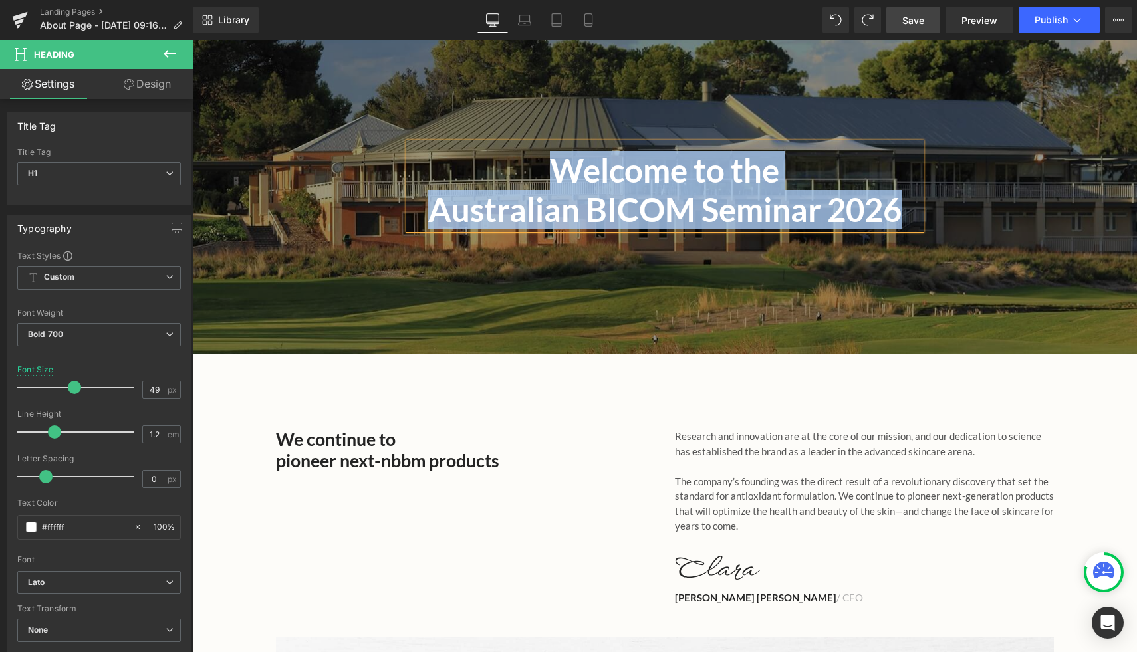
click at [731, 440] on p "Research and innovation are at the core of our mission, and our dedication to s…" at bounding box center [864, 444] width 379 height 30
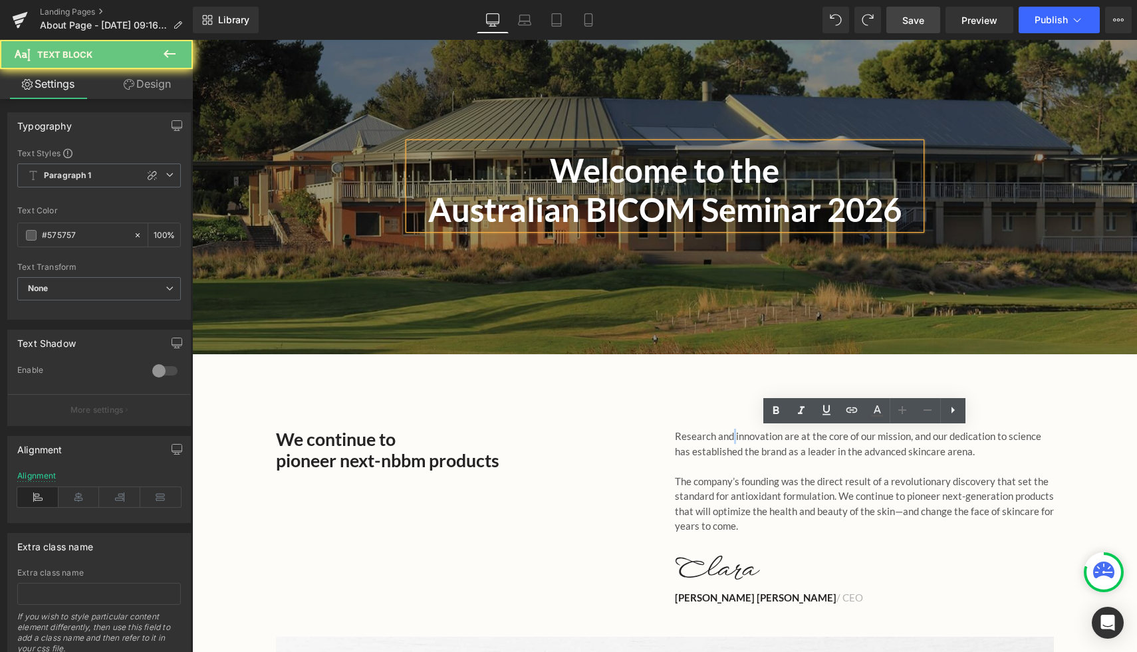
click at [731, 440] on p "Research and innovation are at the core of our mission, and our dedication to s…" at bounding box center [864, 444] width 379 height 30
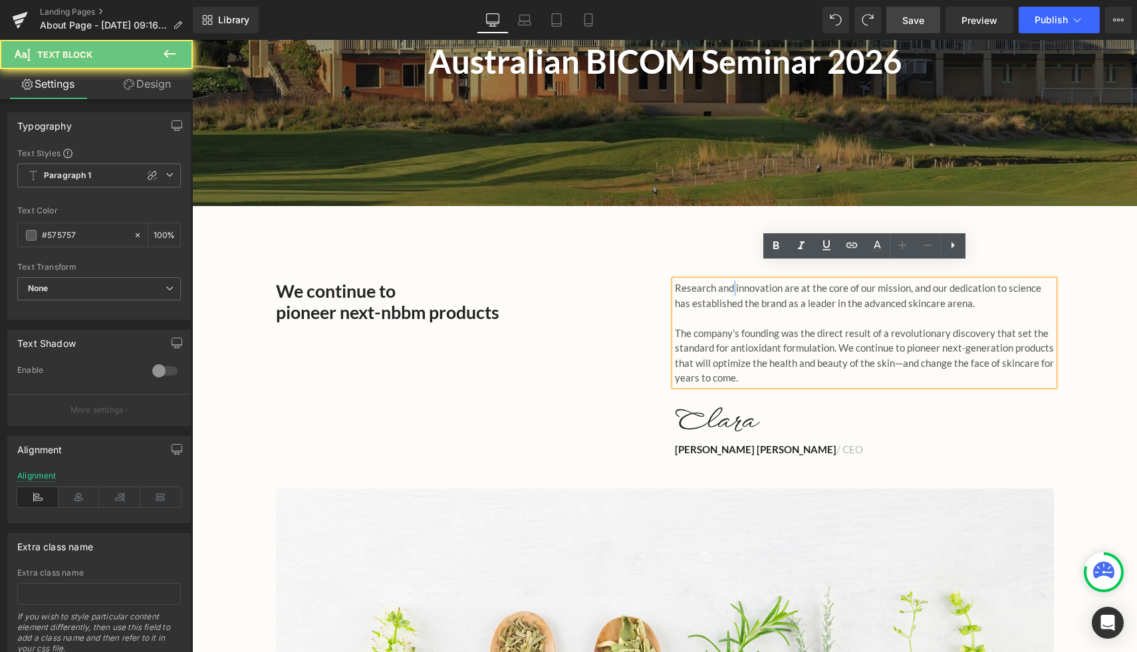
scroll to position [331, 0]
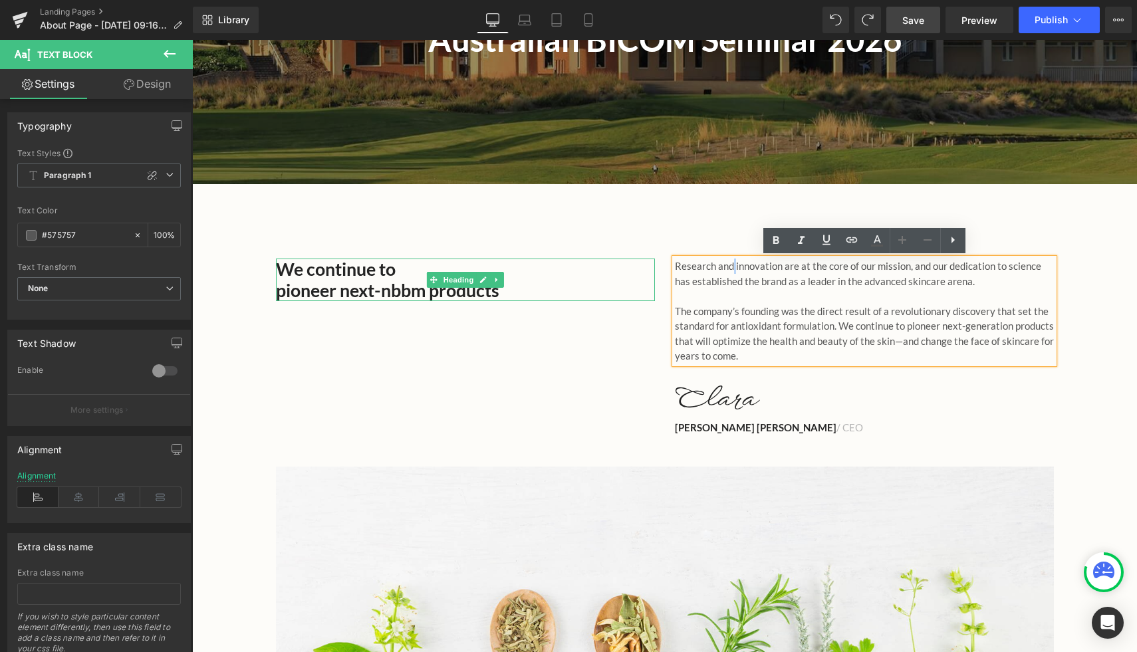
click at [461, 297] on h2 "pioneer next-nbbm products" at bounding box center [465, 290] width 379 height 21
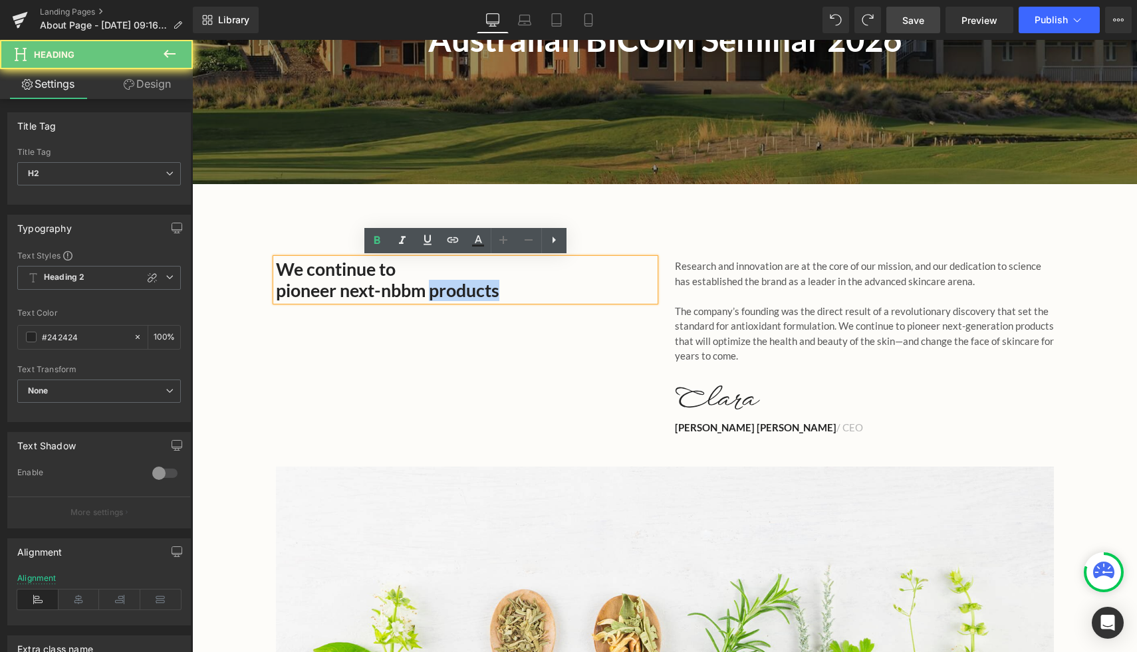
click at [461, 297] on h2 "pioneer next-nbbm products" at bounding box center [465, 290] width 379 height 21
click at [499, 292] on h2 "pioneer next-nbbm products" at bounding box center [465, 290] width 379 height 21
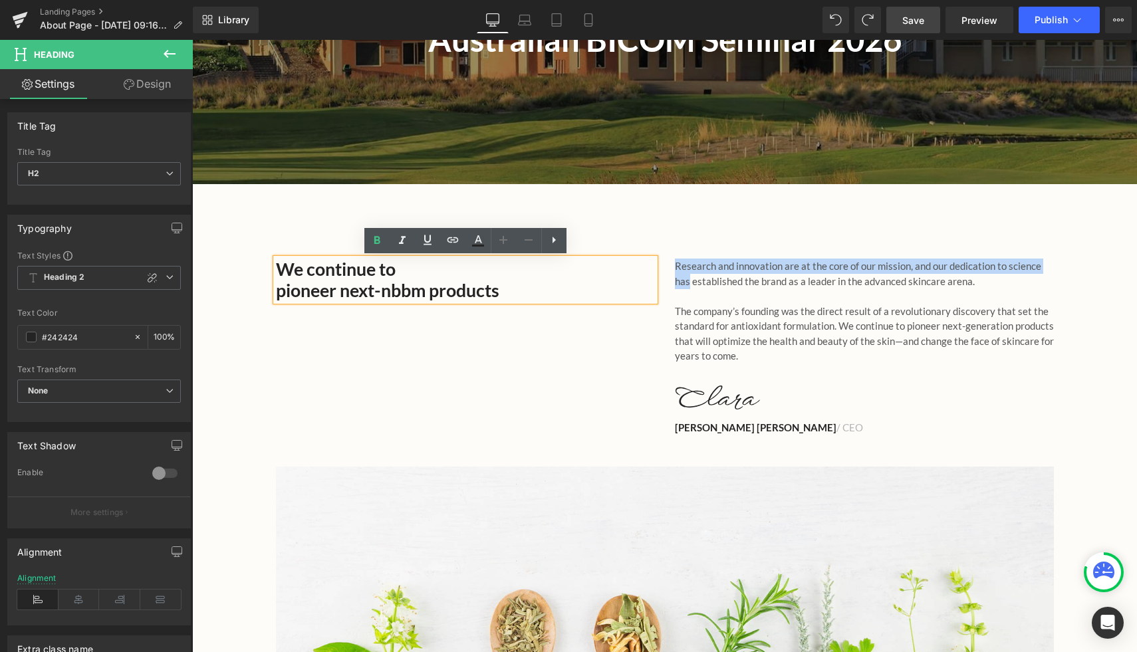
drag, startPoint x: 503, startPoint y: 292, endPoint x: 267, endPoint y: 275, distance: 236.7
click at [267, 275] on div "We continue to pioneer next-nbbm products Heading" at bounding box center [465, 280] width 399 height 43
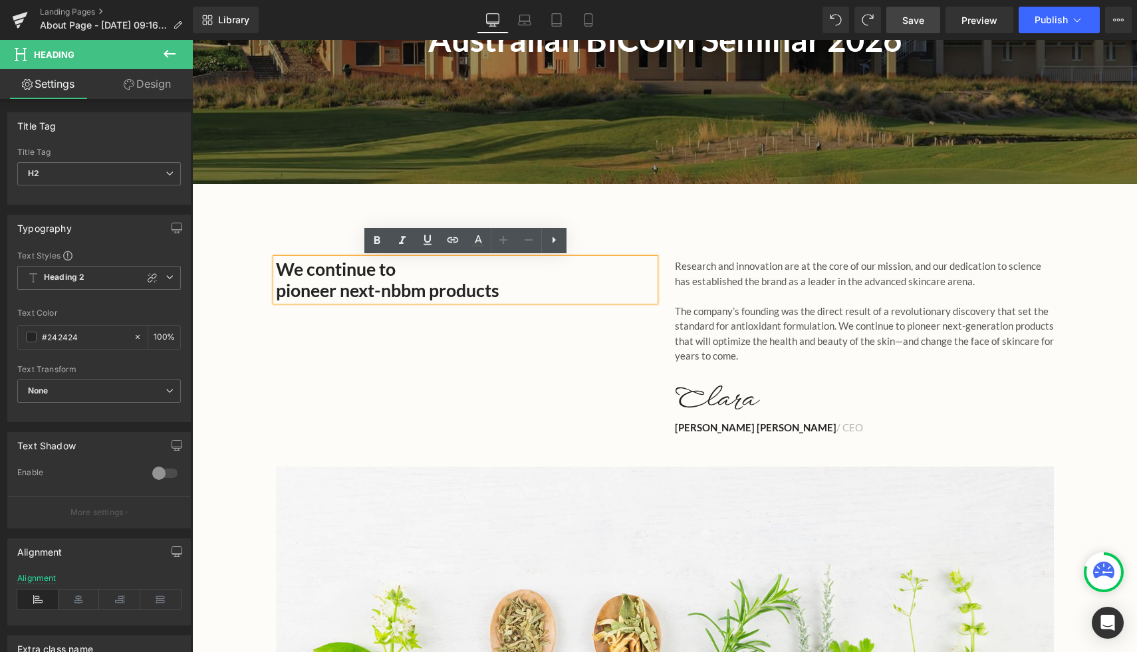
click at [279, 264] on h2 "We continue to" at bounding box center [465, 269] width 379 height 21
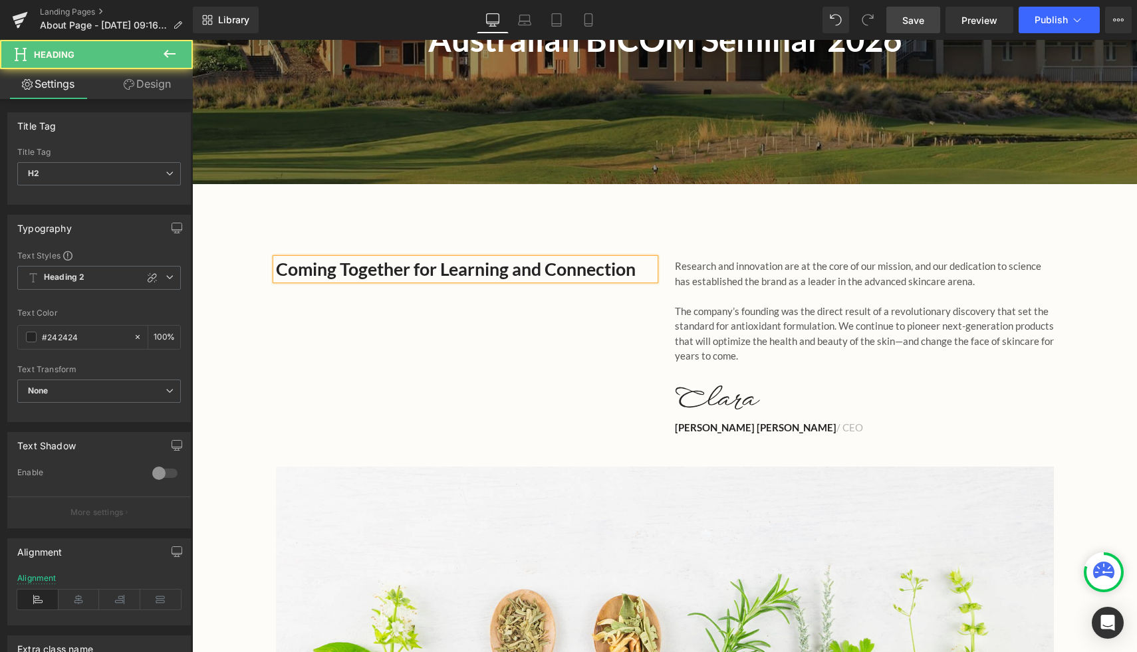
click at [442, 275] on h2 "Coming Together for Learning and Connection" at bounding box center [465, 269] width 379 height 21
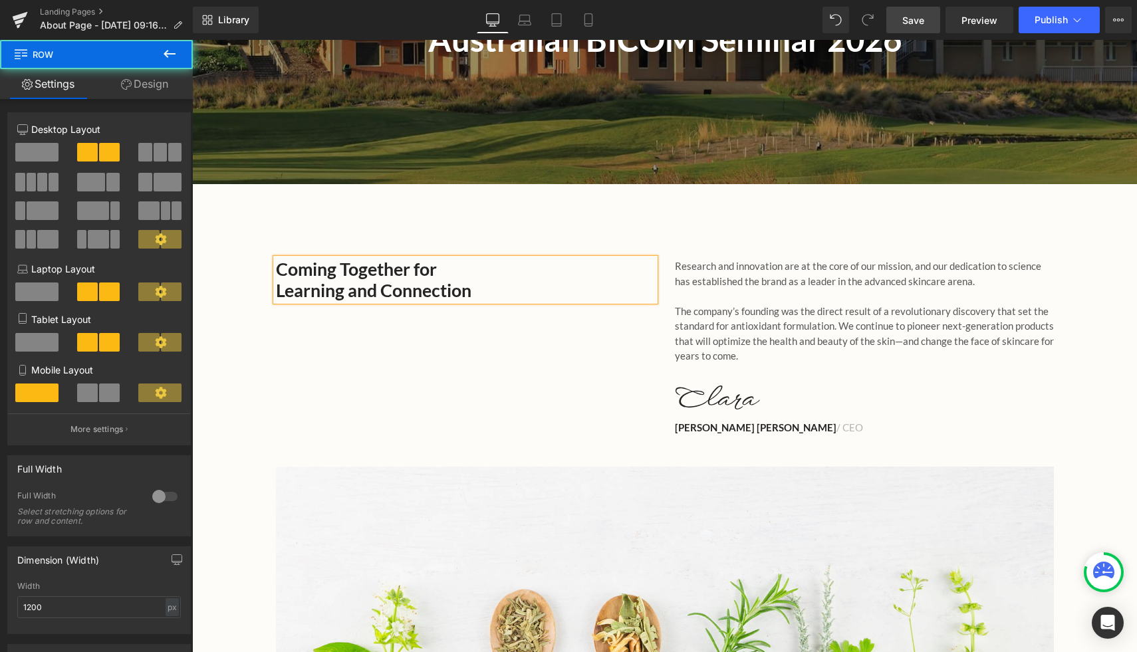
click at [499, 432] on div "Coming Together for Learning and Connection Heading Research and innovation are…" at bounding box center [665, 340] width 798 height 203
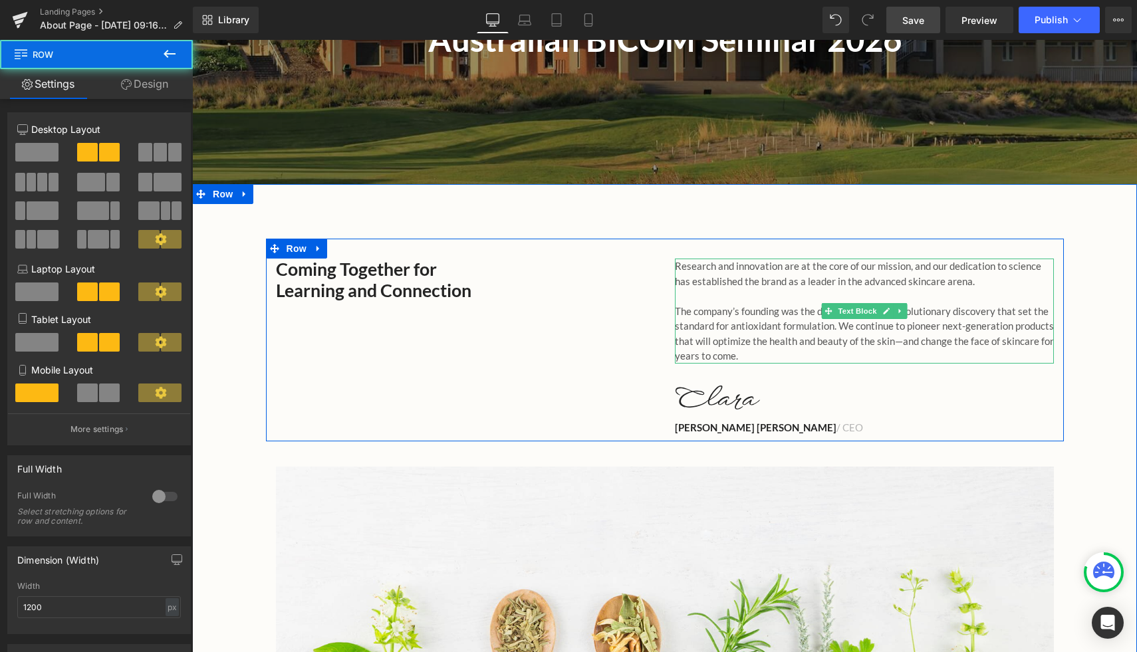
click at [729, 321] on span "The company’s founding was the direct result of a revolutionary discovery that …" at bounding box center [864, 333] width 379 height 57
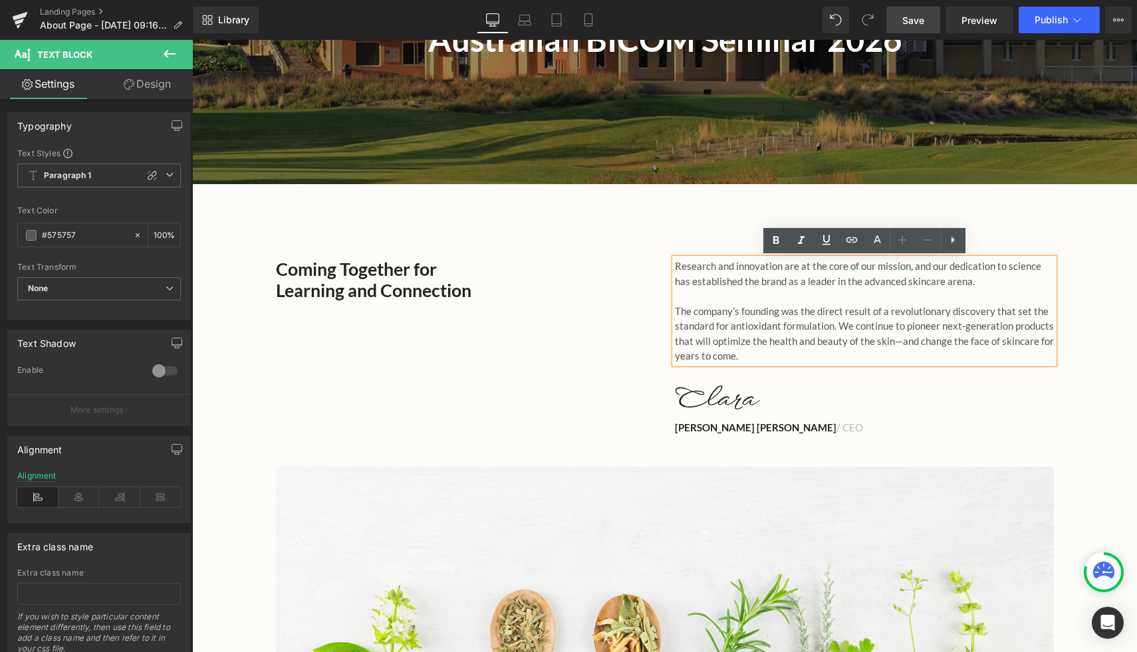
click at [690, 275] on p "Research and innovation are at the core of our mission, and our dedication to s…" at bounding box center [864, 274] width 379 height 30
click at [679, 262] on p "Research and innovation are at the core of our mission, and our dedication to s…" at bounding box center [864, 274] width 379 height 30
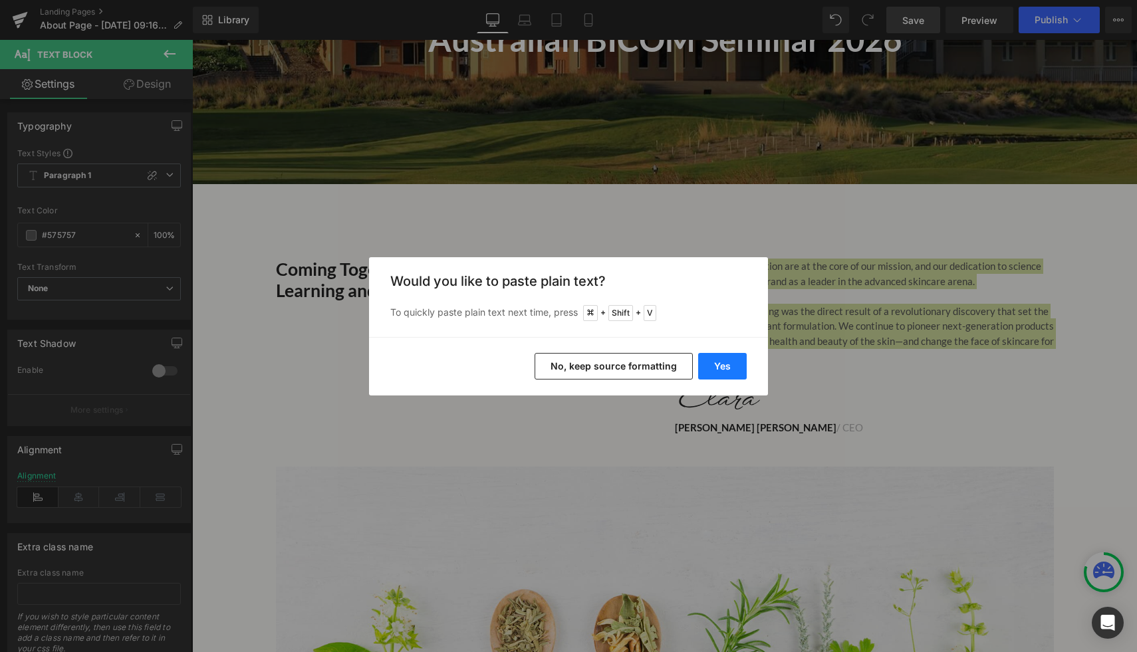
click at [717, 370] on button "Yes" at bounding box center [722, 366] width 49 height 27
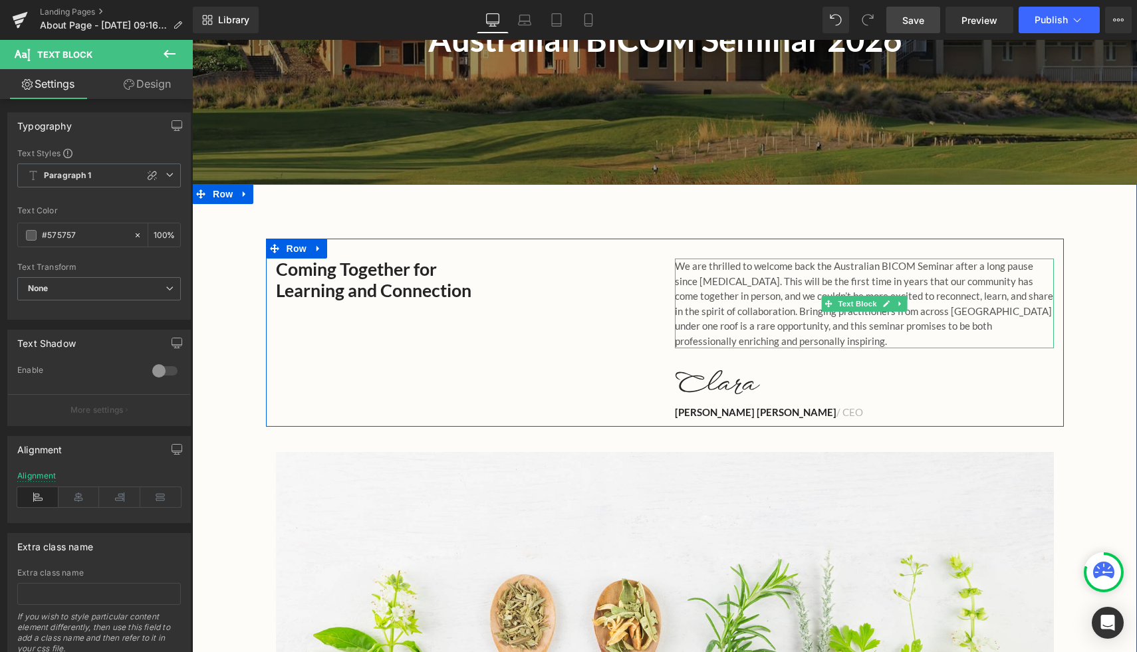
click at [743, 304] on p "We are thrilled to welcome back the Australian BICOM Seminar after a long pause…" at bounding box center [864, 304] width 379 height 90
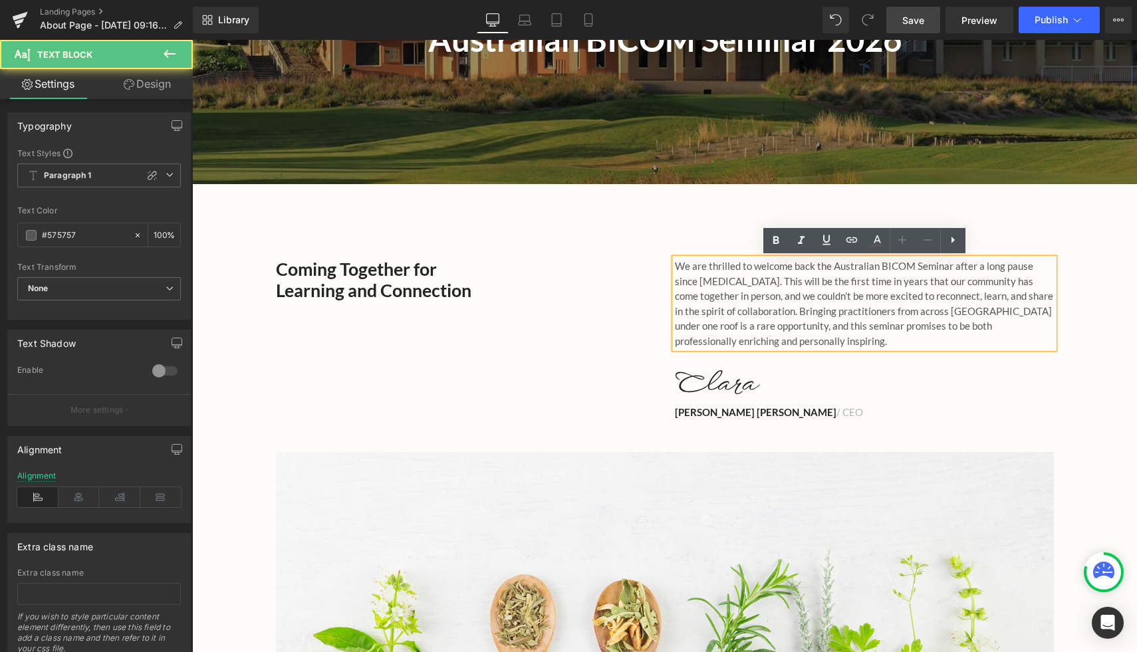
click at [680, 267] on p "We are thrilled to welcome back the Australian BICOM Seminar after a long pause…" at bounding box center [864, 304] width 379 height 90
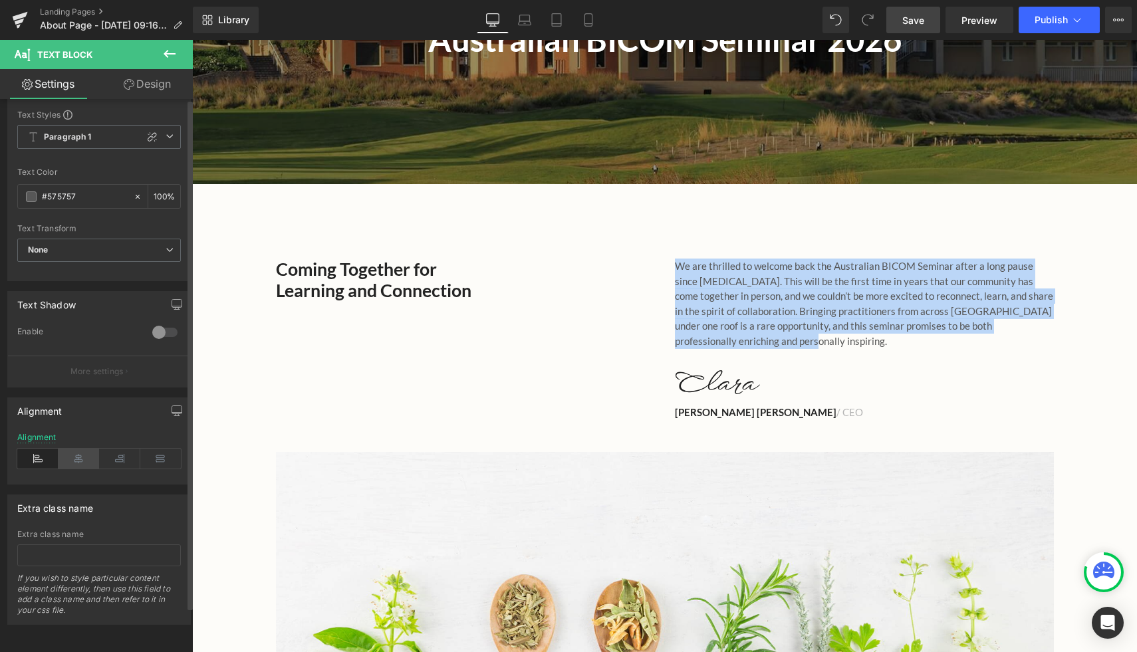
scroll to position [0, 0]
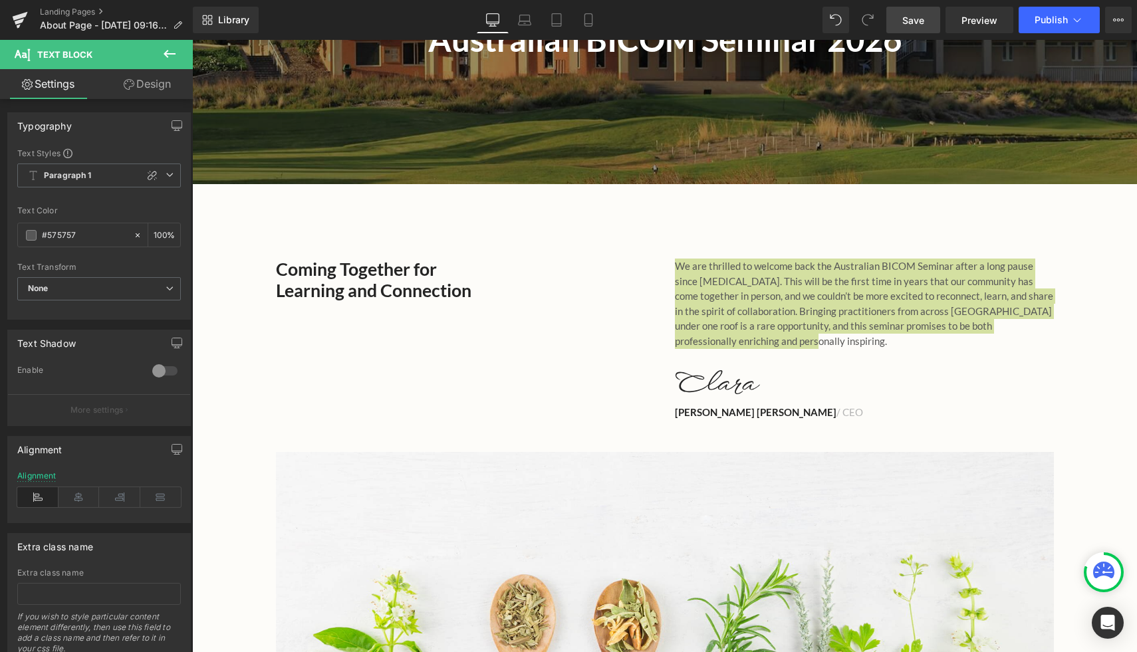
click at [138, 77] on link "Design" at bounding box center [147, 84] width 96 height 30
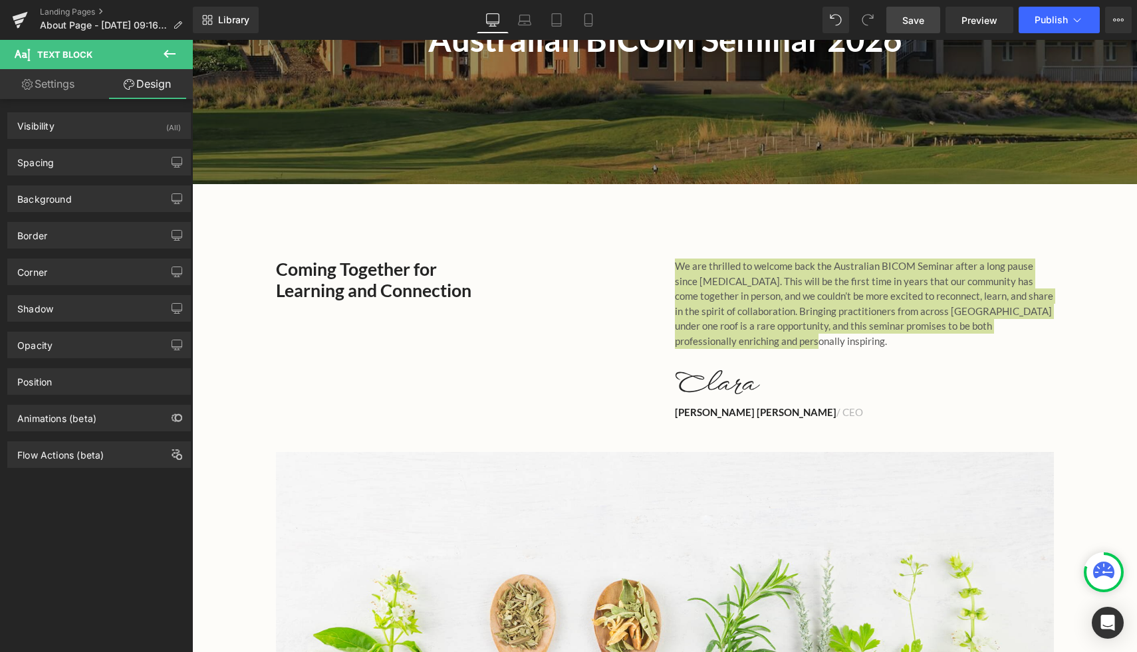
click at [51, 86] on link "Settings" at bounding box center [48, 84] width 96 height 30
type input "100"
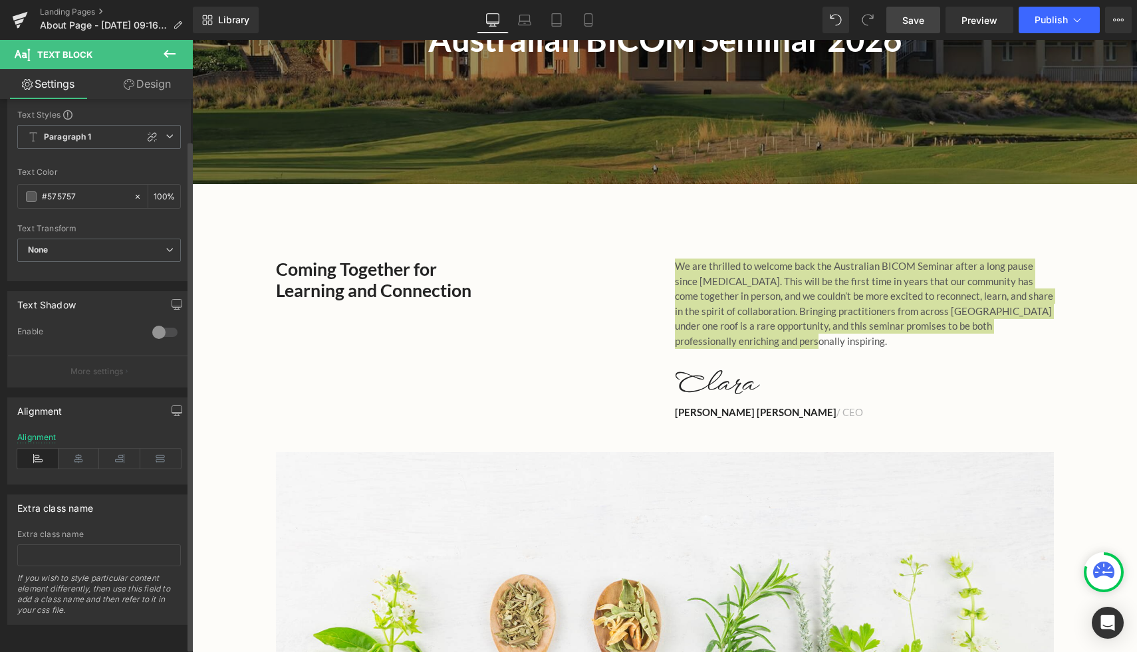
scroll to position [45, 0]
click at [166, 132] on icon at bounding box center [170, 136] width 8 height 8
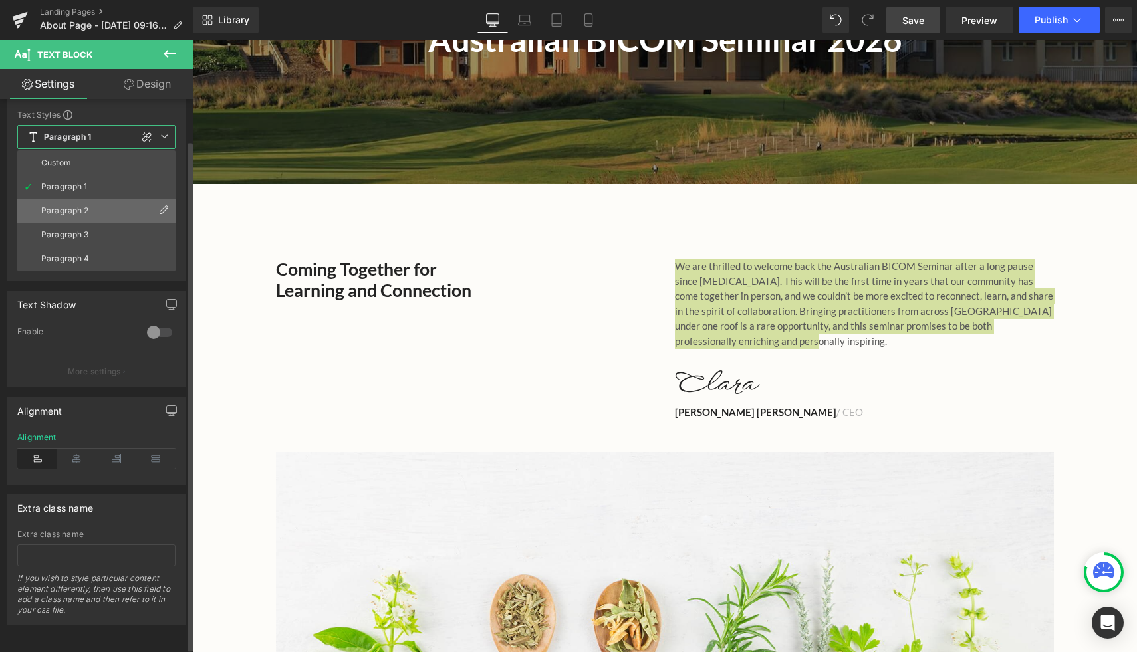
click at [110, 199] on li "Paragraph 2" at bounding box center [96, 211] width 158 height 24
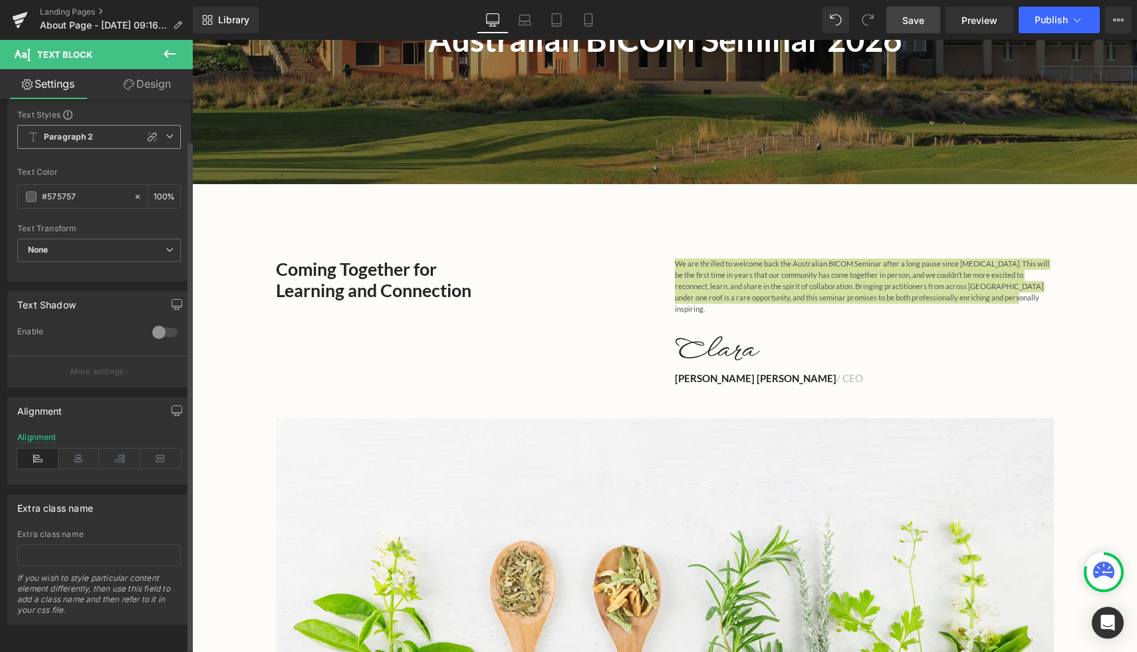
click at [166, 134] on icon at bounding box center [170, 136] width 8 height 8
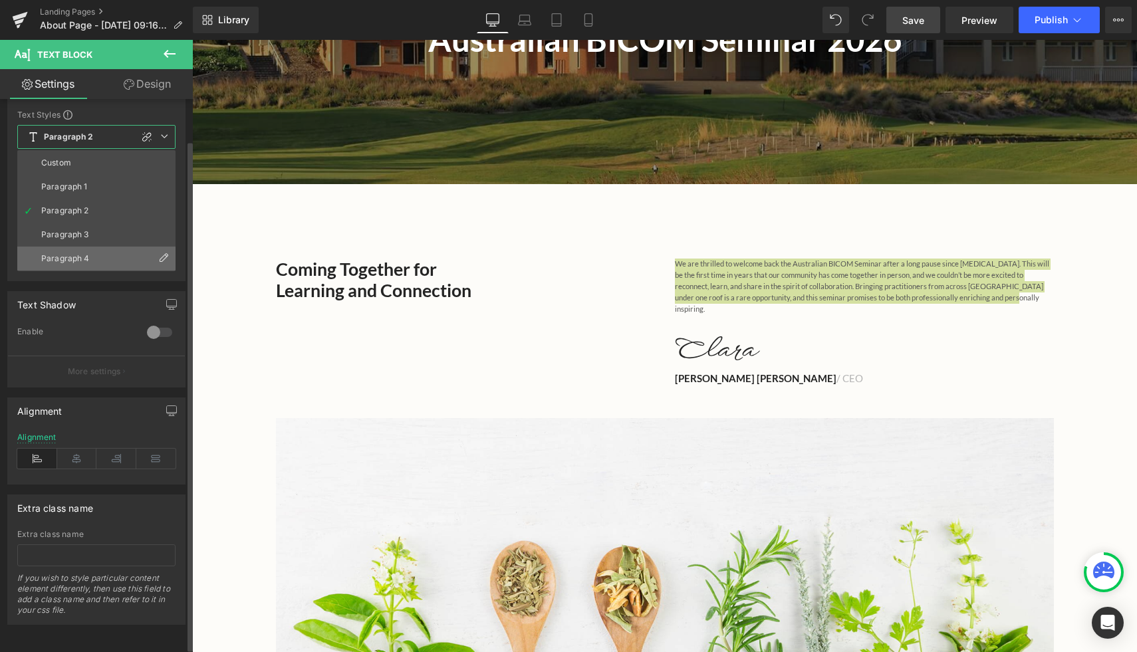
click at [116, 247] on li "Paragraph 4" at bounding box center [96, 259] width 158 height 24
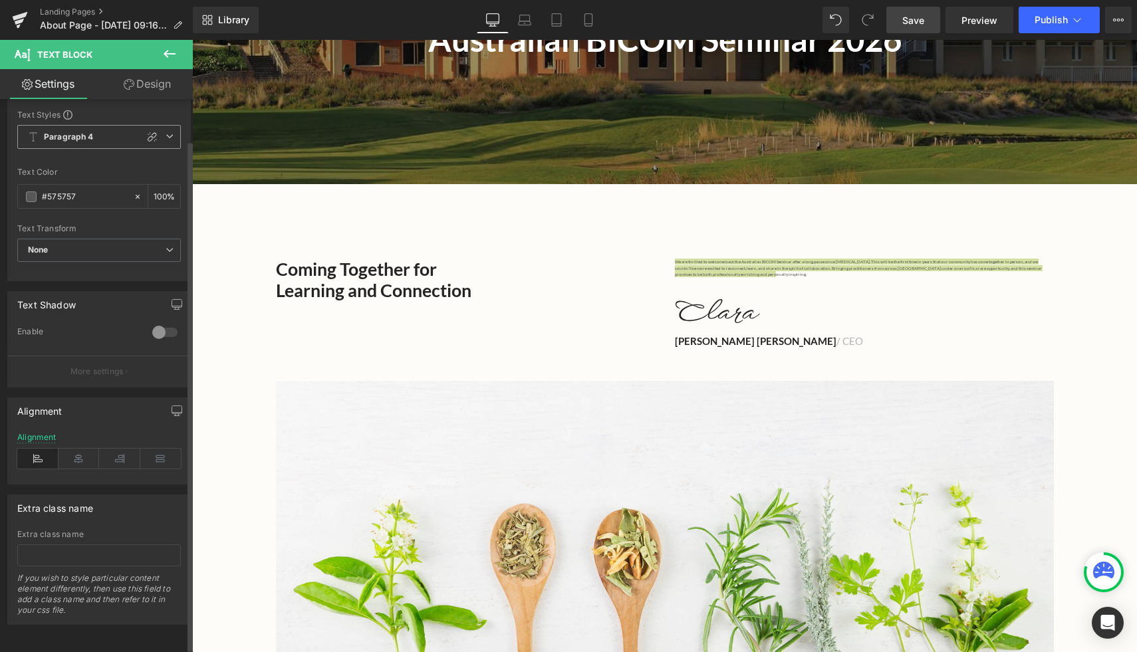
click at [166, 132] on icon at bounding box center [170, 136] width 8 height 8
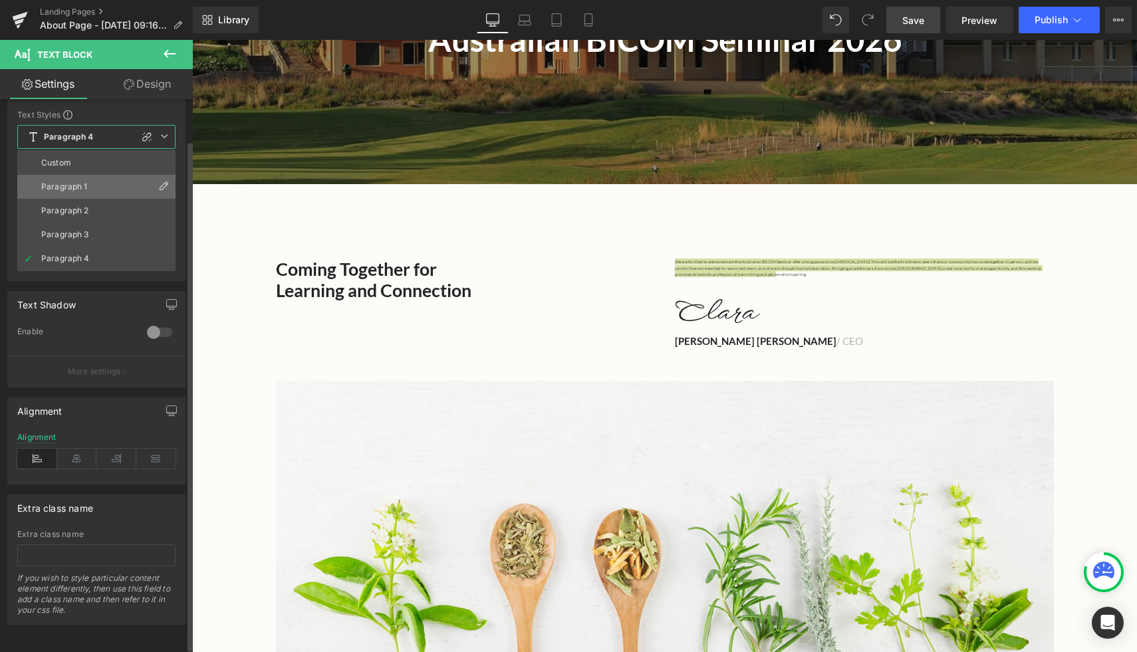
click at [102, 181] on li "Paragraph 1" at bounding box center [96, 187] width 158 height 24
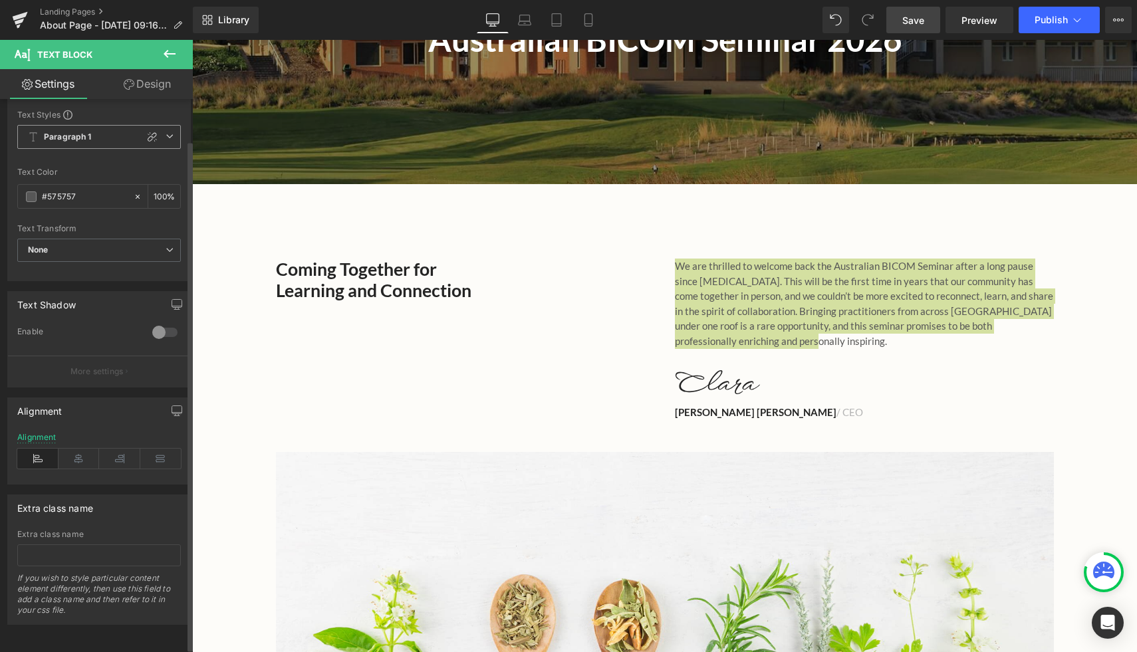
click at [103, 130] on span "Paragraph 1" at bounding box center [99, 137] width 164 height 24
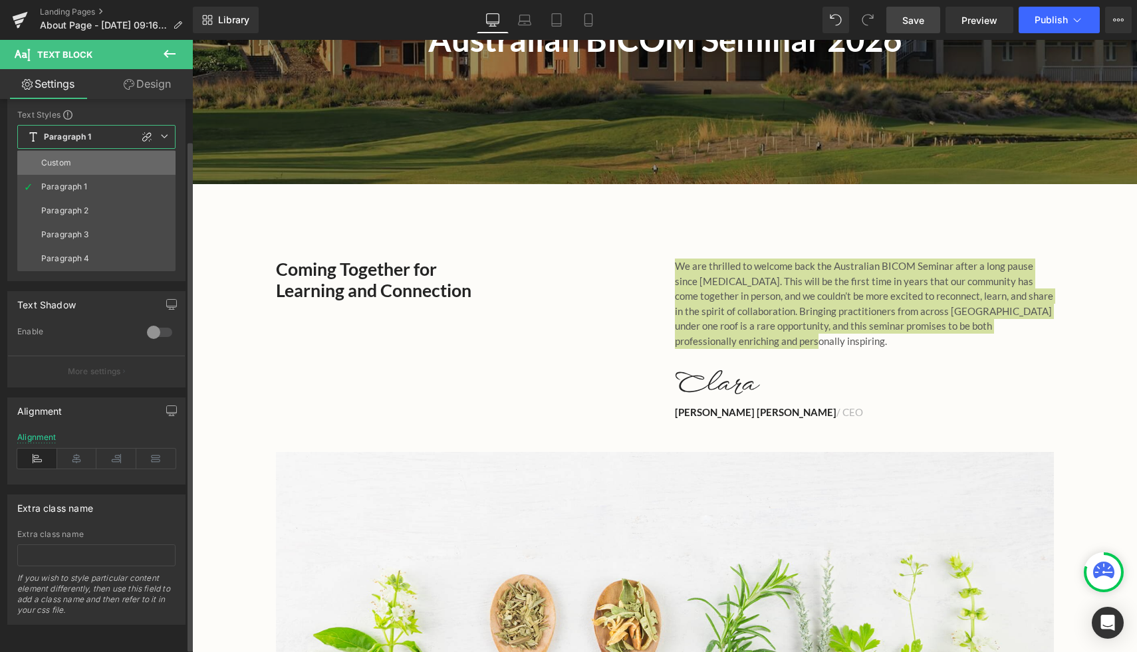
click at [92, 154] on li "Custom" at bounding box center [96, 163] width 158 height 24
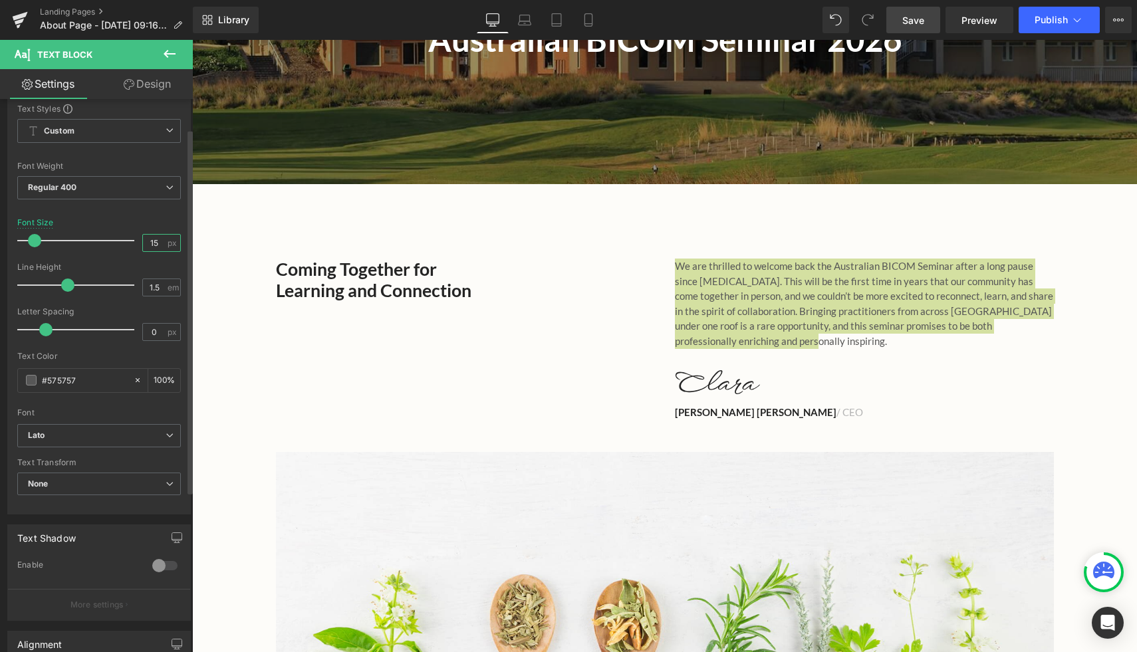
click at [150, 243] on input "15" at bounding box center [154, 243] width 23 height 17
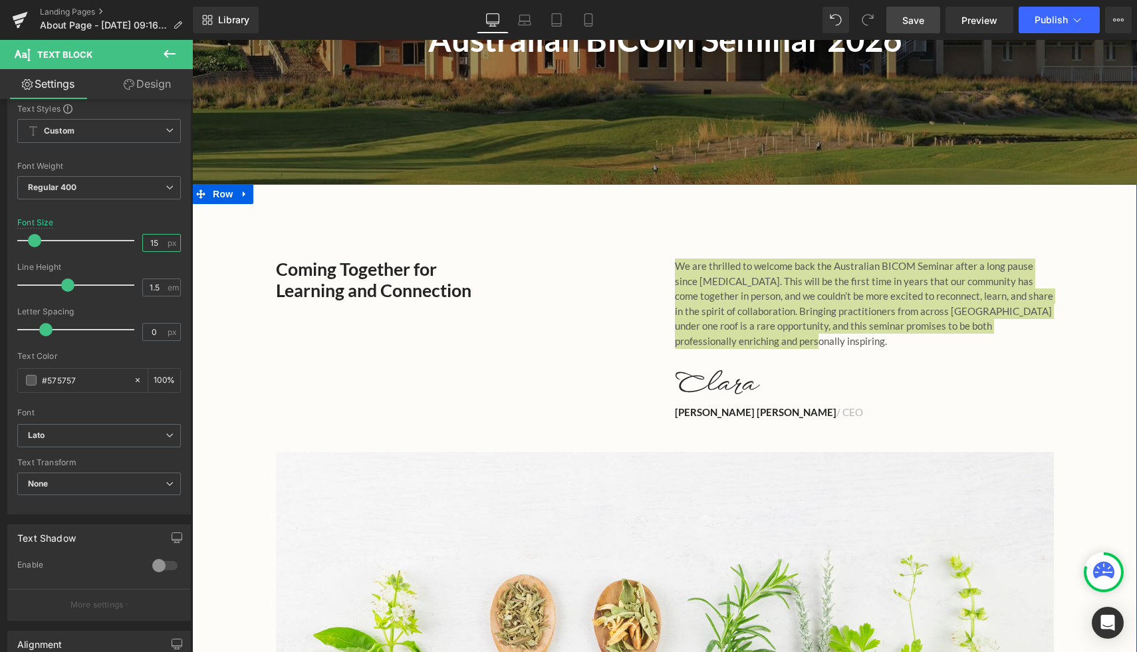
type input "1"
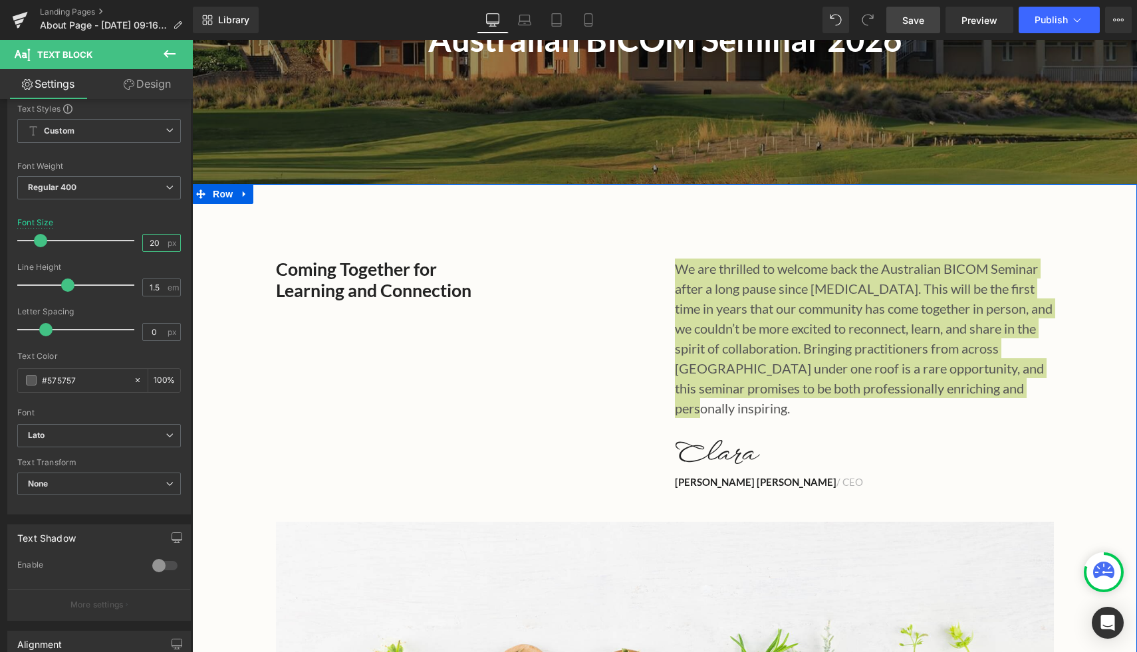
type input "2"
type input "17"
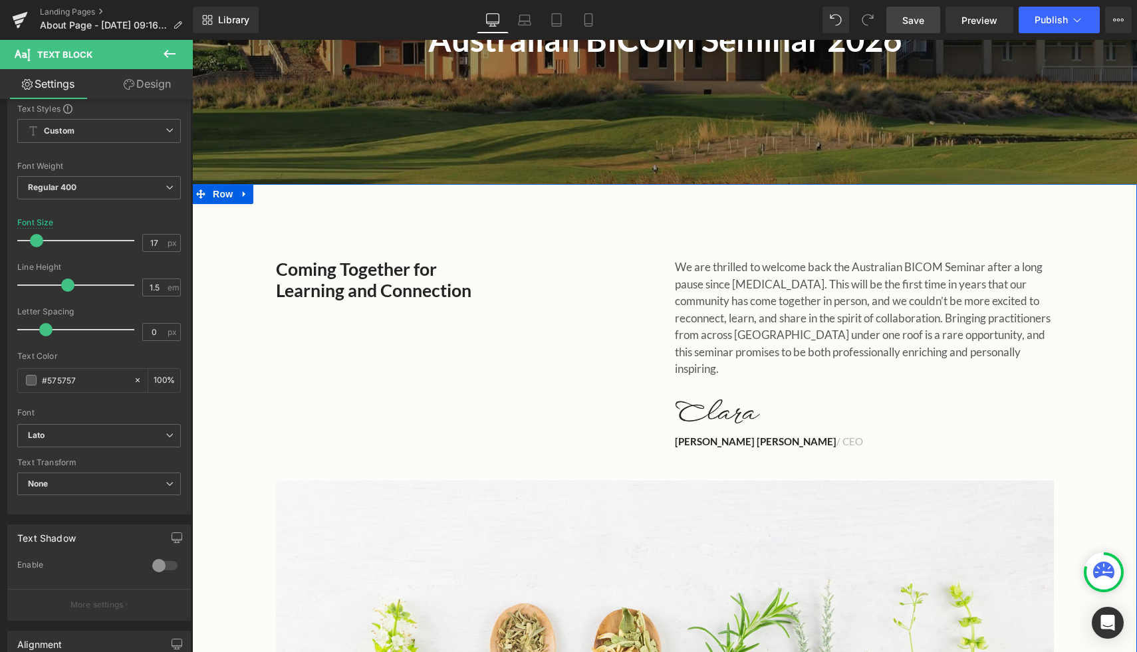
click at [251, 285] on div "Coming Together for Learning and Connection Heading We are thrilled to welcome …" at bounding box center [664, 503] width 945 height 528
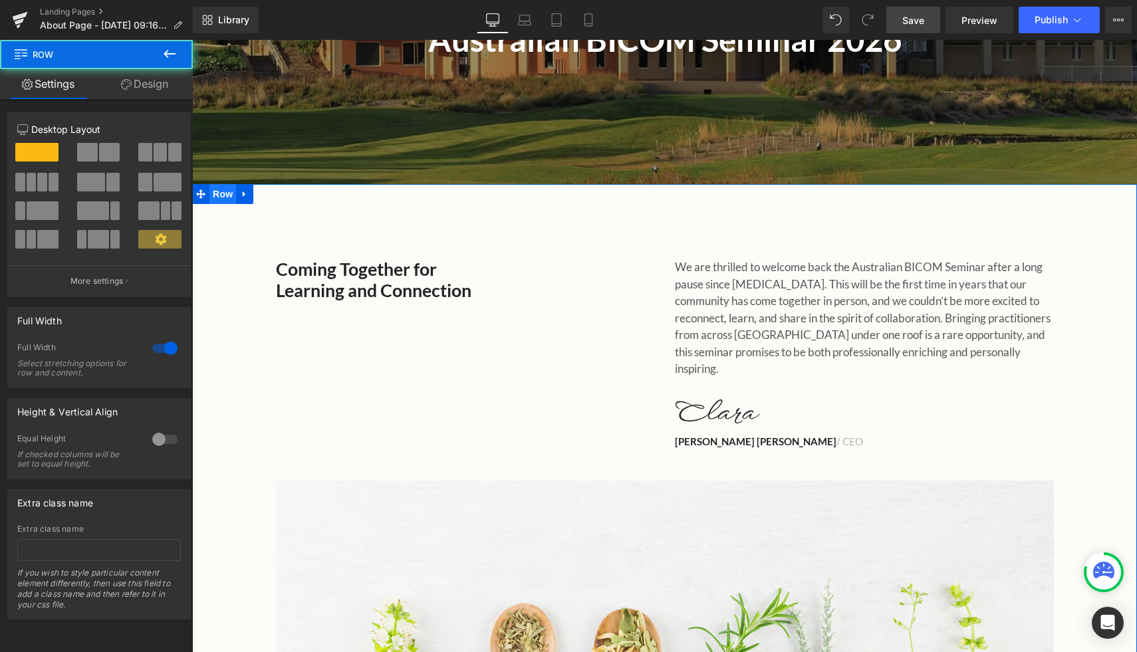
click at [231, 194] on span "Row" at bounding box center [222, 194] width 27 height 20
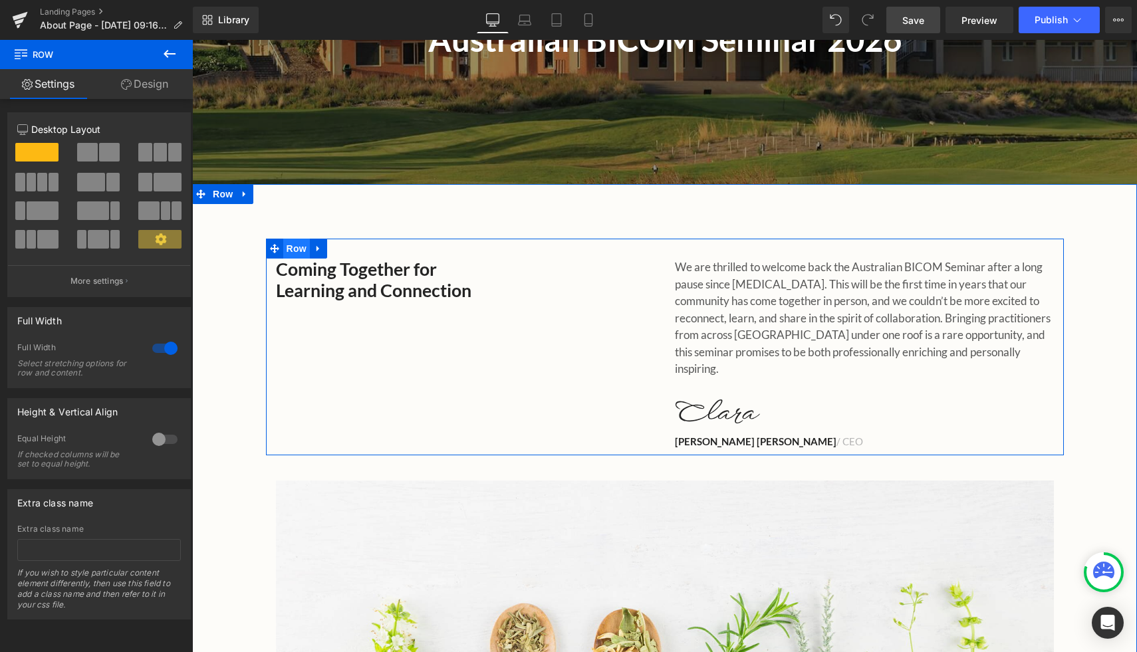
click at [287, 249] on span "Row" at bounding box center [296, 249] width 27 height 20
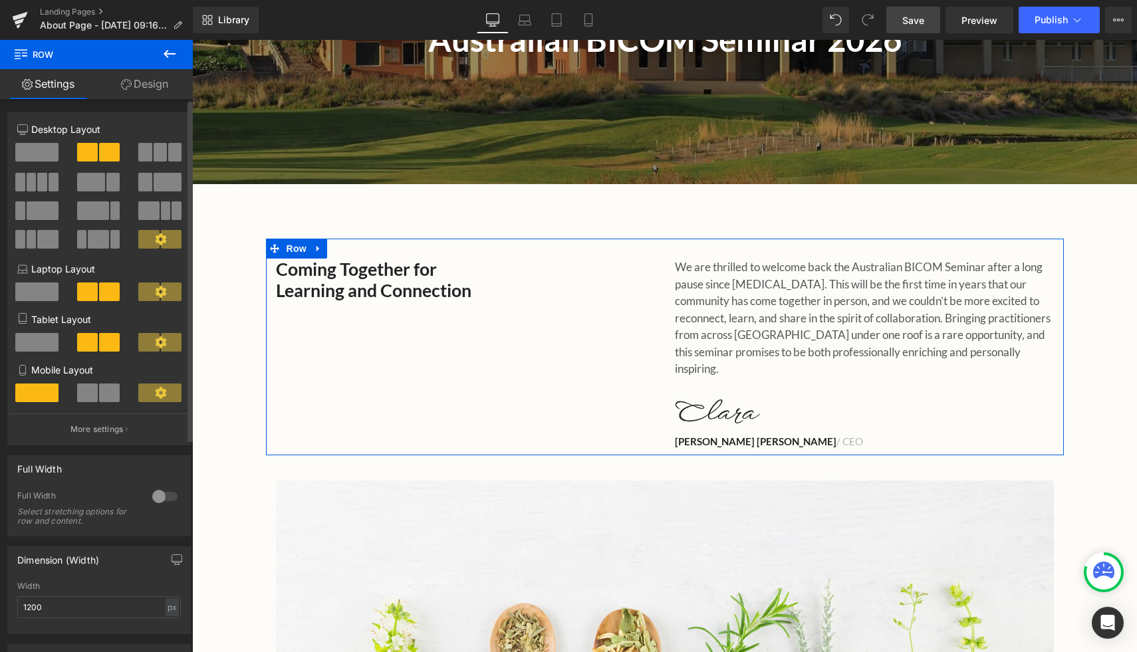
click at [155, 184] on span at bounding box center [168, 182] width 28 height 19
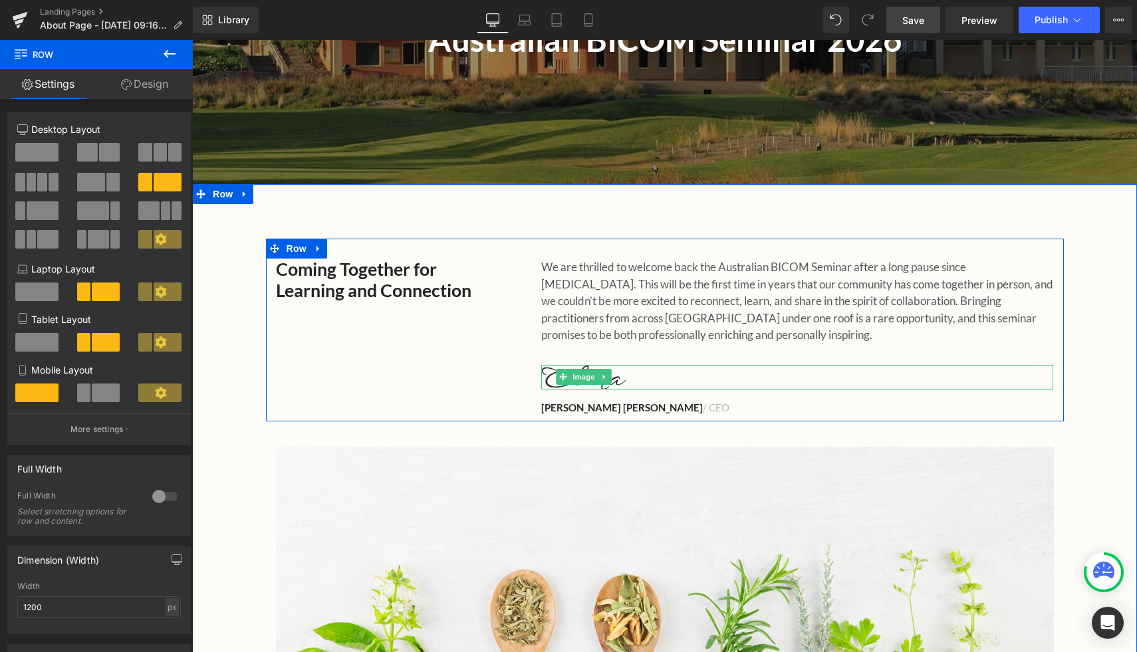
click at [638, 382] on div at bounding box center [797, 377] width 512 height 25
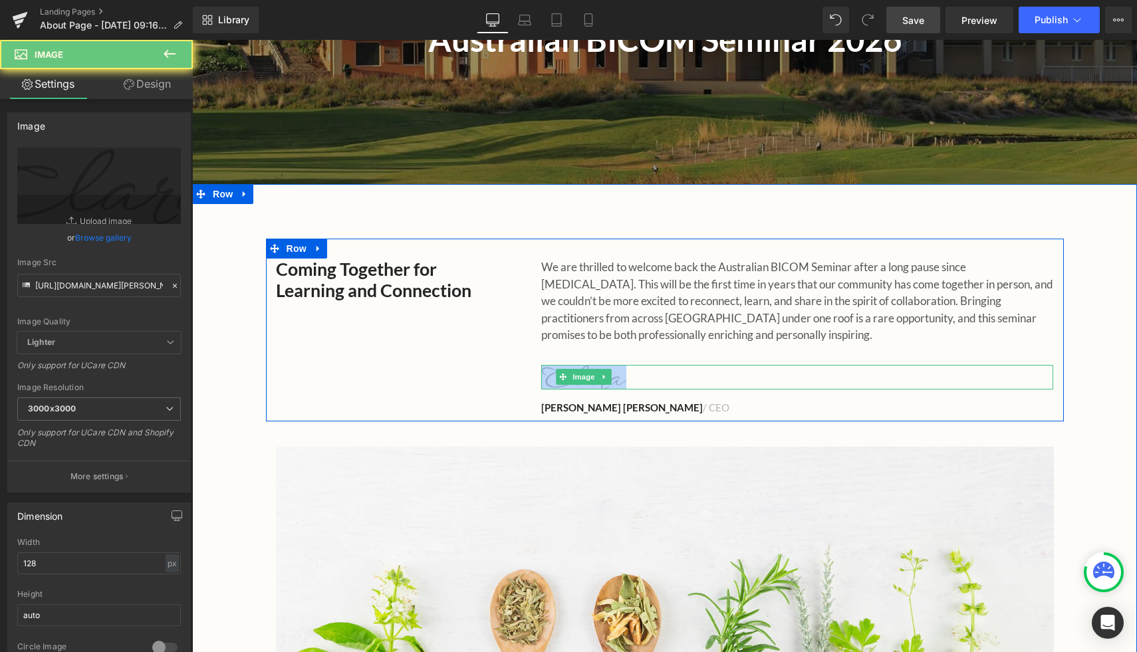
click at [638, 382] on div at bounding box center [797, 377] width 512 height 25
click at [623, 378] on img at bounding box center [583, 377] width 85 height 25
click at [587, 377] on span "Image" at bounding box center [585, 377] width 28 height 16
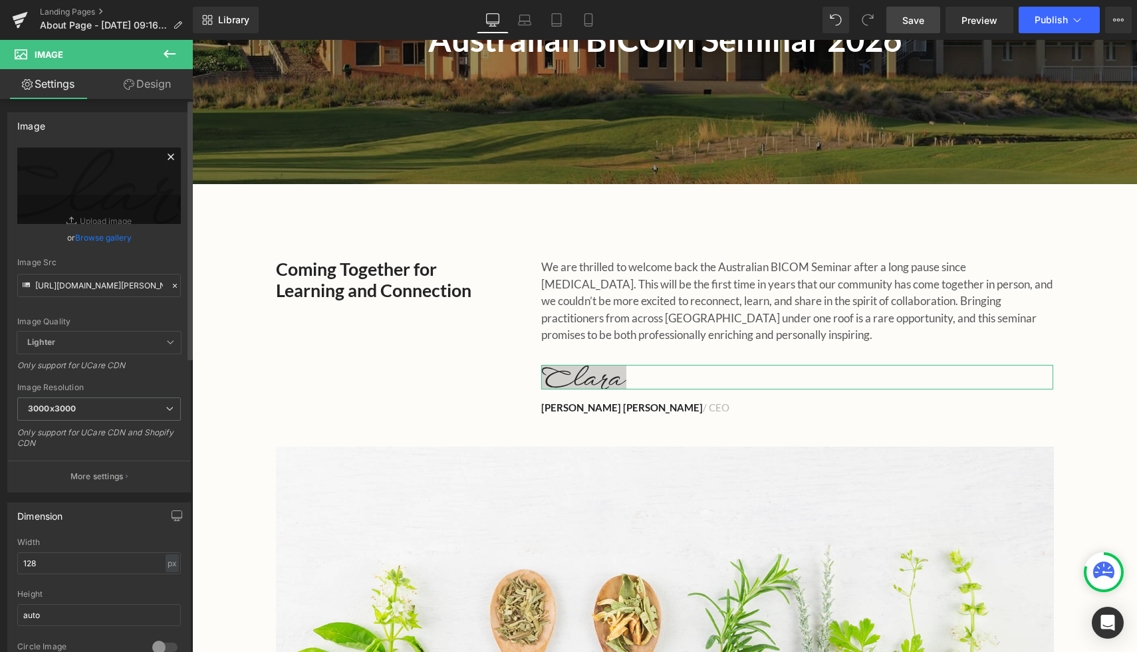
click at [164, 160] on icon at bounding box center [171, 157] width 16 height 16
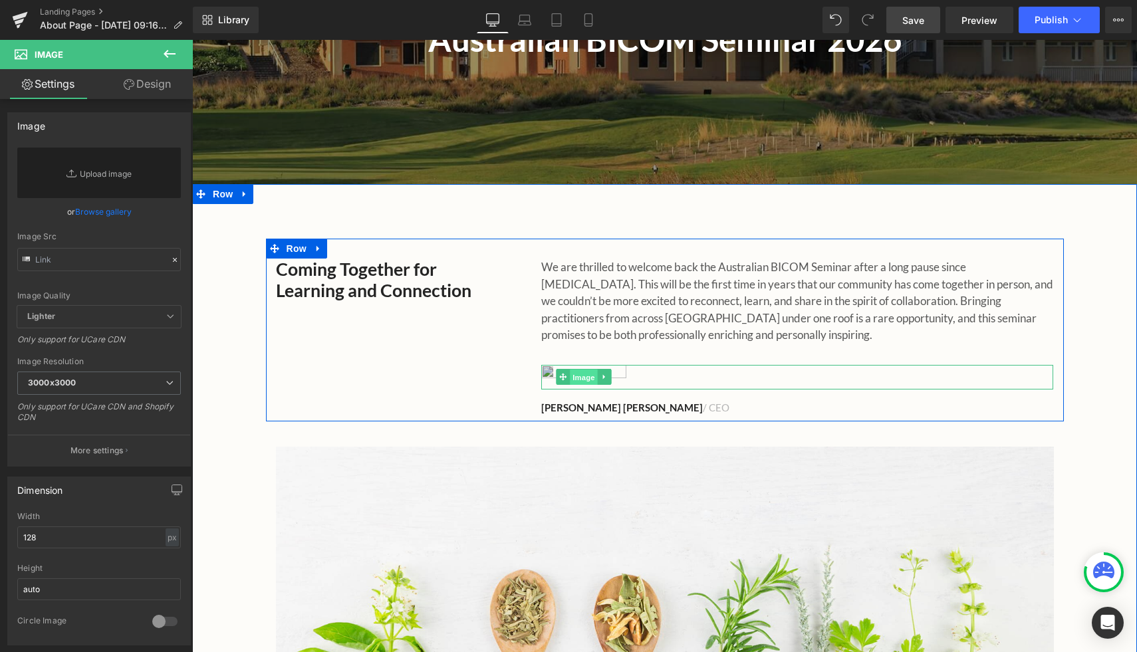
click at [593, 375] on span "Image" at bounding box center [585, 378] width 28 height 16
click at [606, 376] on icon at bounding box center [604, 377] width 7 height 8
click at [608, 380] on icon at bounding box center [611, 377] width 7 height 8
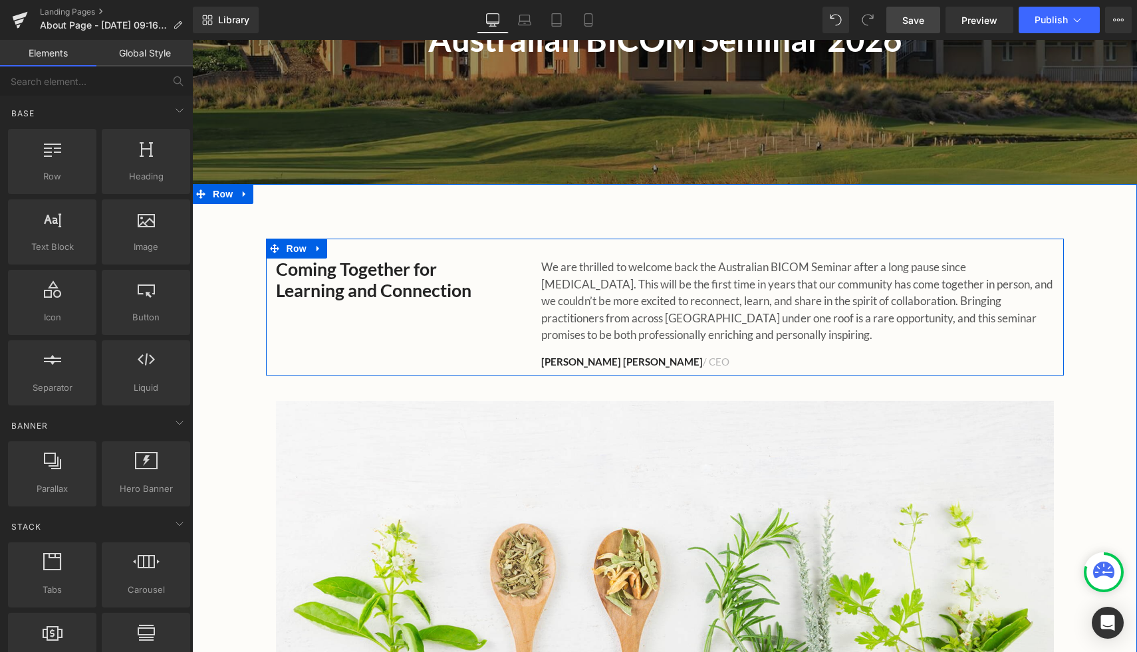
click at [594, 363] on strong "[PERSON_NAME] [PERSON_NAME]" at bounding box center [622, 362] width 162 height 12
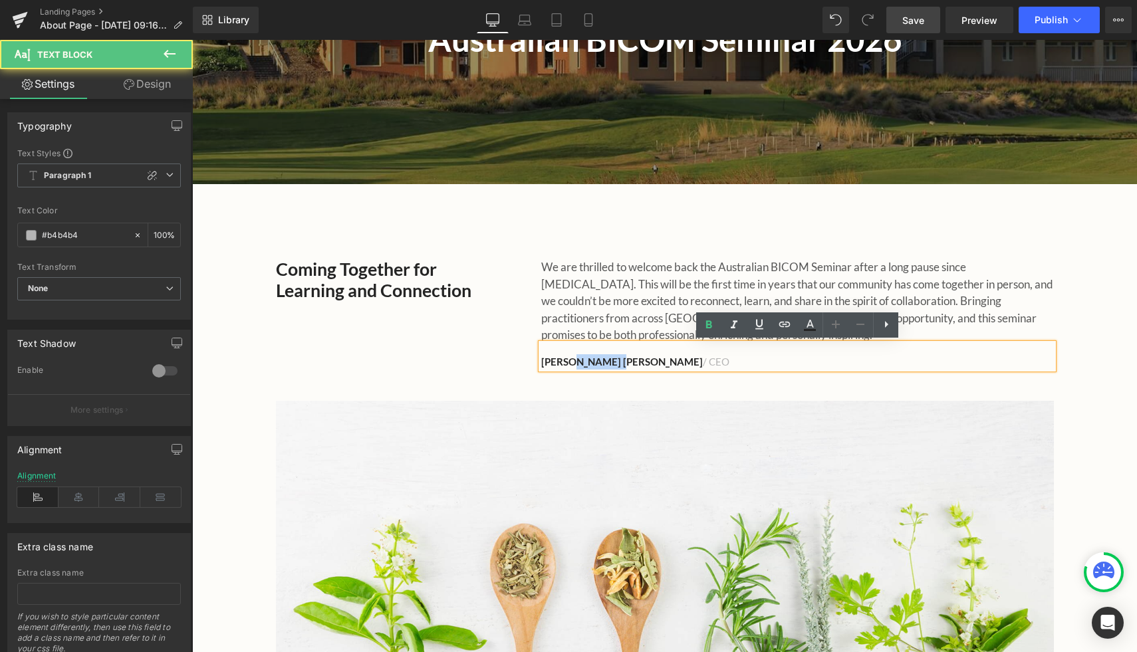
click at [594, 363] on strong "[PERSON_NAME] [PERSON_NAME]" at bounding box center [622, 362] width 162 height 12
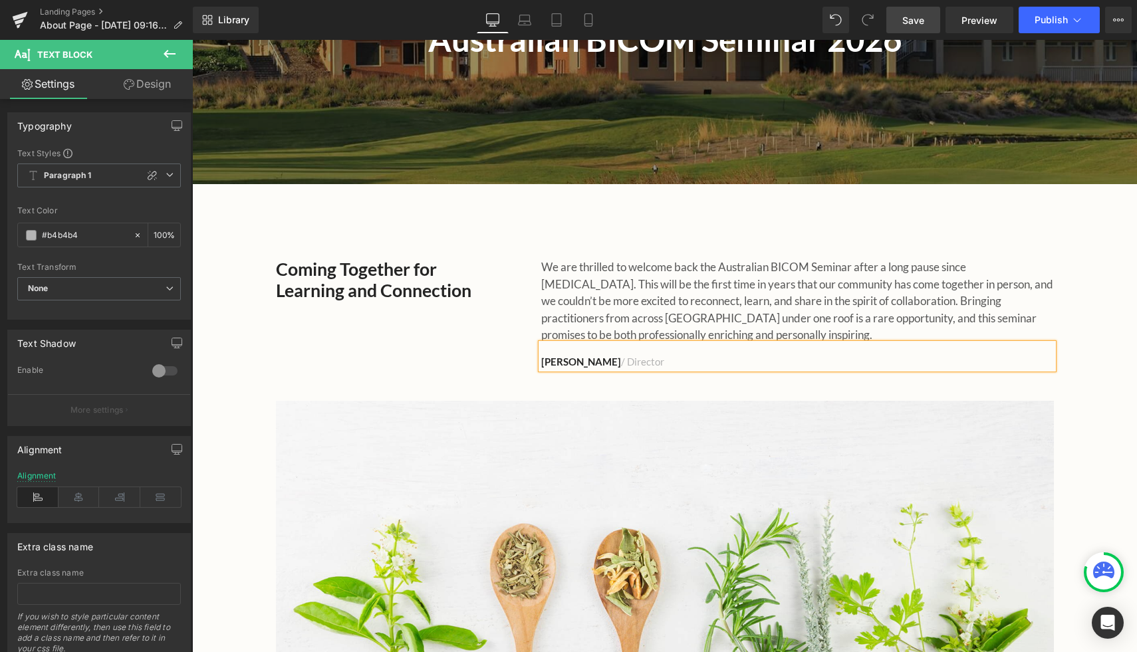
click at [1079, 373] on div "Coming Together for Learning and Connection Heading We are thrilled to welcome …" at bounding box center [664, 463] width 945 height 448
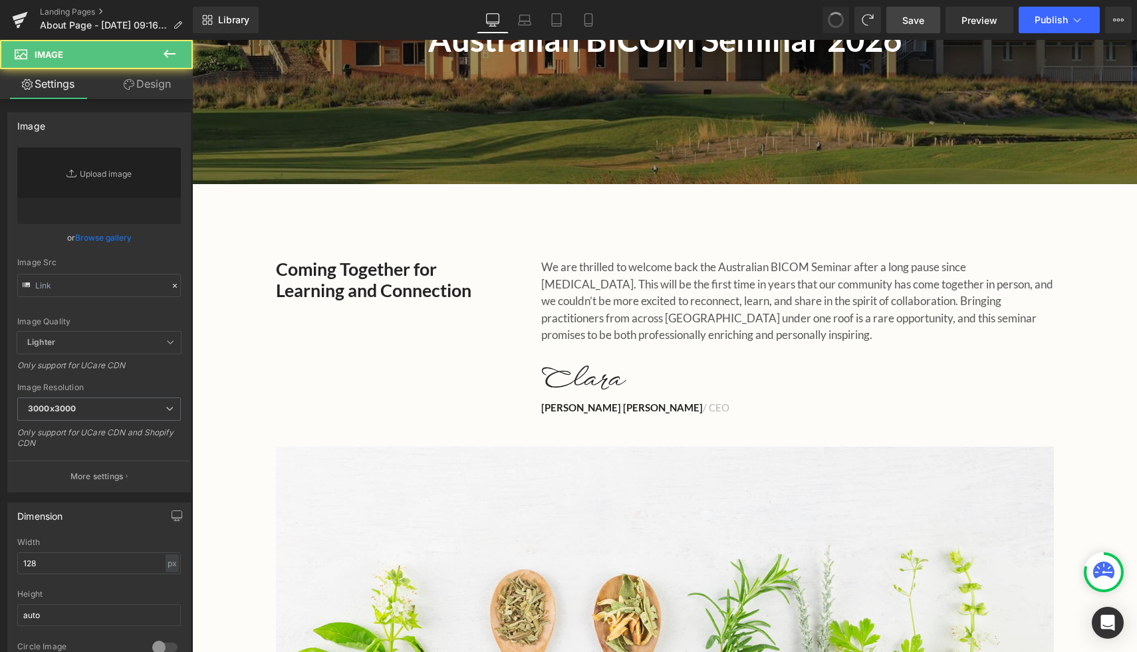
type input "[URL][DOMAIN_NAME][PERSON_NAME]"
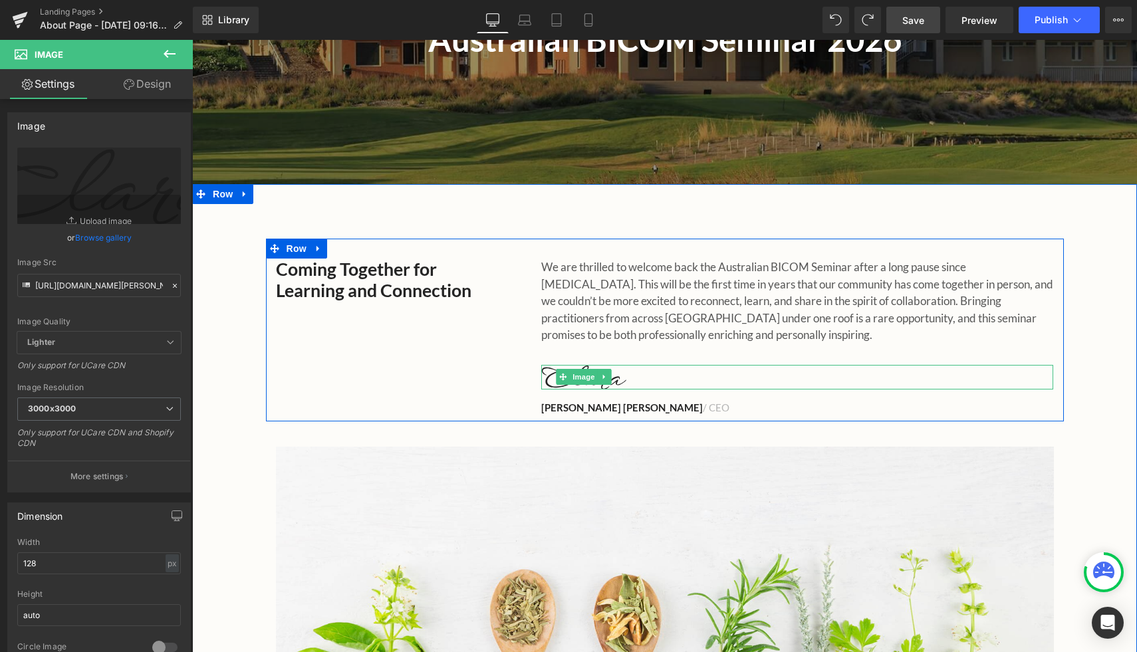
click at [571, 386] on div "Image" at bounding box center [797, 377] width 512 height 25
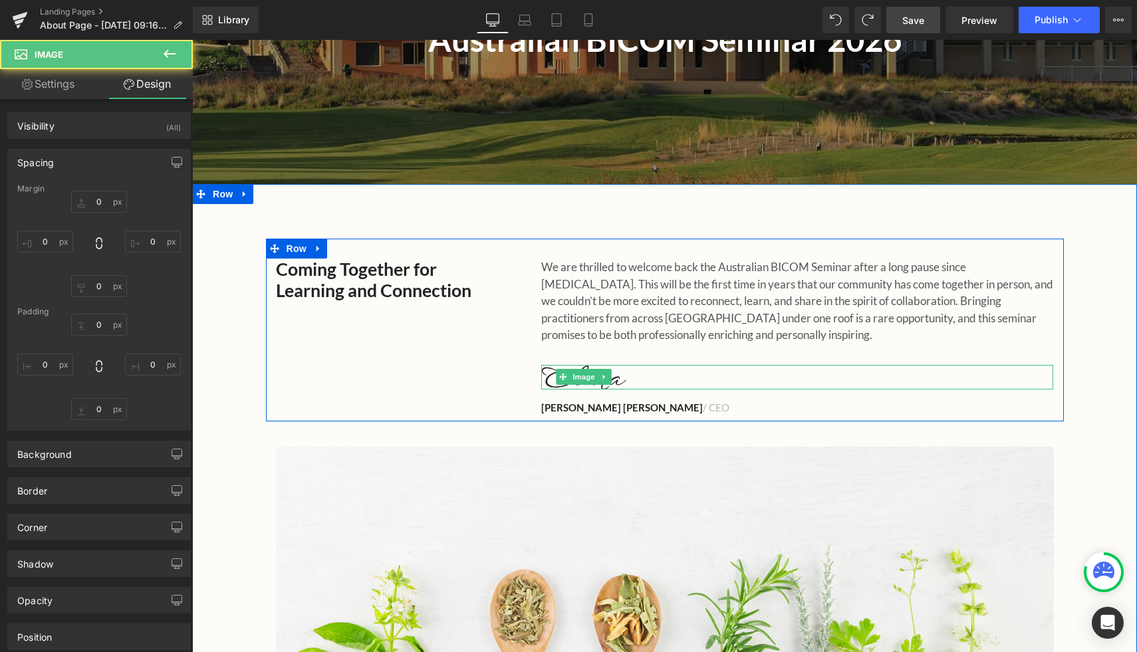
type input "32"
type input "0"
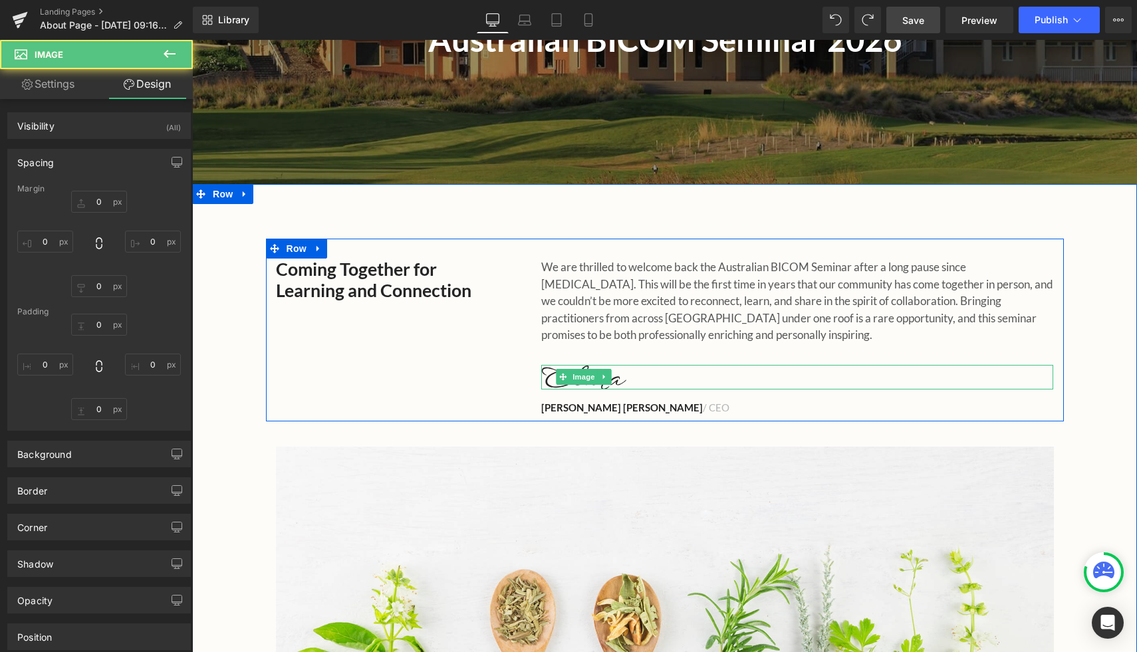
type input "0"
click at [589, 375] on span "Image" at bounding box center [585, 378] width 28 height 16
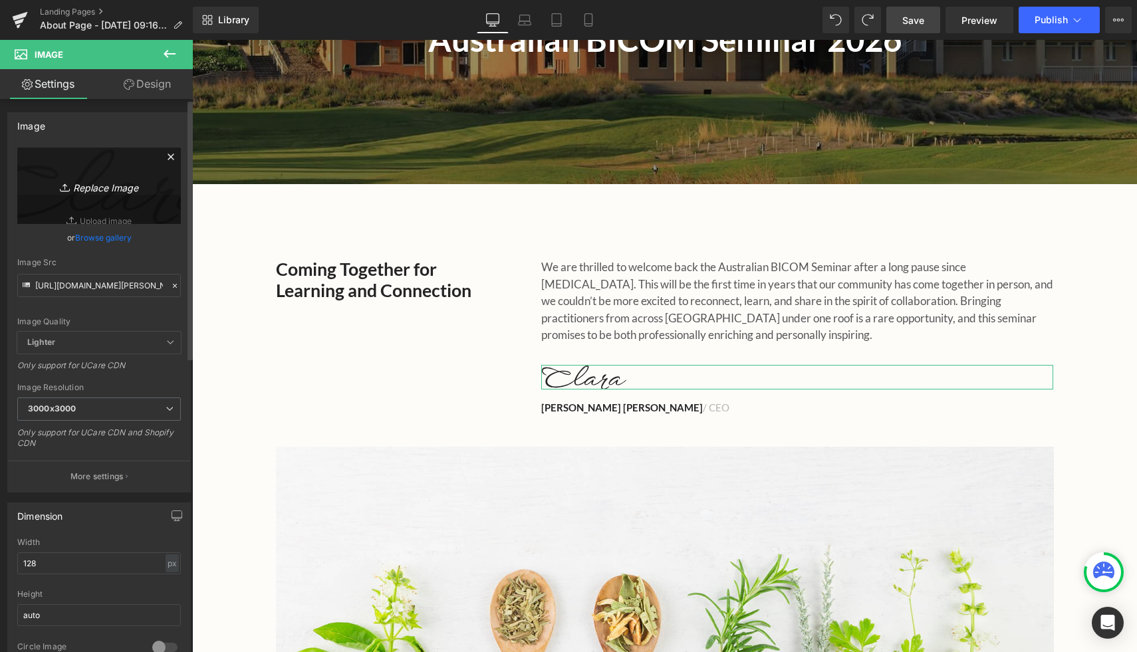
click at [97, 219] on link "Replace Image" at bounding box center [99, 186] width 164 height 76
click at [94, 196] on link "Replace Image" at bounding box center [99, 186] width 164 height 76
type input "C:\fakepath\[PERSON_NAME] signature.png"
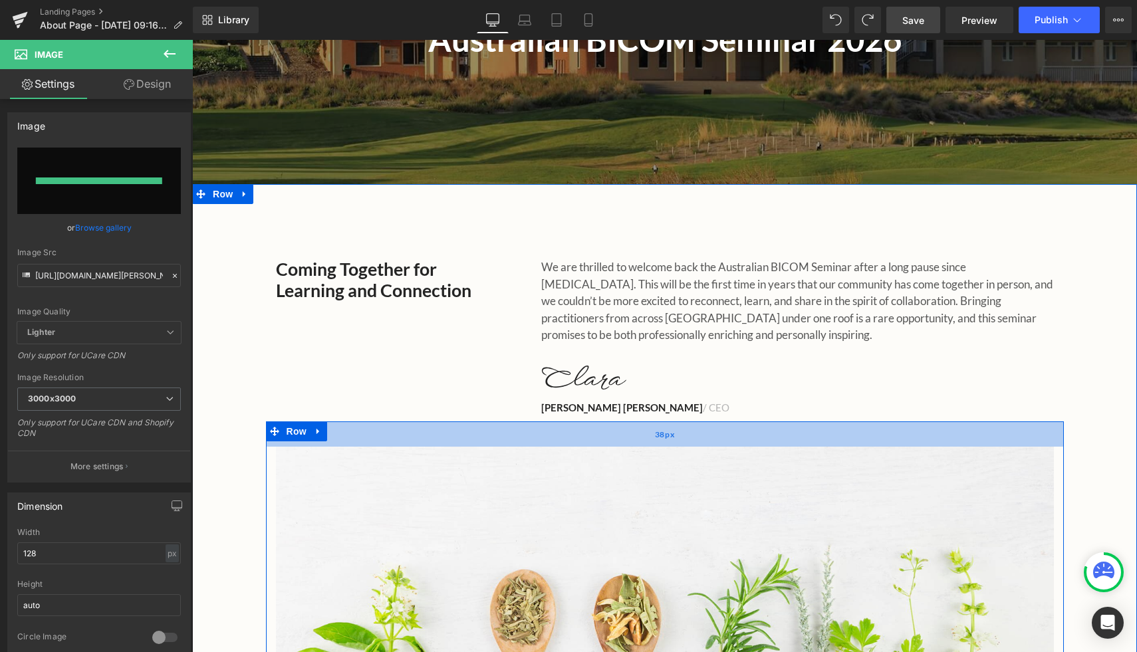
type input "[URL][DOMAIN_NAME]"
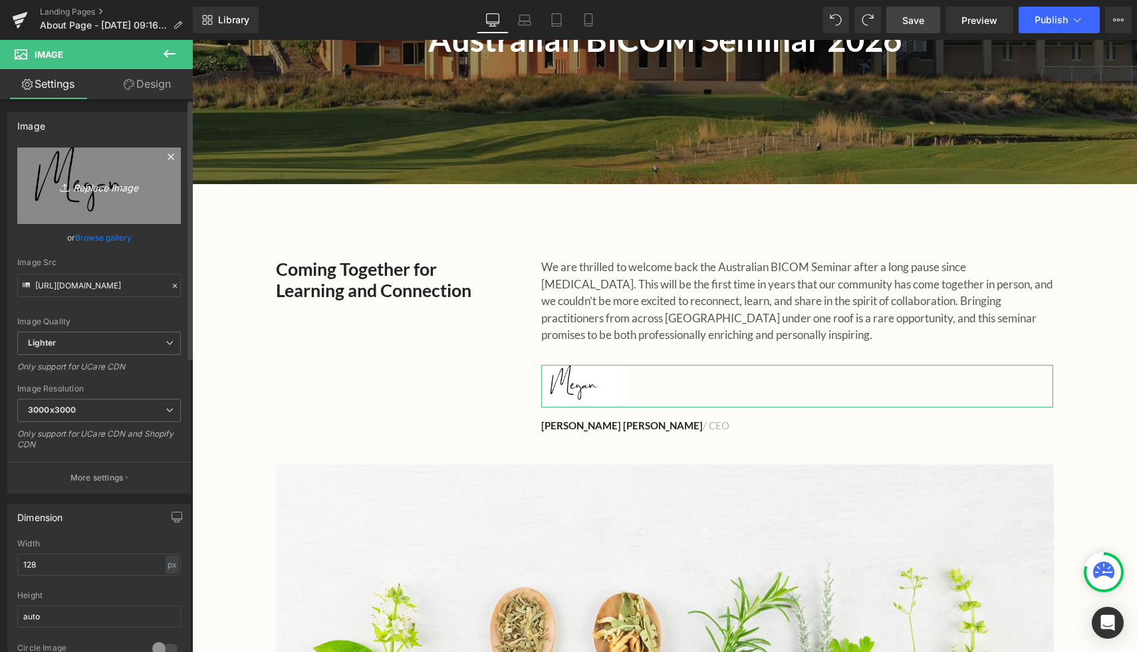
click at [84, 191] on icon "Replace Image" at bounding box center [99, 186] width 106 height 17
type input "C:\fakepath\[PERSON_NAME] signature (1).png"
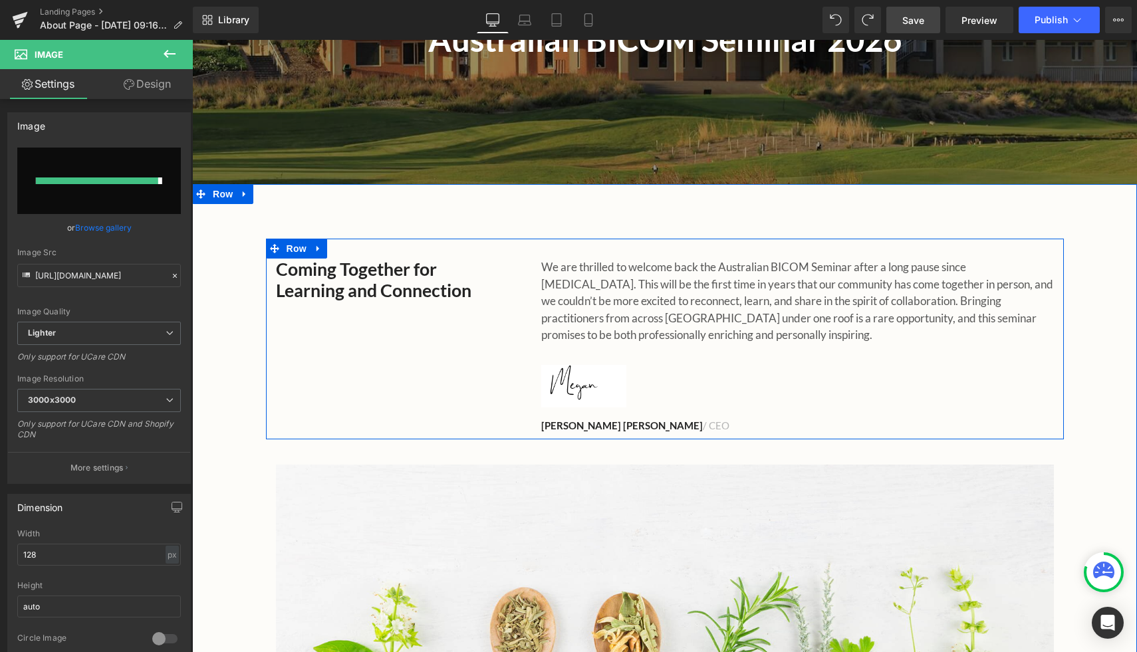
type input "[URL][DOMAIN_NAME]"
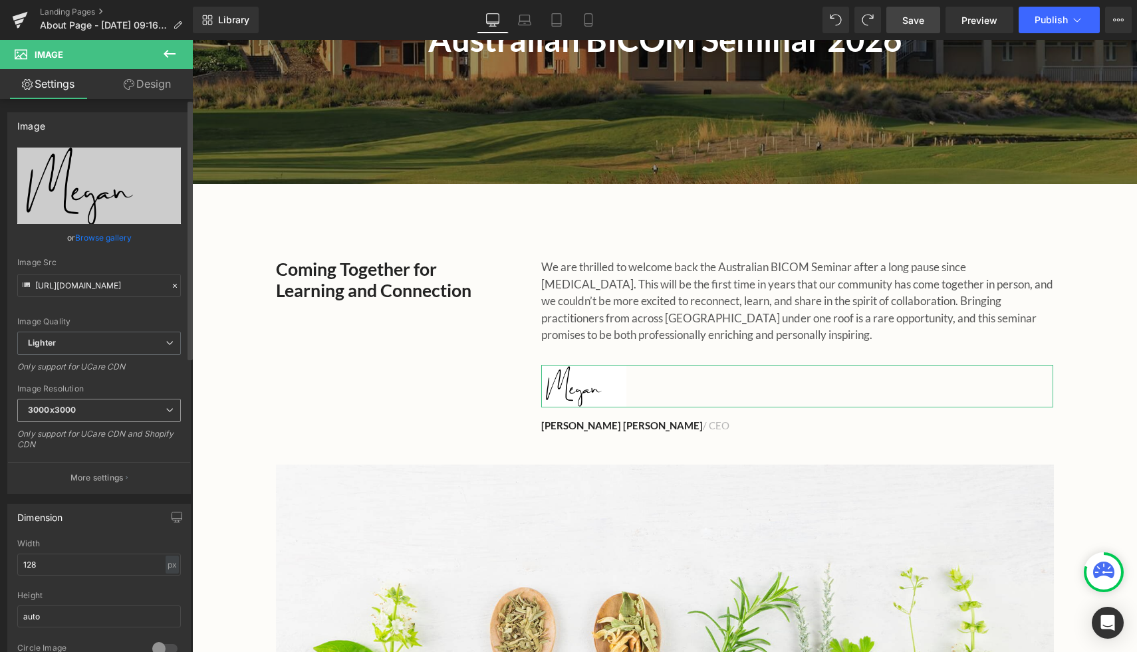
click at [38, 411] on b "3000x3000" at bounding box center [52, 410] width 48 height 10
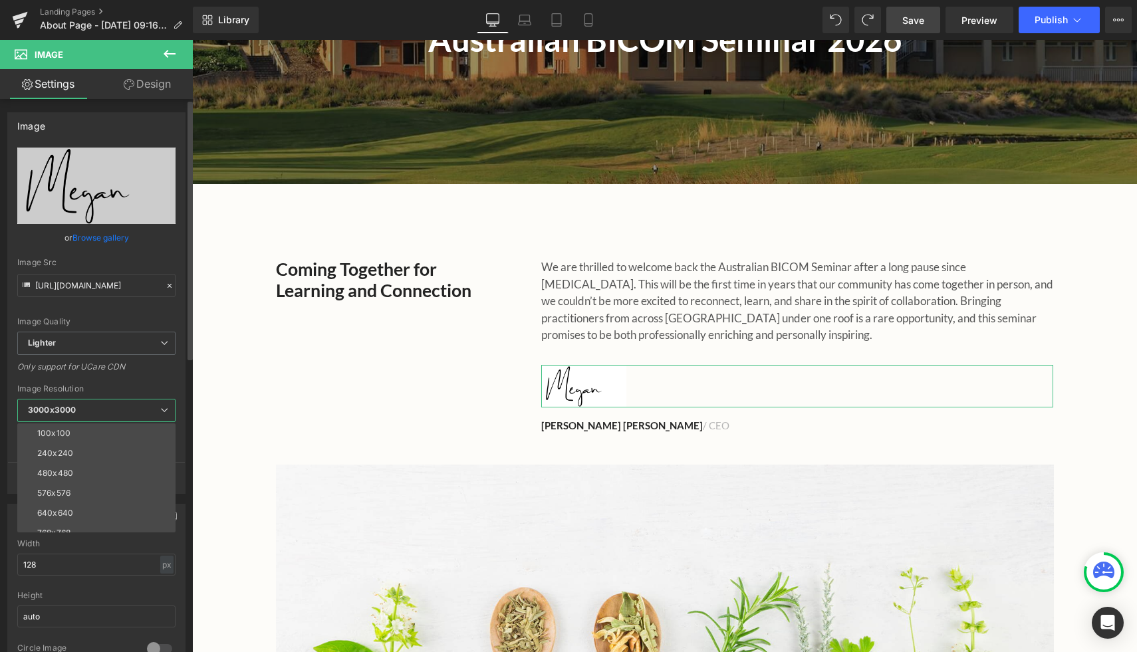
click at [34, 410] on b "3000x3000" at bounding box center [52, 410] width 48 height 10
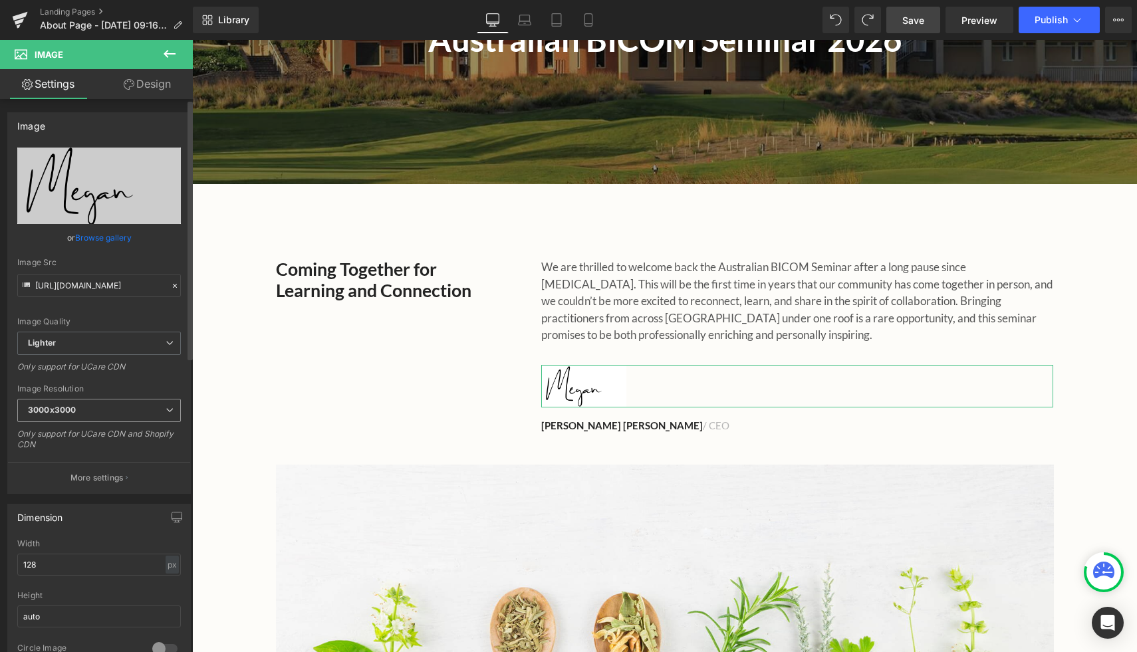
click at [33, 404] on span "3000x3000" at bounding box center [99, 410] width 164 height 23
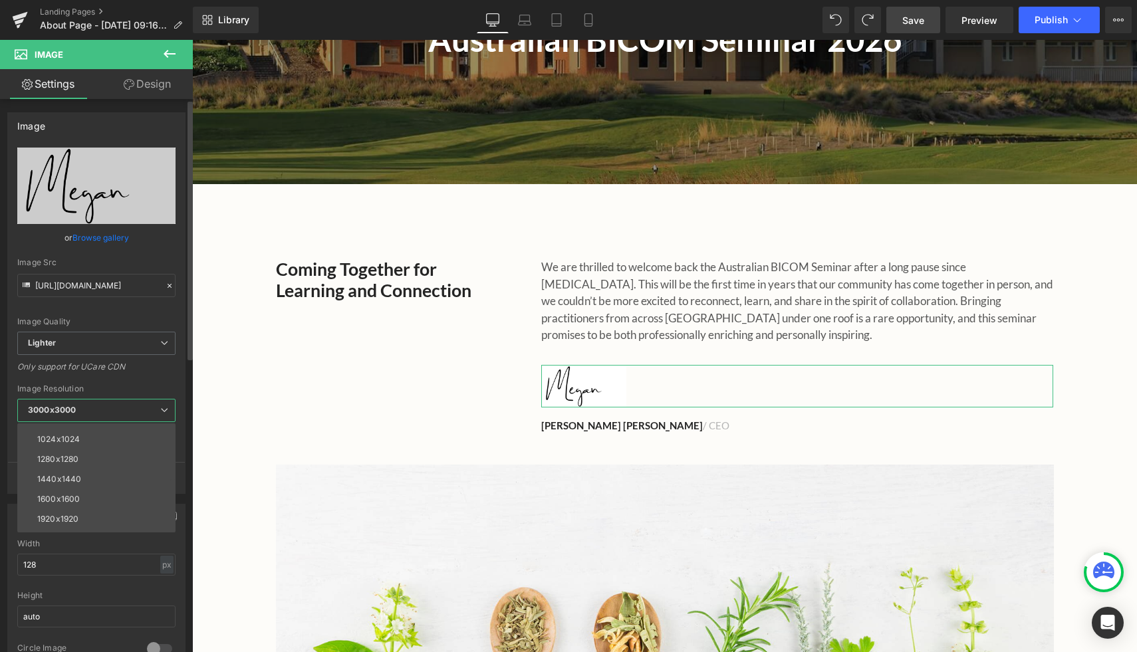
scroll to position [190, 0]
click at [72, 411] on b "3000x3000" at bounding box center [52, 410] width 48 height 10
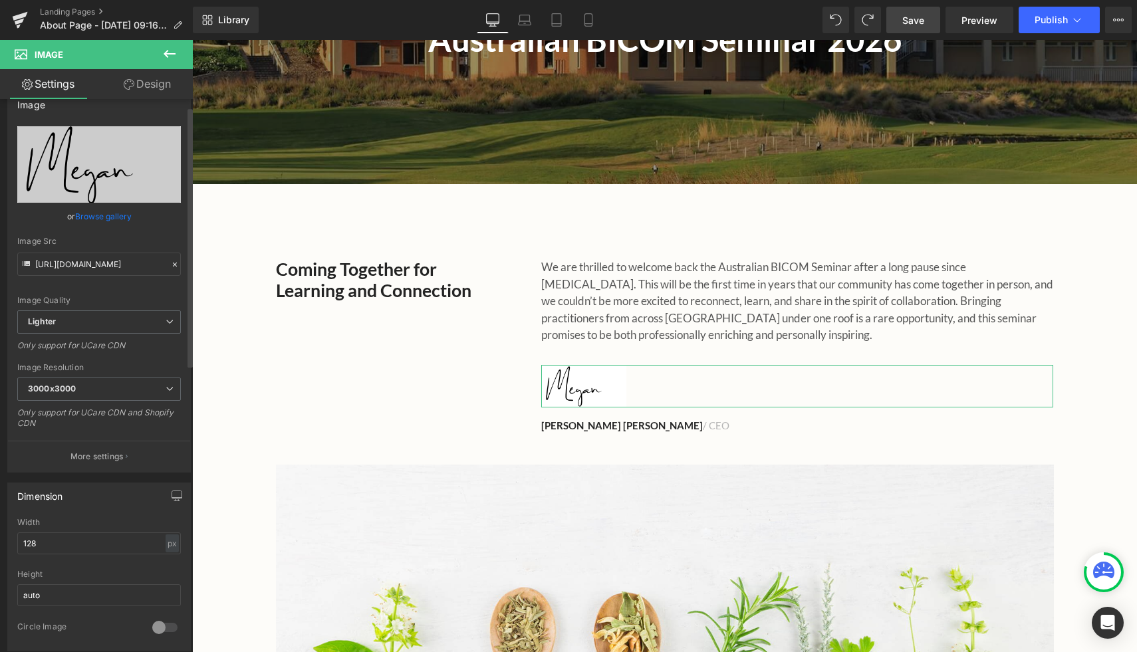
scroll to position [23, 0]
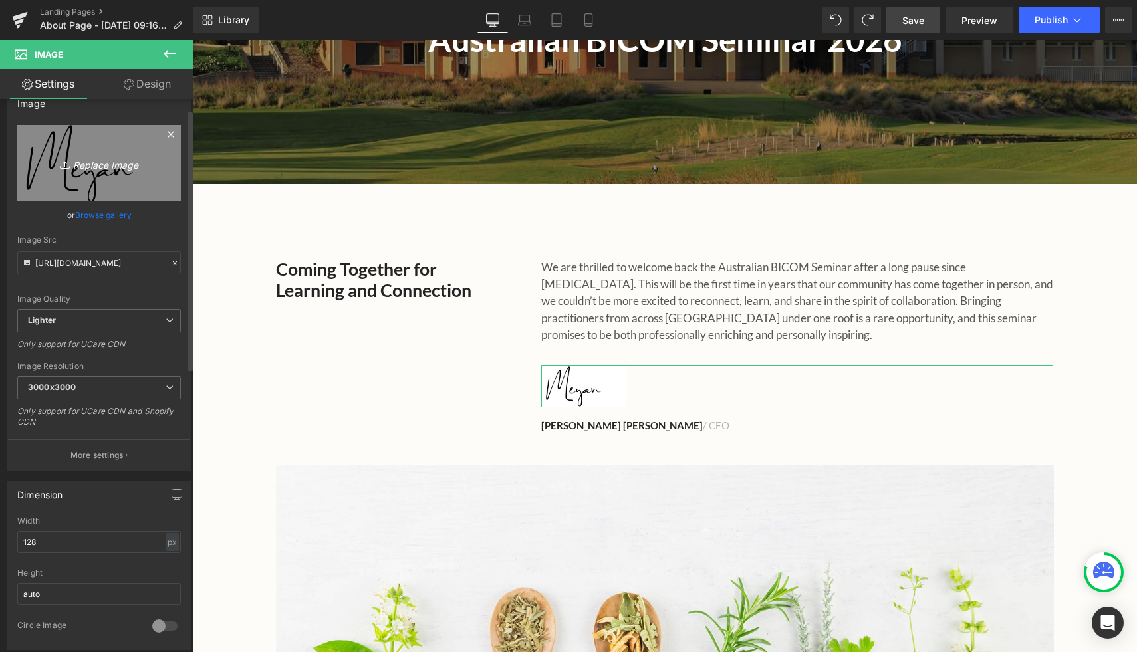
click at [101, 152] on link "Replace Image" at bounding box center [99, 163] width 164 height 76
type input "C:\fakepath\[PERSON_NAME] signature (2).png"
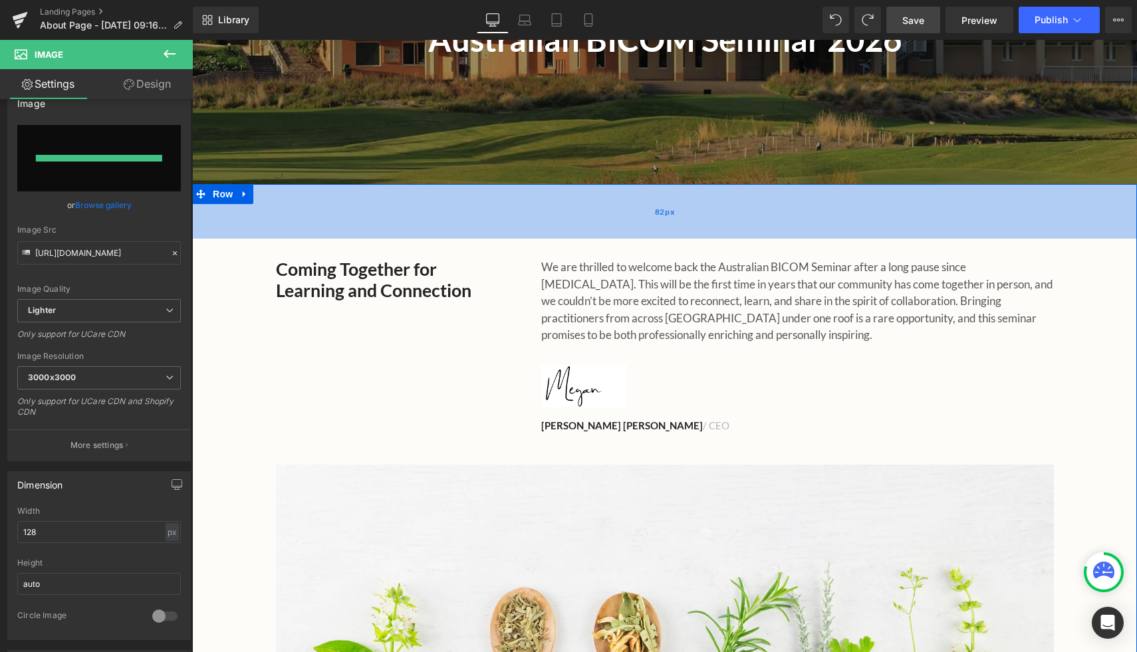
type input "[URL][DOMAIN_NAME]"
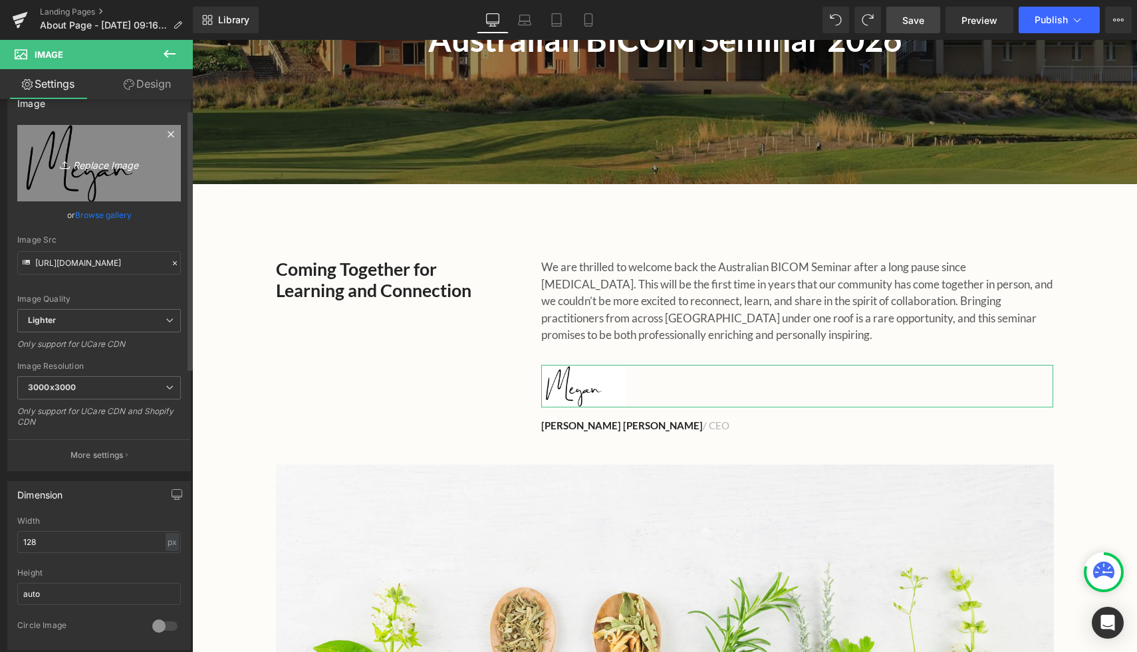
click at [101, 175] on link "Replace Image" at bounding box center [99, 163] width 164 height 76
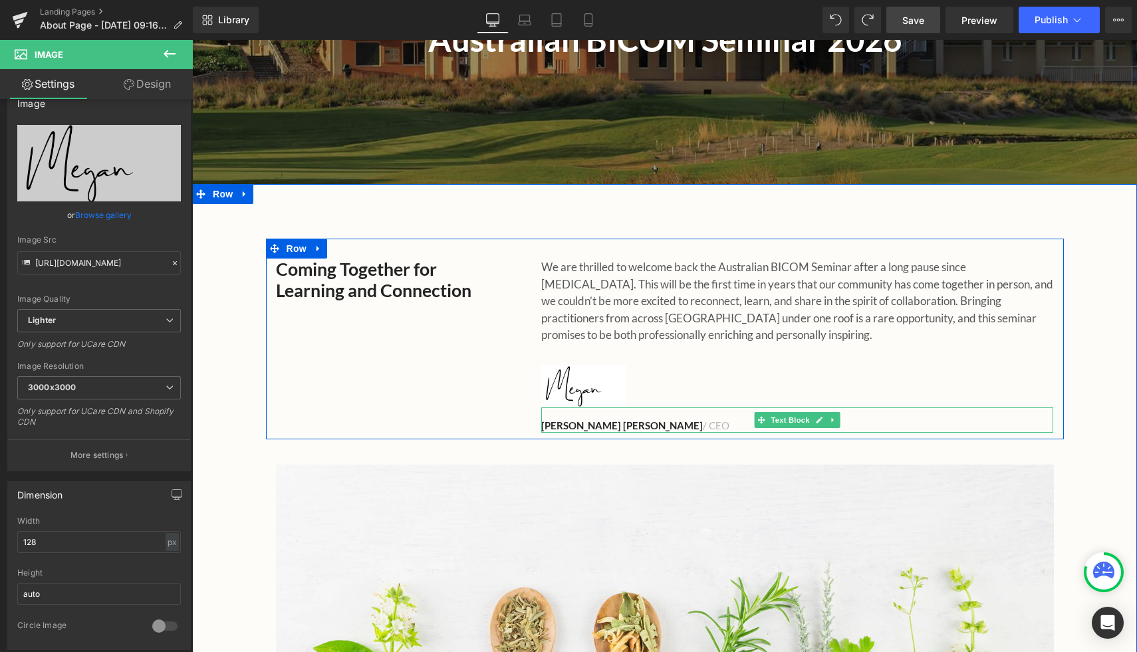
click at [577, 425] on strong "[PERSON_NAME] [PERSON_NAME]" at bounding box center [622, 426] width 162 height 12
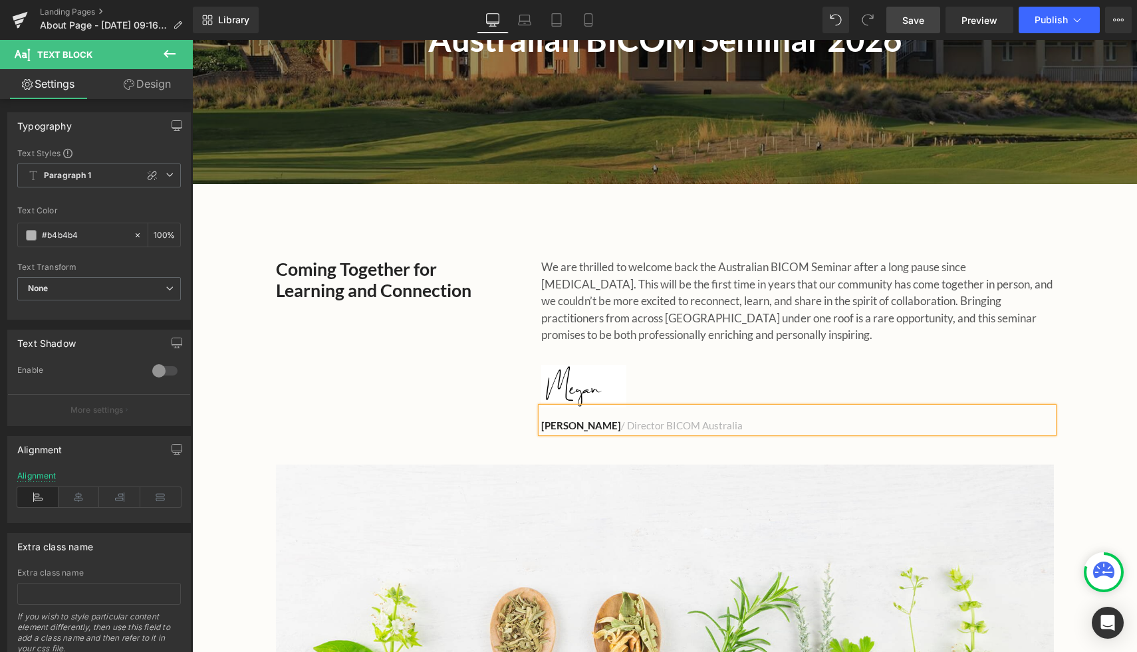
click at [285, 421] on div "Coming Together for Learning and Connection Heading We are thrilled to welcome …" at bounding box center [665, 339] width 798 height 201
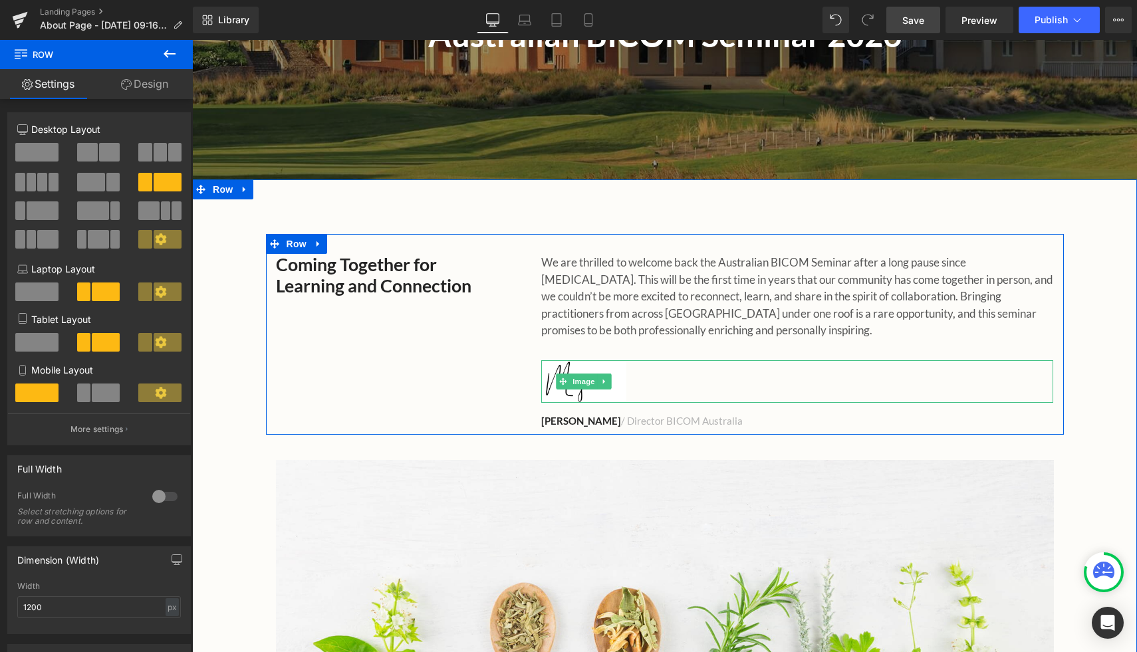
scroll to position [337, 0]
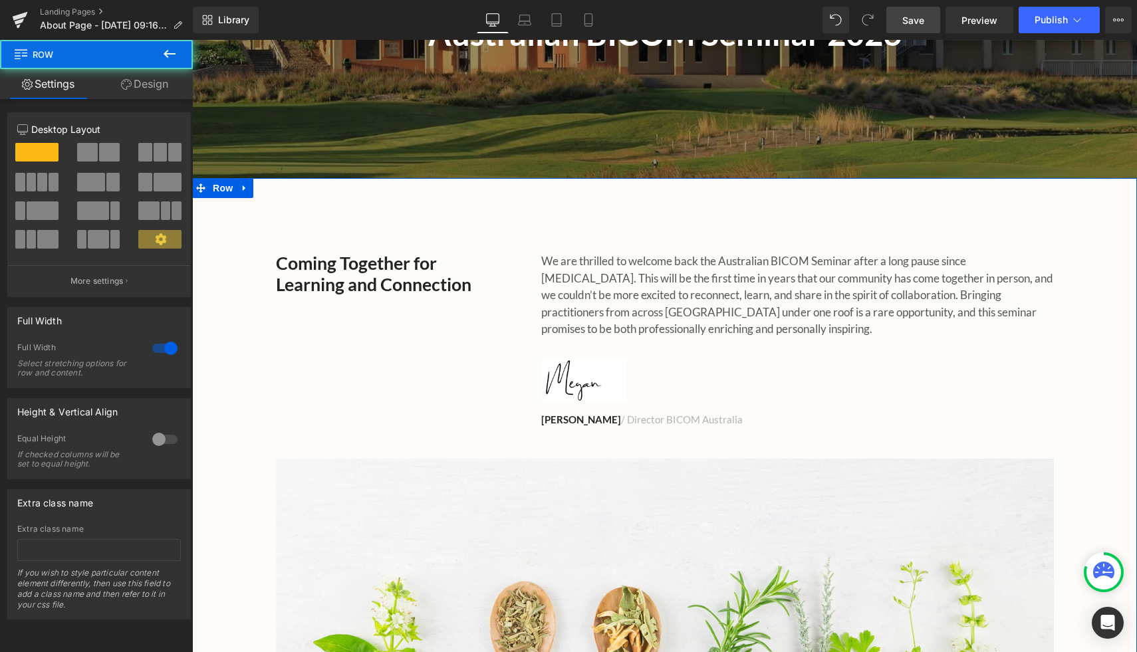
click at [238, 463] on div "Coming Together for Learning and Connection Heading We are thrilled to welcome …" at bounding box center [664, 489] width 945 height 512
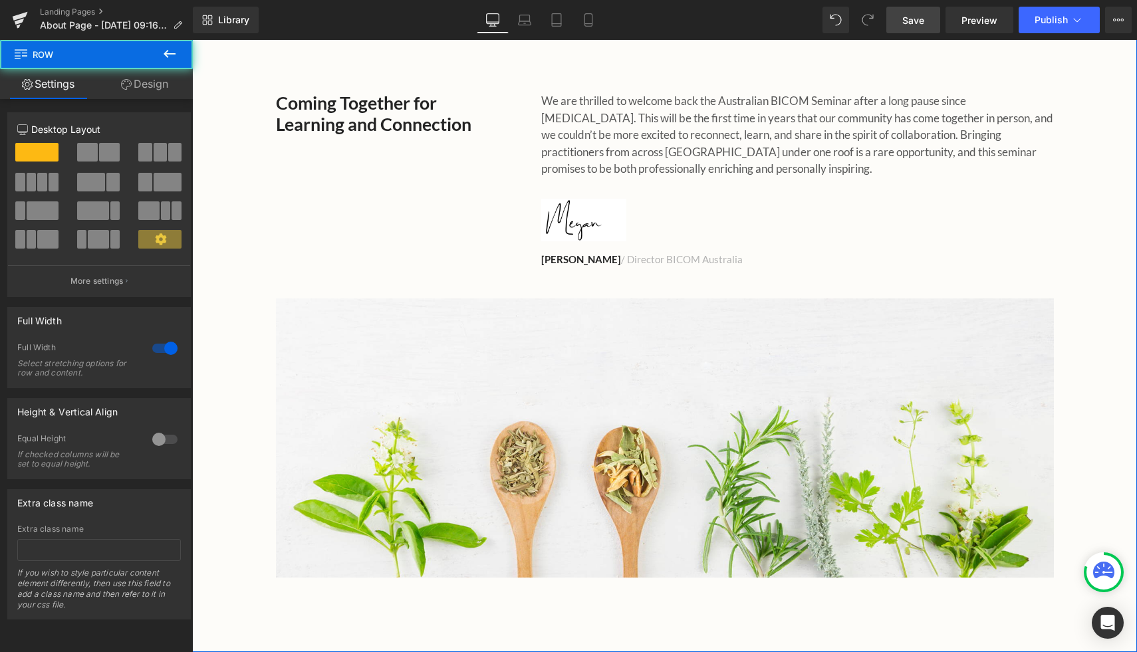
scroll to position [498, 0]
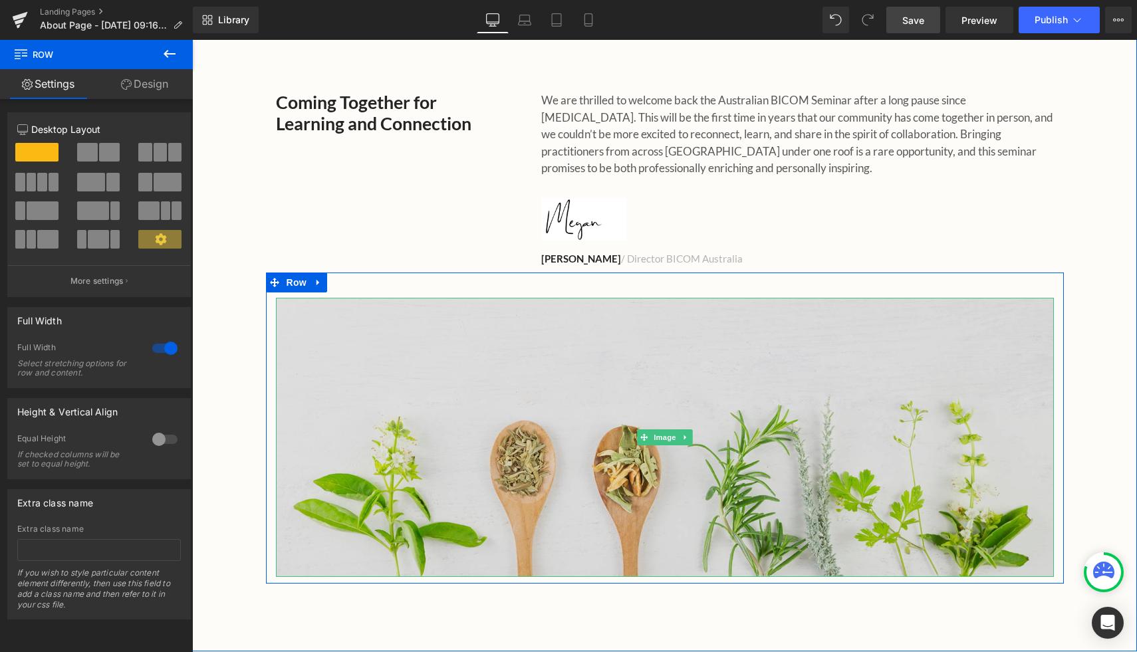
click at [576, 442] on img at bounding box center [665, 437] width 778 height 279
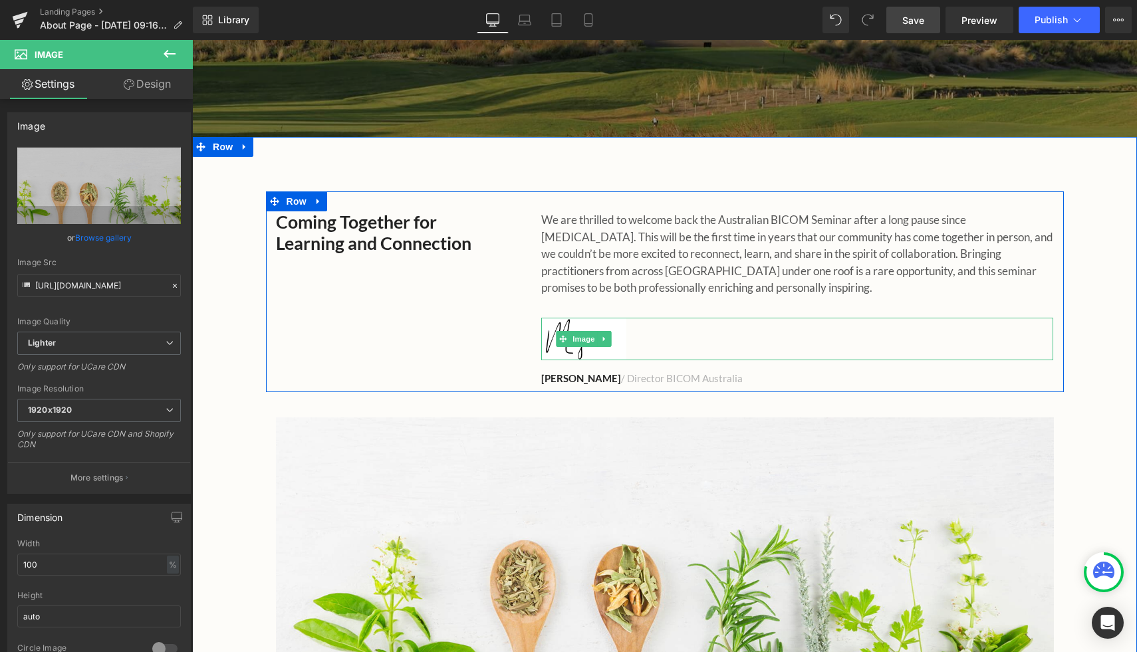
scroll to position [360, 0]
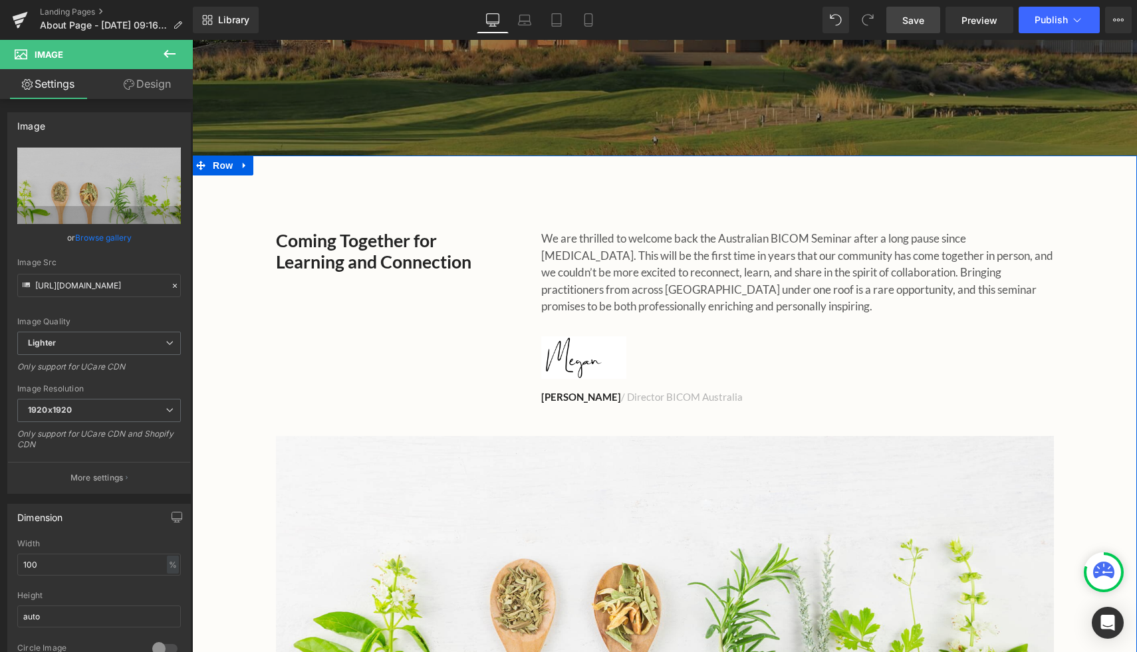
click at [372, 247] on div "Coming Together for Learning and Connection Heading" at bounding box center [399, 251] width 246 height 43
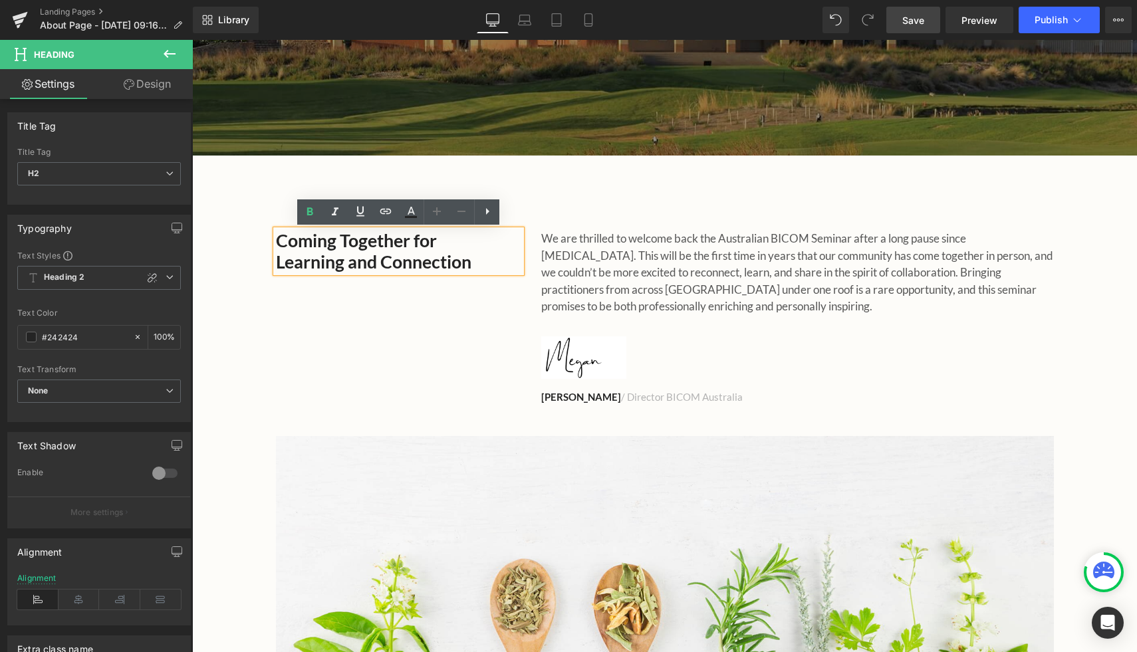
click at [456, 264] on h2 "Learning and Connection" at bounding box center [399, 261] width 246 height 21
drag, startPoint x: 482, startPoint y: 264, endPoint x: 261, endPoint y: 245, distance: 221.6
click at [262, 244] on div "Coming Together for Learning and Connection Heading We are thrilled to welcome …" at bounding box center [664, 466] width 945 height 512
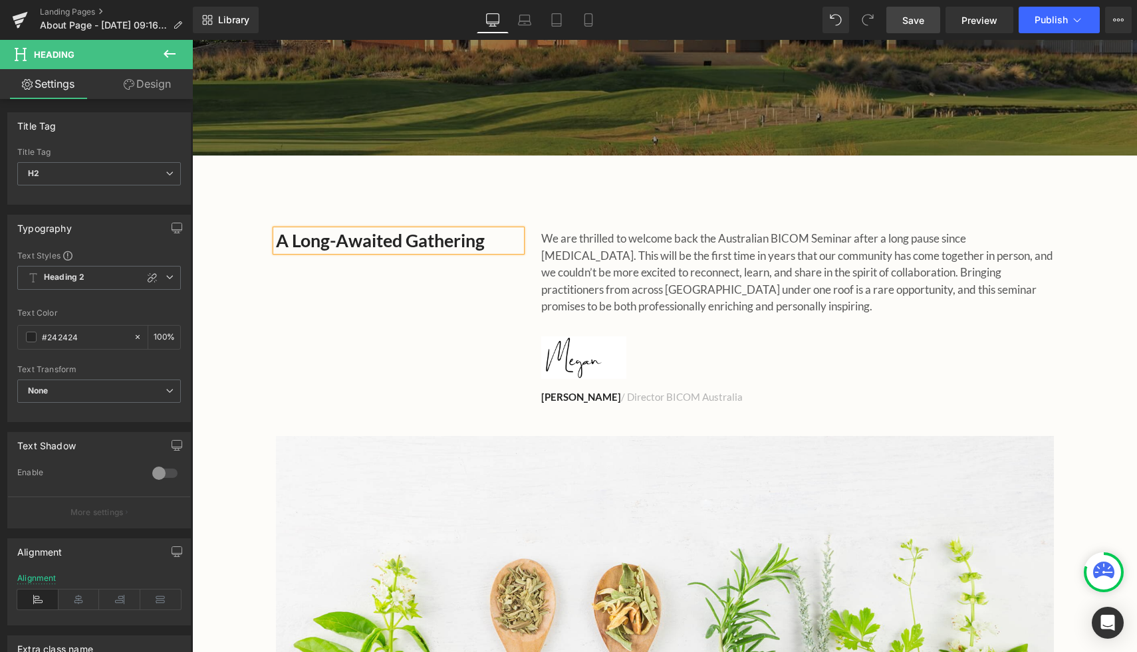
click at [360, 329] on div "A Long-Awaited Gathering Heading We are thrilled to welcome back the Australian…" at bounding box center [665, 310] width 798 height 201
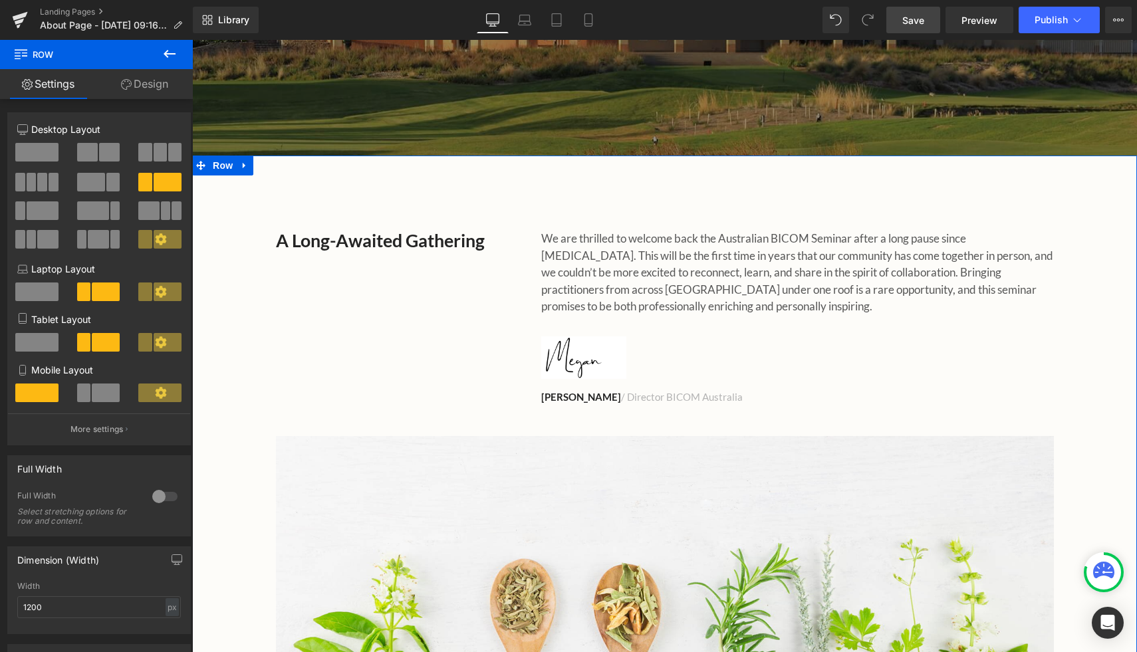
click at [1095, 360] on div "A Long-Awaited Gathering Heading We are thrilled to welcome back the Australian…" at bounding box center [664, 466] width 945 height 512
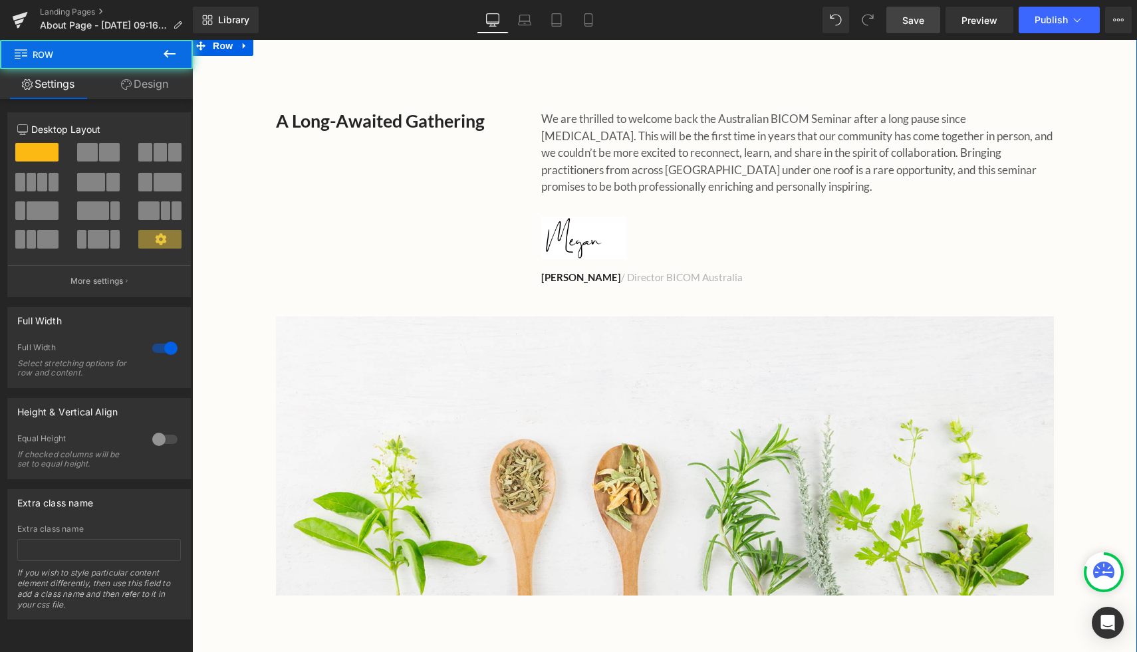
scroll to position [517, 0]
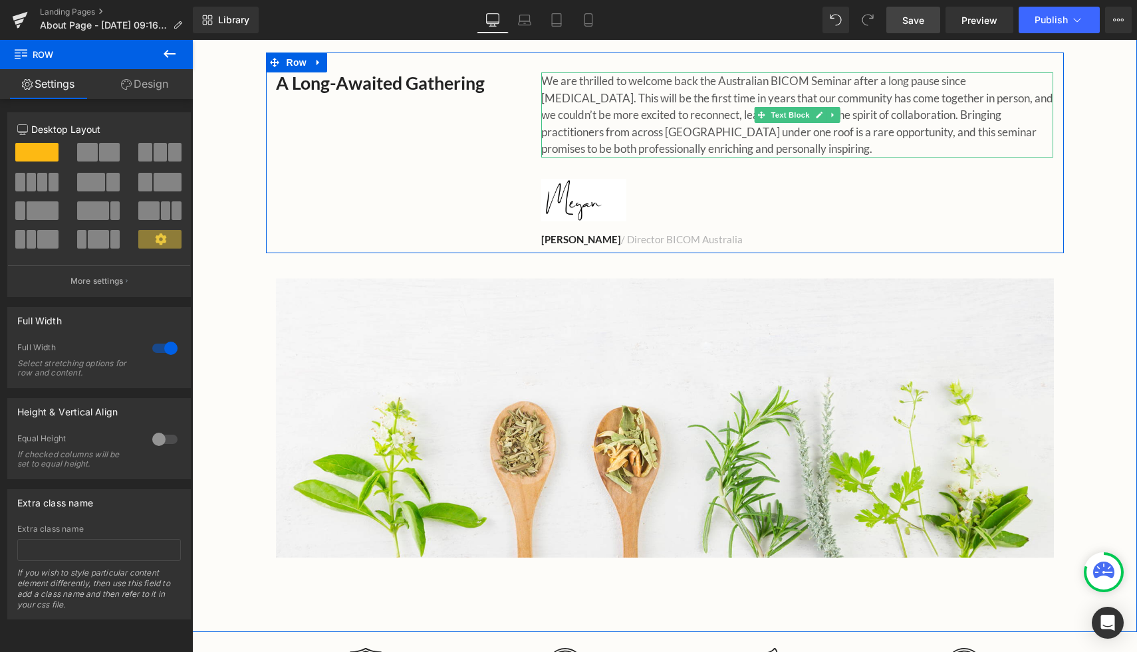
click at [736, 130] on p "We are thrilled to welcome back the Australian BICOM Seminar after a long pause…" at bounding box center [797, 114] width 512 height 85
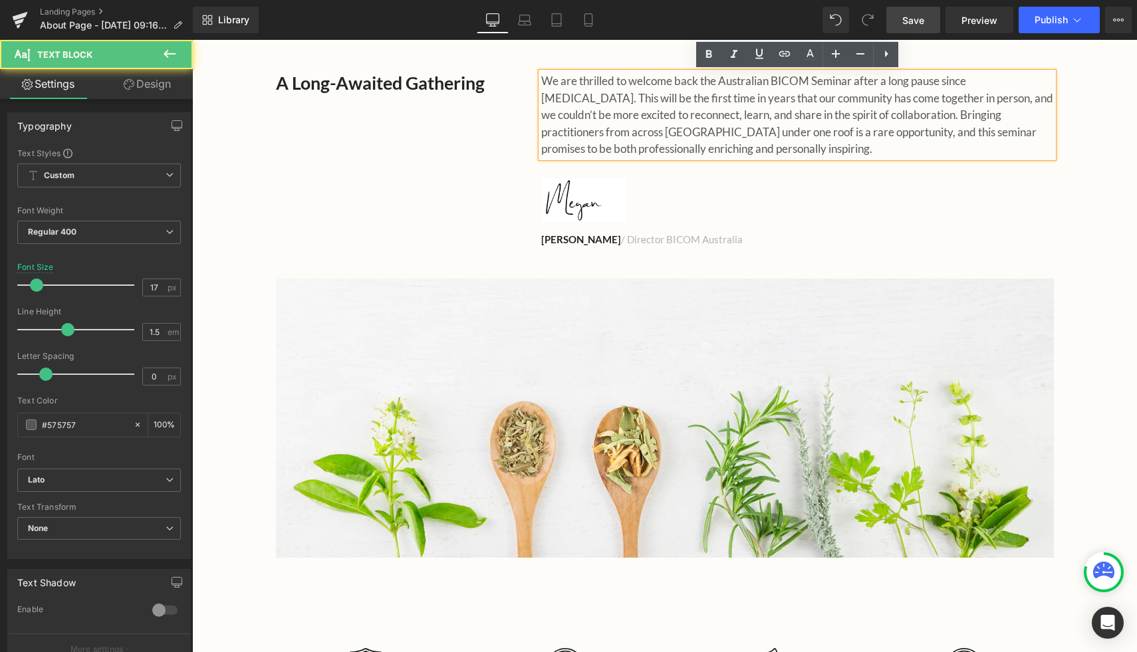
click at [742, 111] on p "We are thrilled to welcome back the Australian BICOM Seminar after a long pause…" at bounding box center [797, 114] width 512 height 85
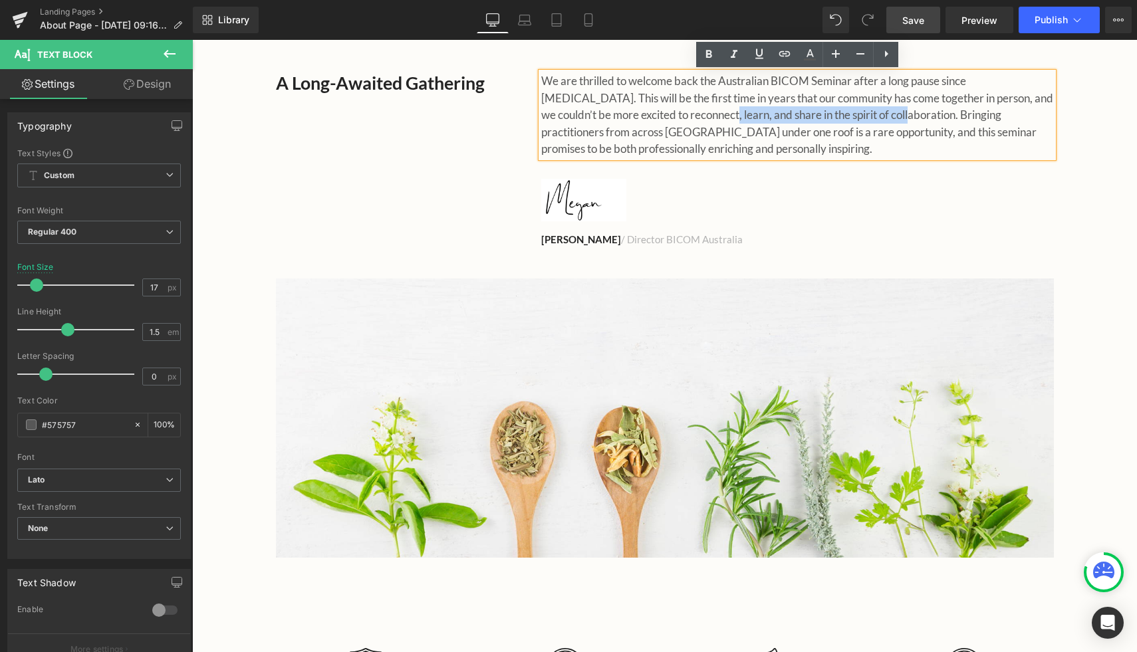
drag, startPoint x: 863, startPoint y: 116, endPoint x: 678, endPoint y: 120, distance: 185.6
click at [678, 119] on p "We are thrilled to welcome back the Australian BICOM Seminar after a long pause…" at bounding box center [797, 114] width 512 height 85
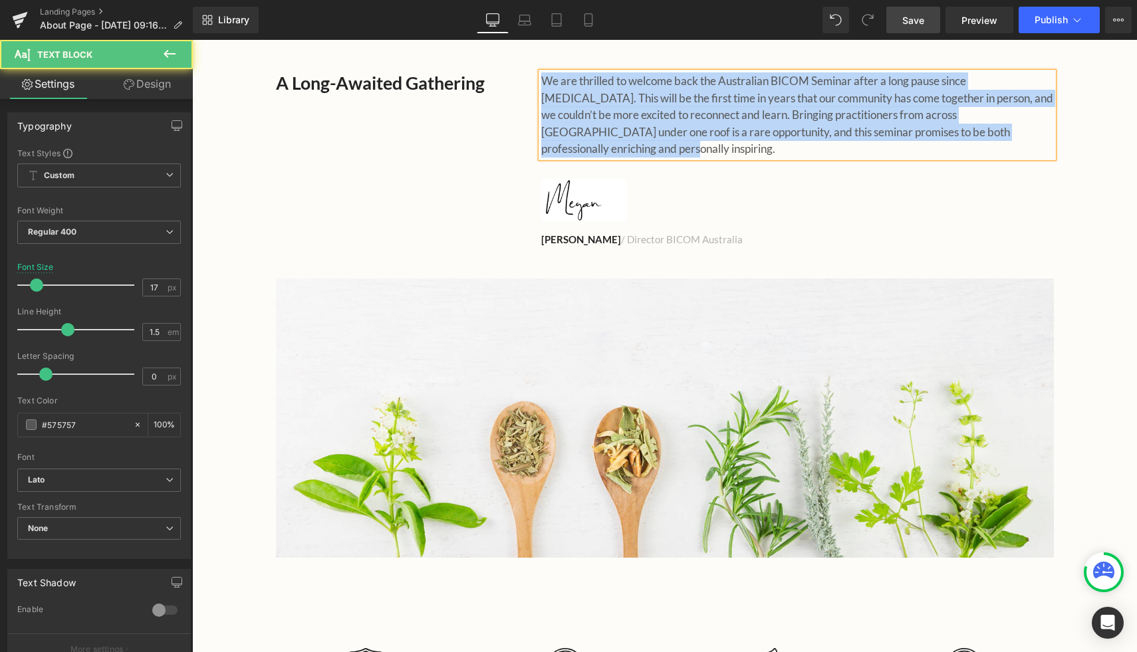
drag, startPoint x: 542, startPoint y: 81, endPoint x: 985, endPoint y: 163, distance: 450.4
click at [985, 163] on div "We are thrilled to welcome back the Australian BICOM Seminar after a long pause…" at bounding box center [797, 159] width 532 height 174
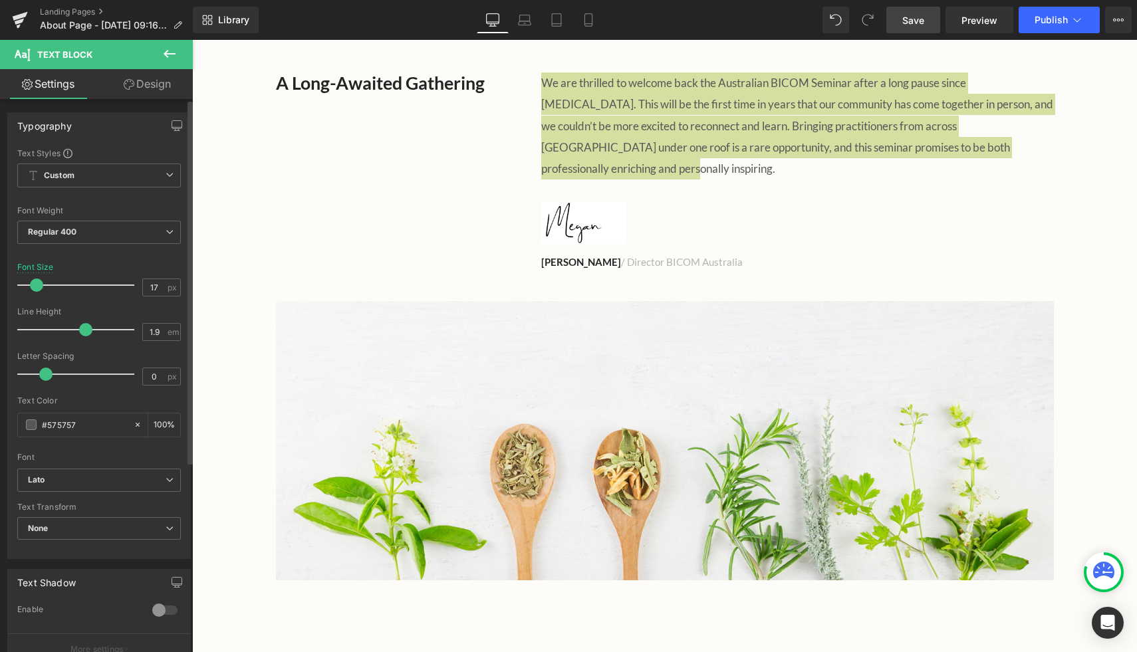
type input "2"
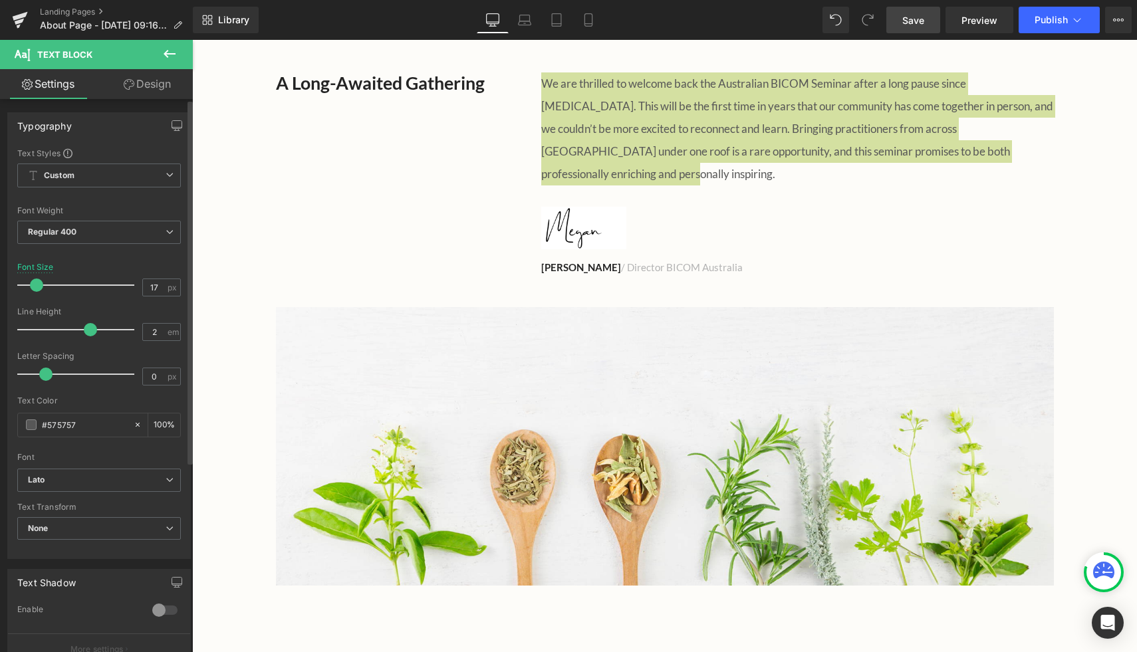
drag, startPoint x: 66, startPoint y: 331, endPoint x: 86, endPoint y: 330, distance: 20.0
click at [86, 330] on span at bounding box center [90, 329] width 13 height 13
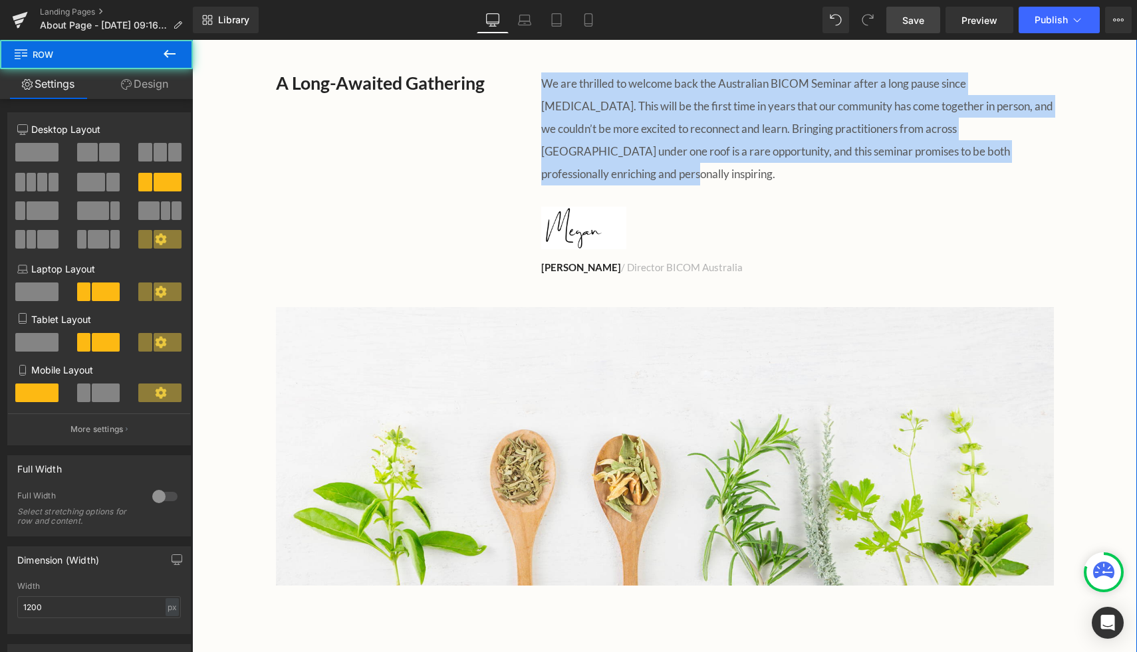
click at [348, 221] on div "A Long-Awaited Gathering Heading We are thrilled to welcome back the Australian…" at bounding box center [665, 167] width 798 height 229
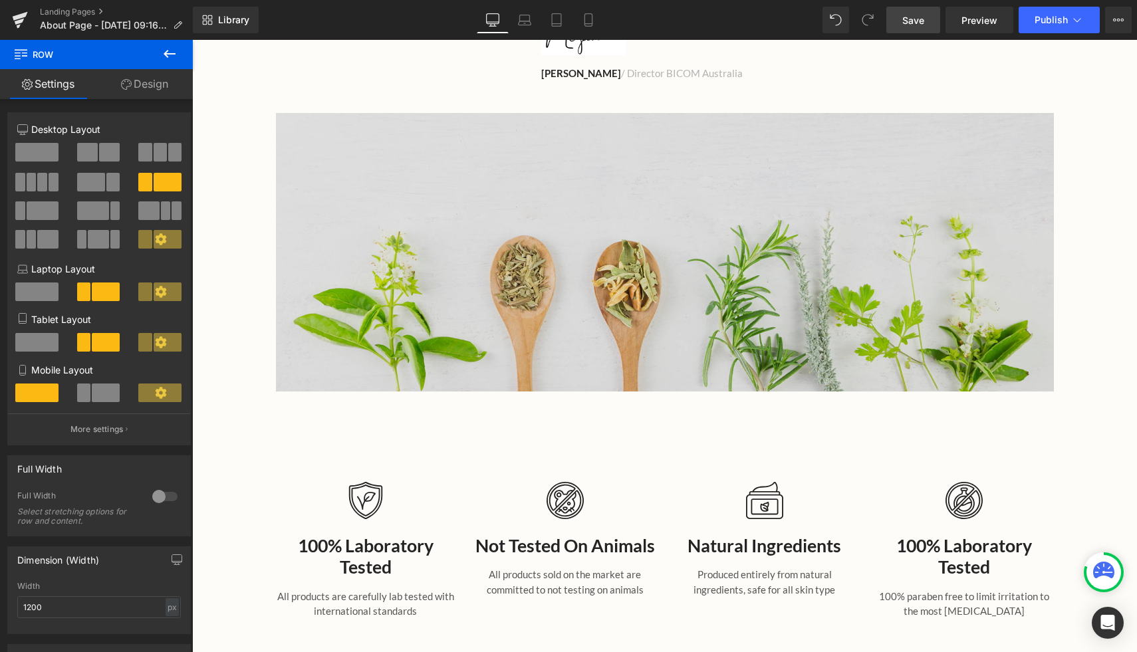
scroll to position [714, 0]
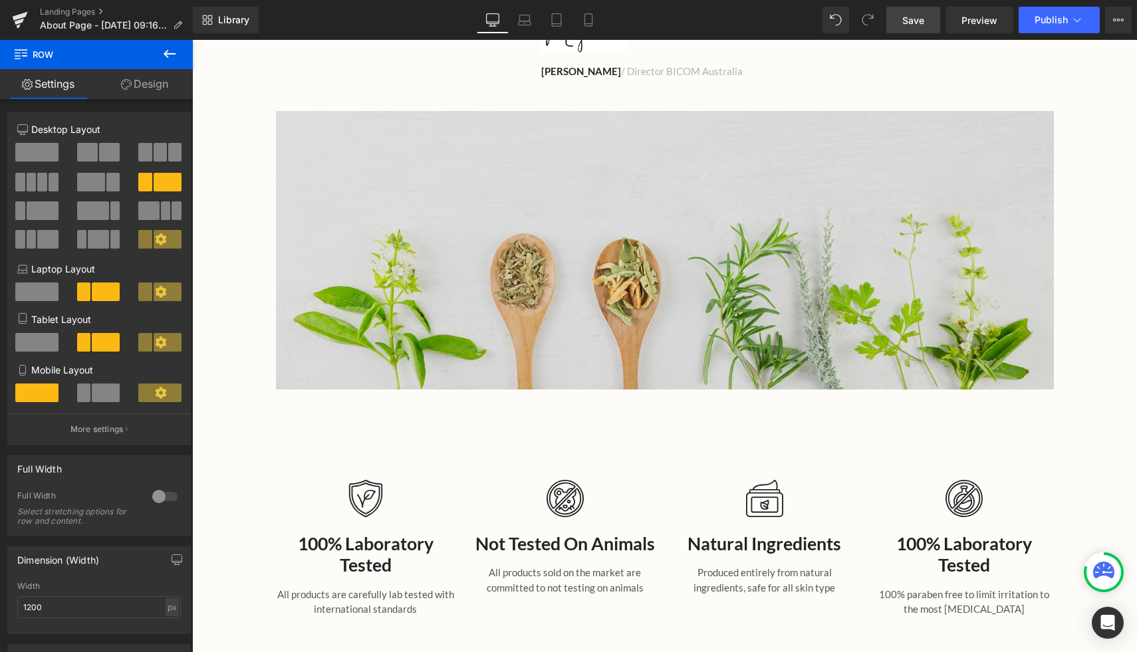
click at [515, 213] on img at bounding box center [665, 250] width 778 height 279
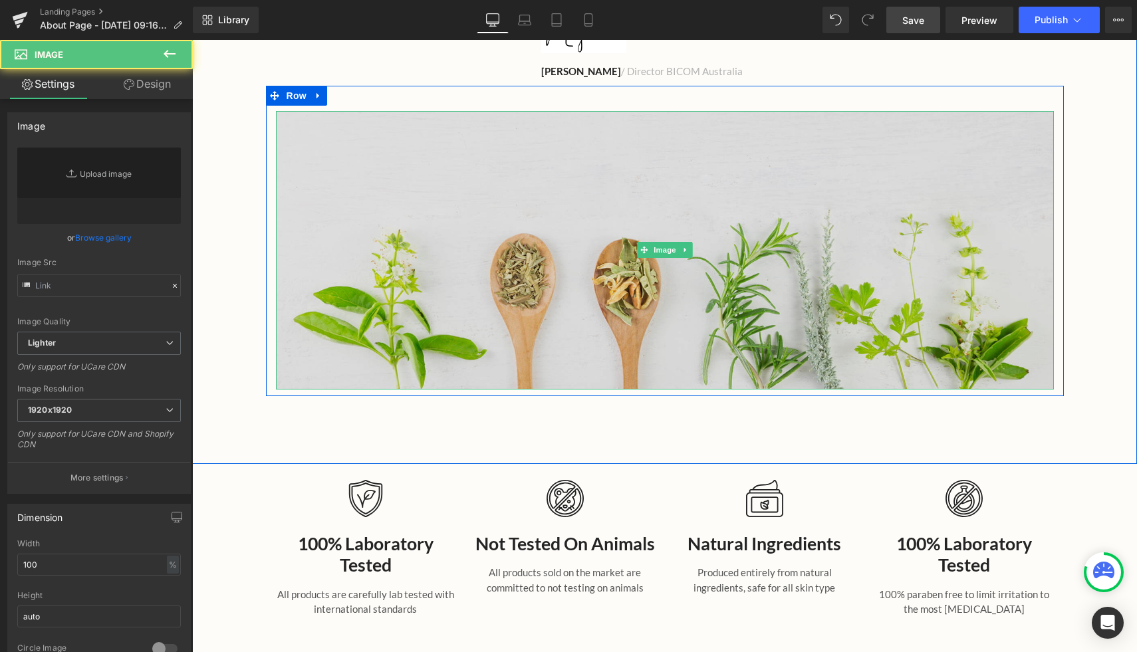
type input "[URL][DOMAIN_NAME]"
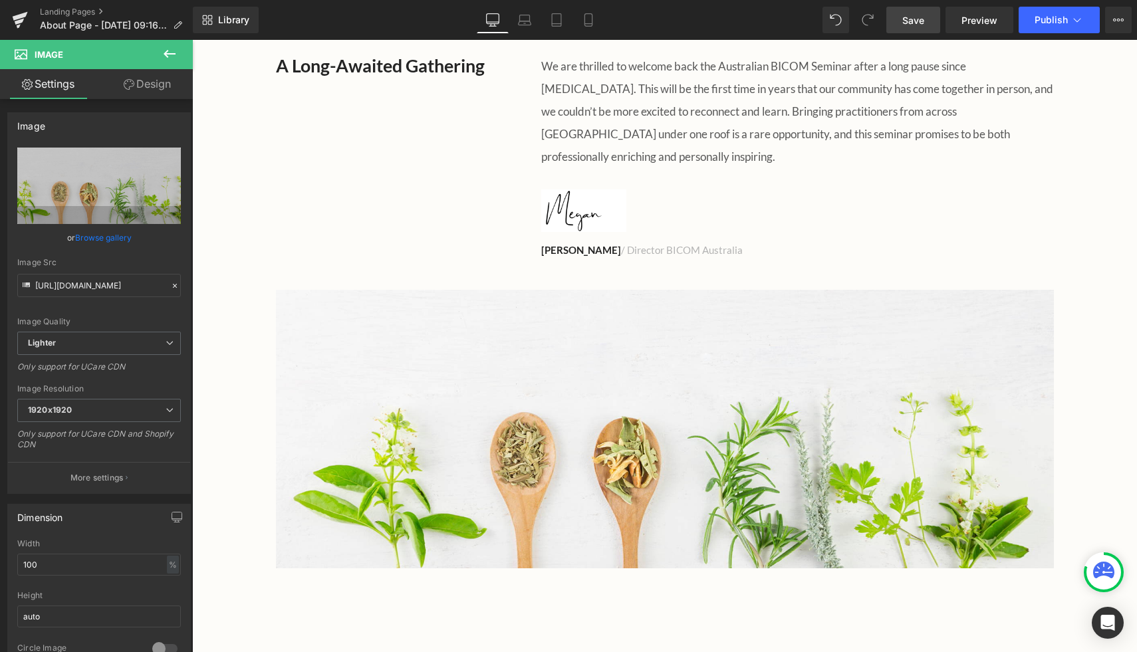
scroll to position [550, 0]
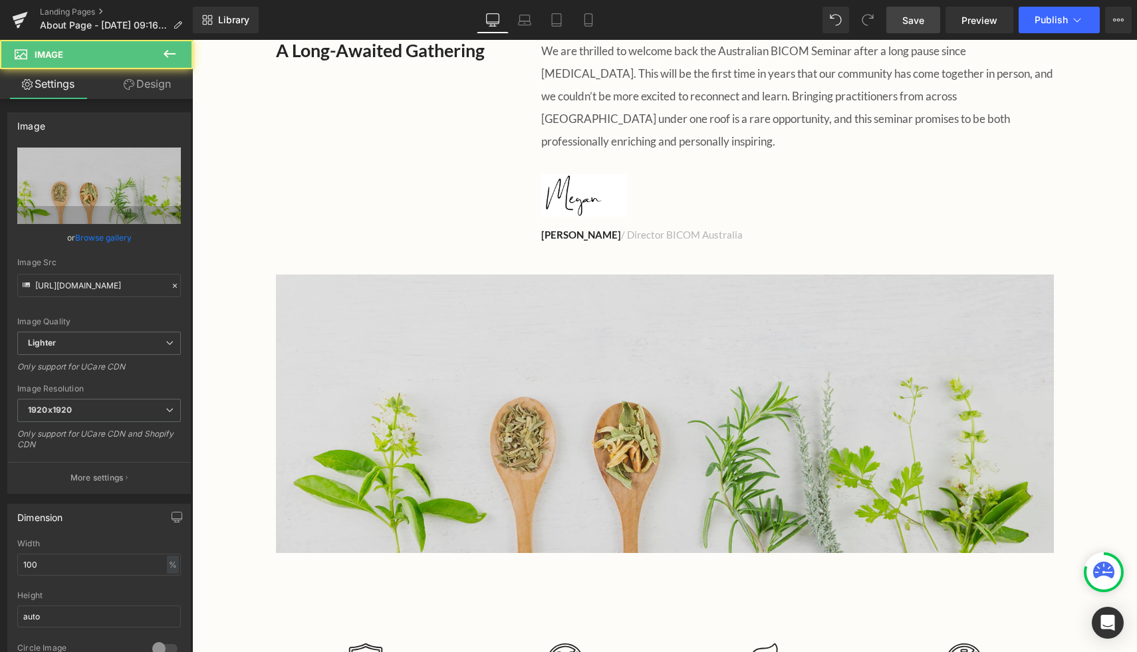
click at [605, 315] on img at bounding box center [665, 414] width 778 height 279
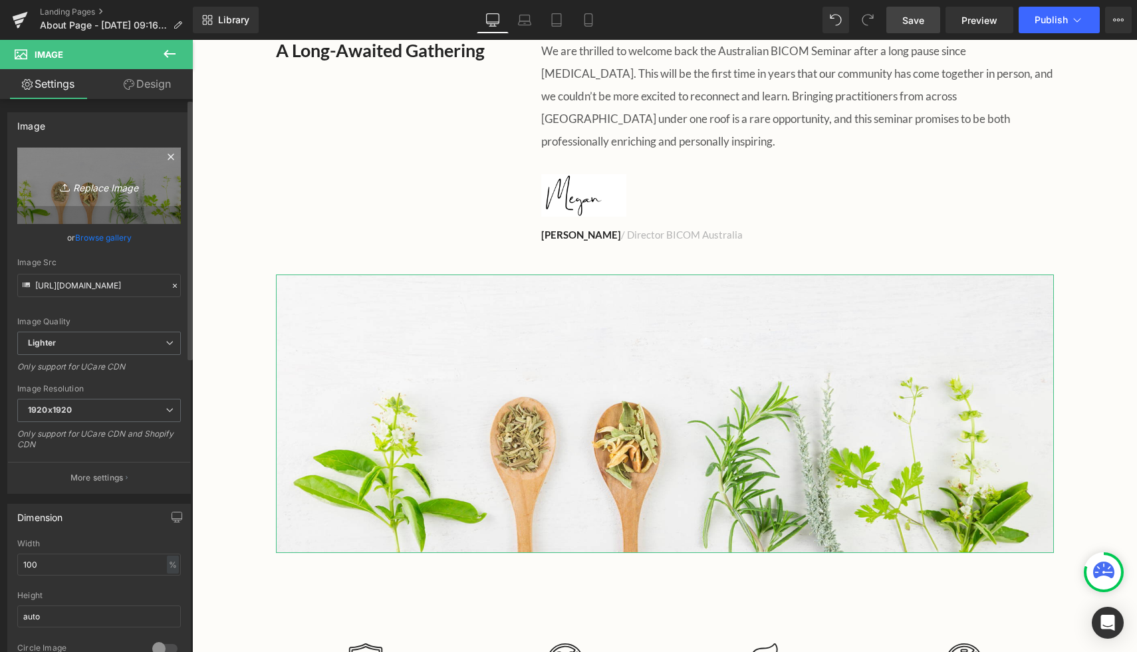
click at [114, 190] on icon "Replace Image" at bounding box center [99, 186] width 106 height 17
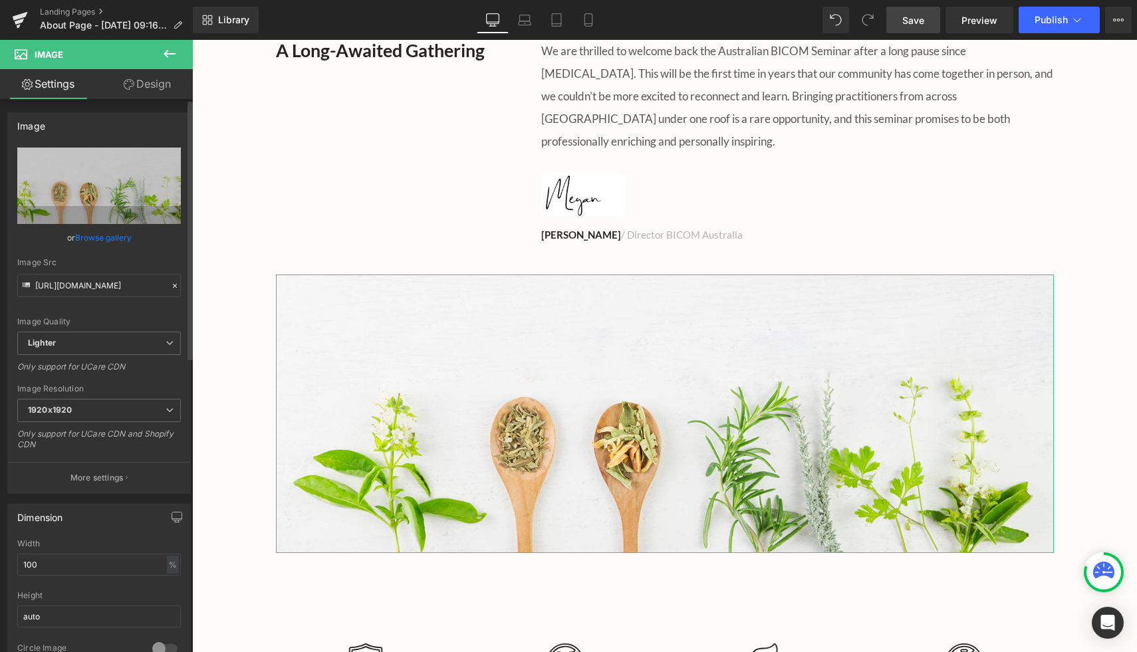
click at [106, 237] on link "Browse gallery" at bounding box center [103, 237] width 57 height 23
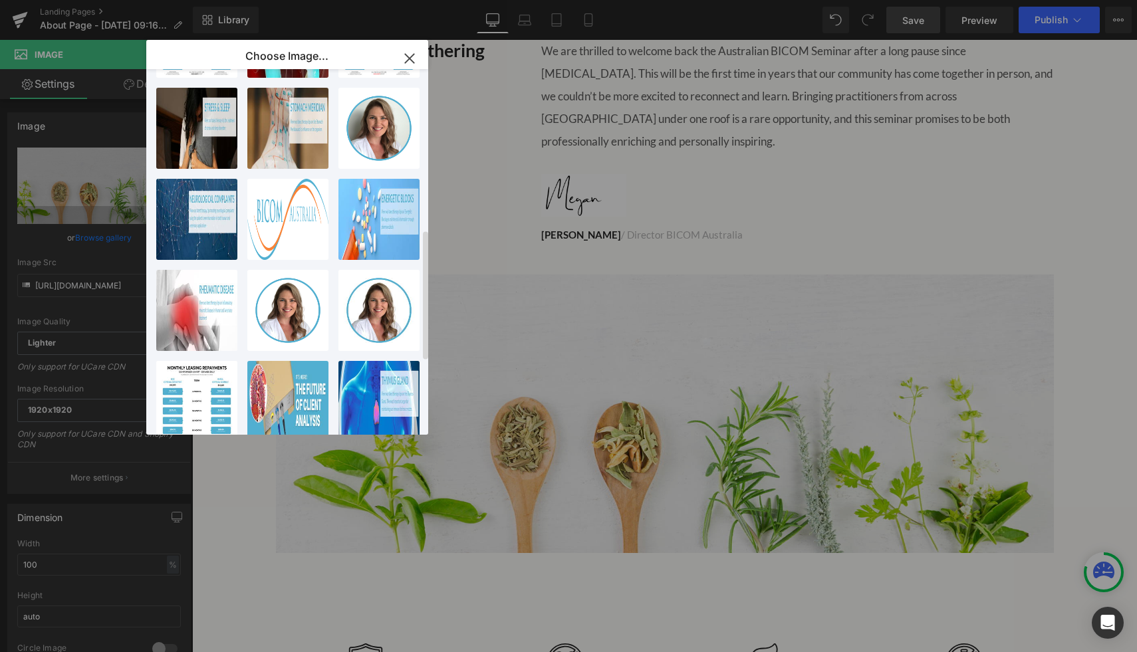
scroll to position [0, 0]
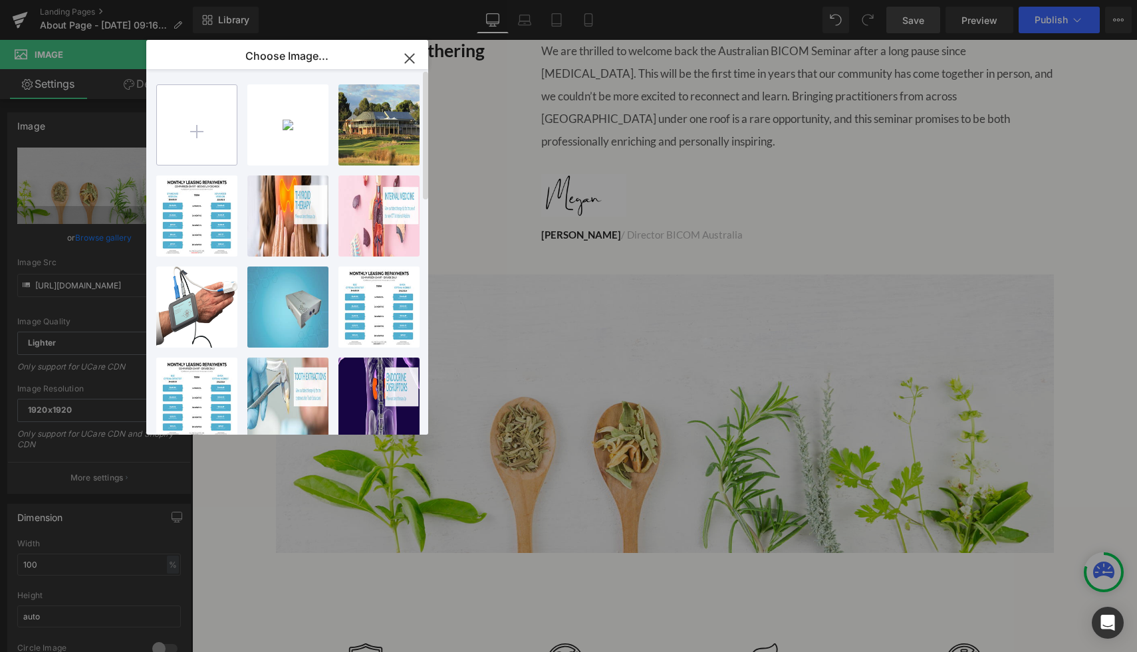
click at [193, 121] on input "file" at bounding box center [197, 125] width 80 height 80
type input "C:\fakepath\Glenelg-Golf-Club-1.png"
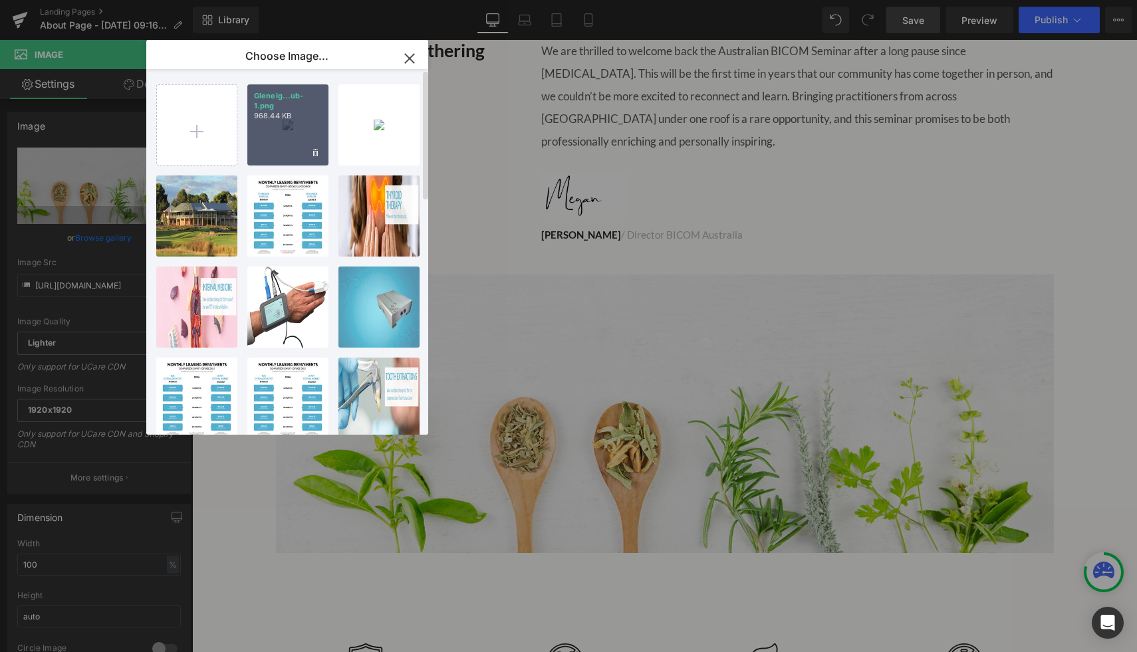
click at [294, 133] on div "Glenelg...ub-1.png 968.44 KB" at bounding box center [287, 124] width 81 height 81
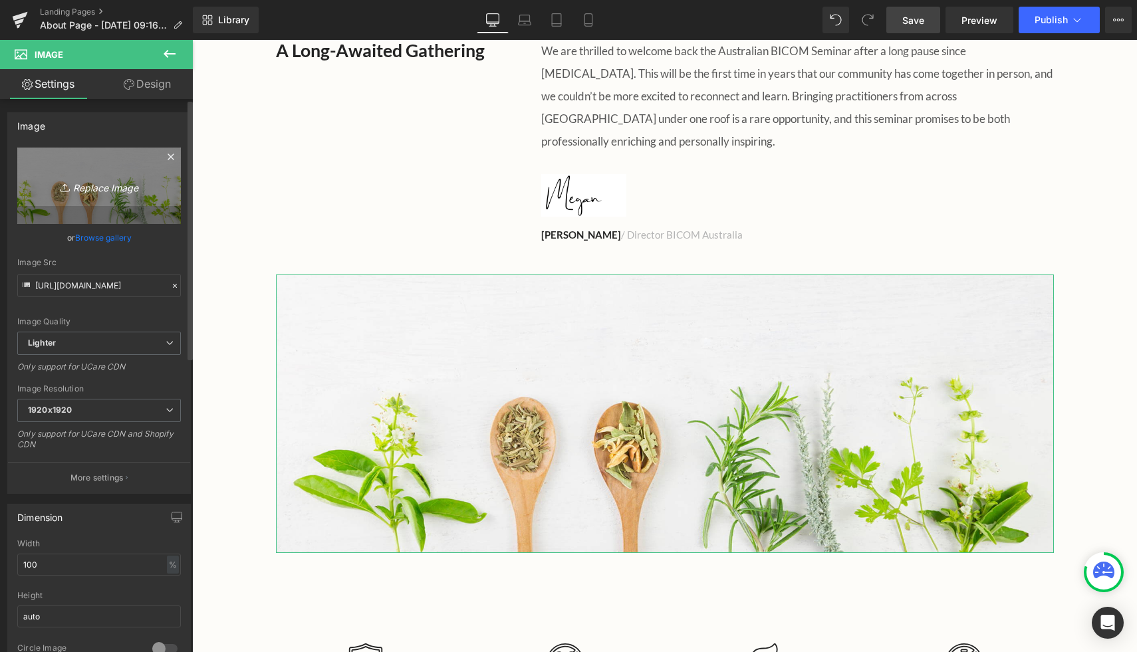
click at [99, 188] on icon "Replace Image" at bounding box center [99, 186] width 106 height 17
type input "C:\fakepath\Glenelg-Golf-Club-1.png"
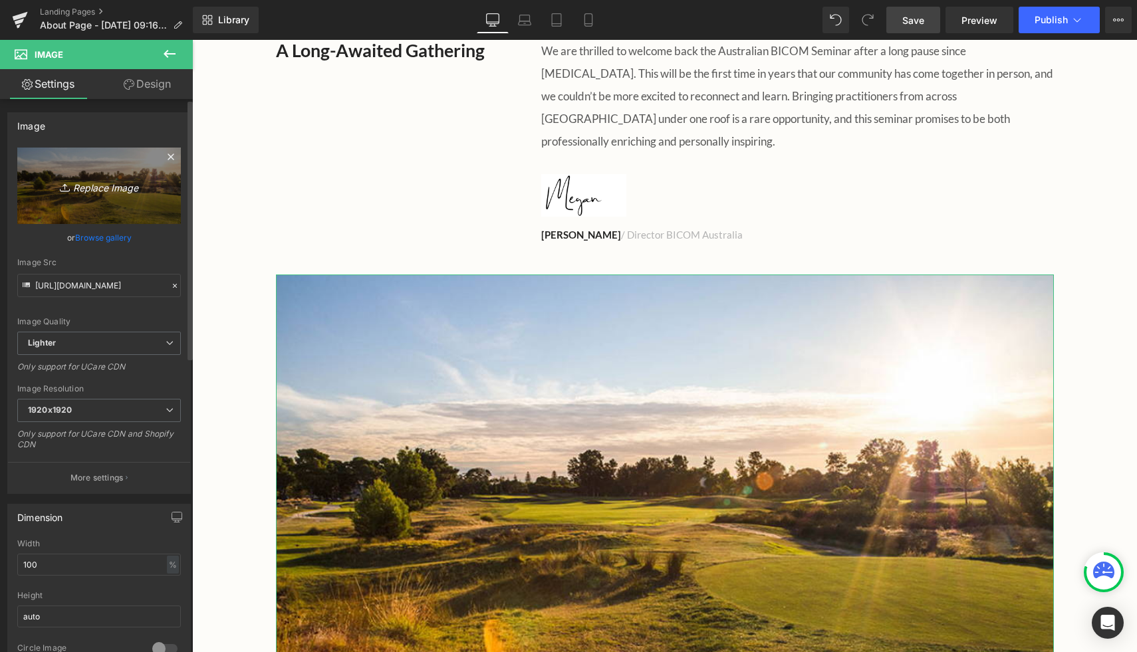
type input "[URL][DOMAIN_NAME]"
click at [114, 169] on link "Replace Image" at bounding box center [99, 186] width 164 height 76
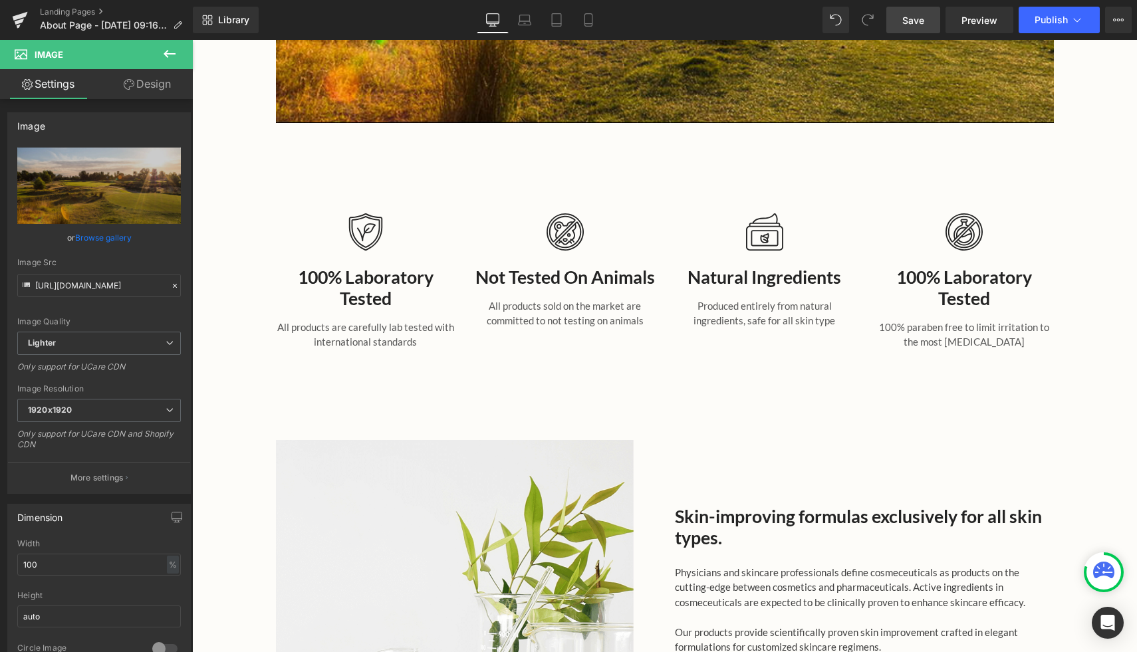
scroll to position [1152, 0]
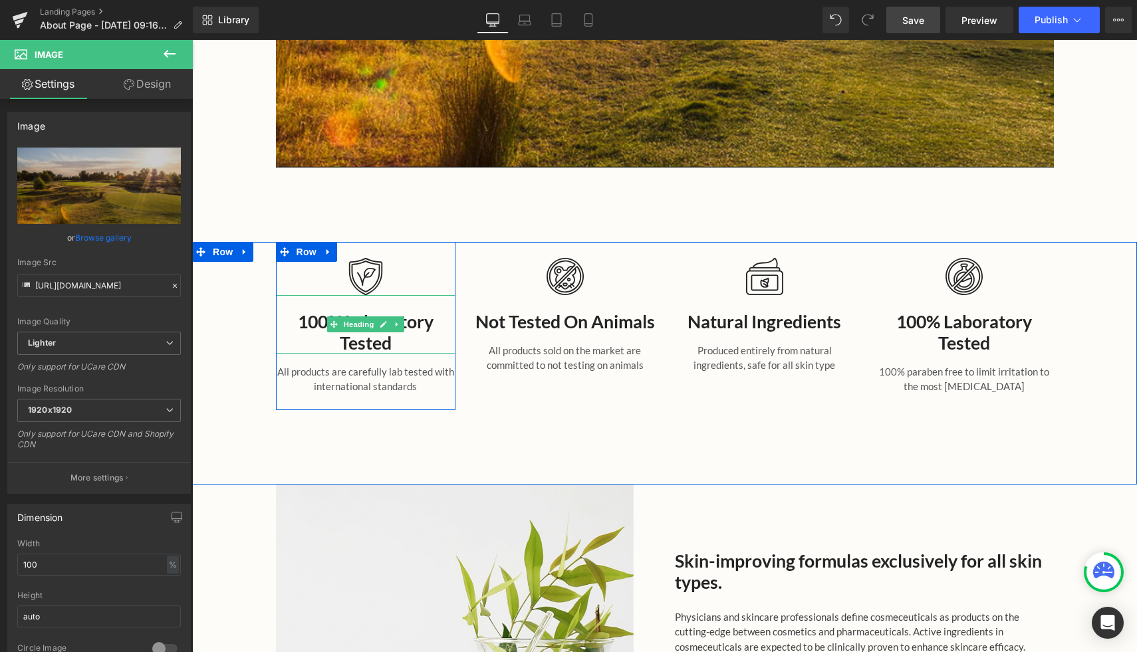
click at [434, 318] on h3 "100% Laboratory Tested" at bounding box center [366, 332] width 180 height 43
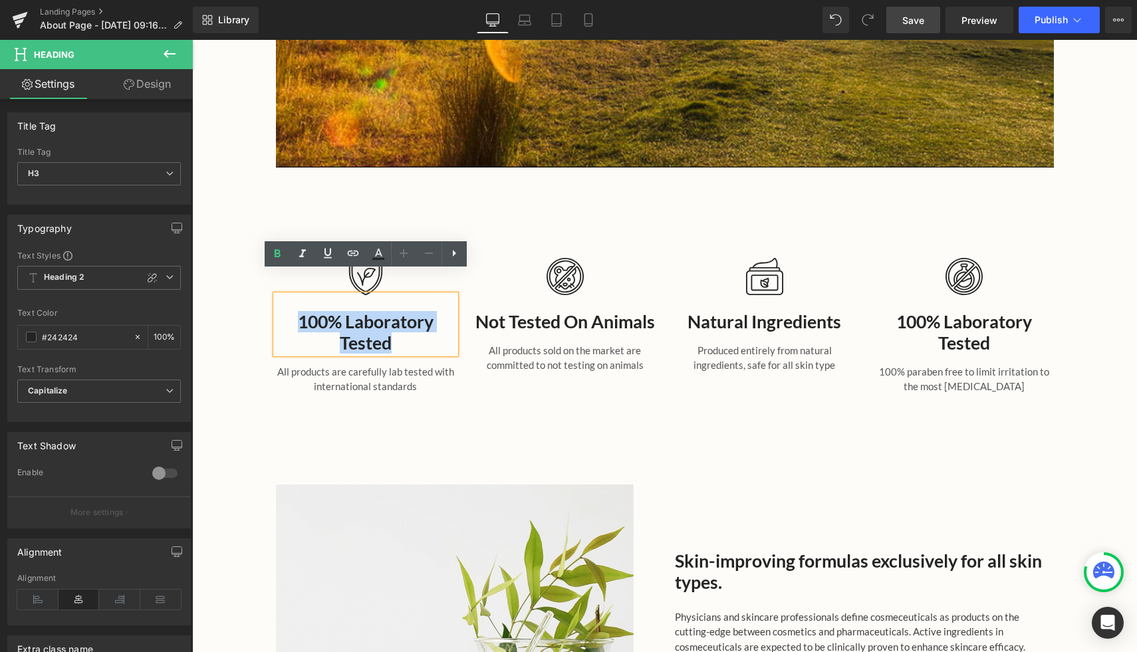
drag, startPoint x: 426, startPoint y: 318, endPoint x: 289, endPoint y: 291, distance: 140.3
click at [289, 311] on h3 "100% Laboratory Tested" at bounding box center [366, 332] width 180 height 43
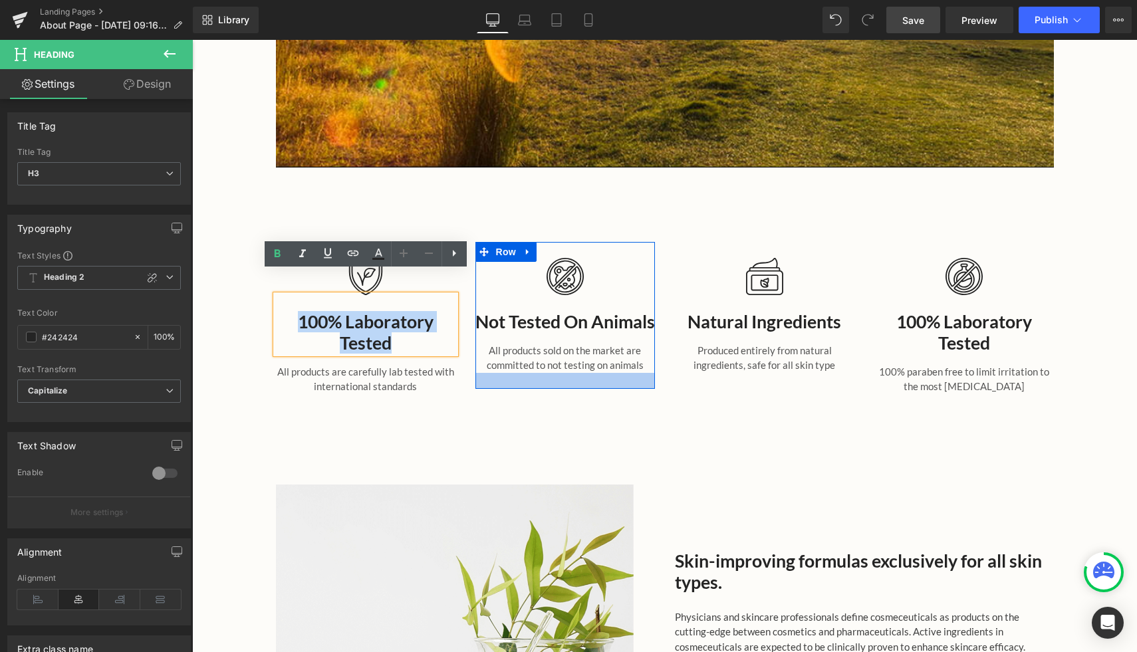
click at [630, 391] on div "Image 100% Laboratory Tested Heading All products are carefully lab tested with…" at bounding box center [665, 329] width 798 height 175
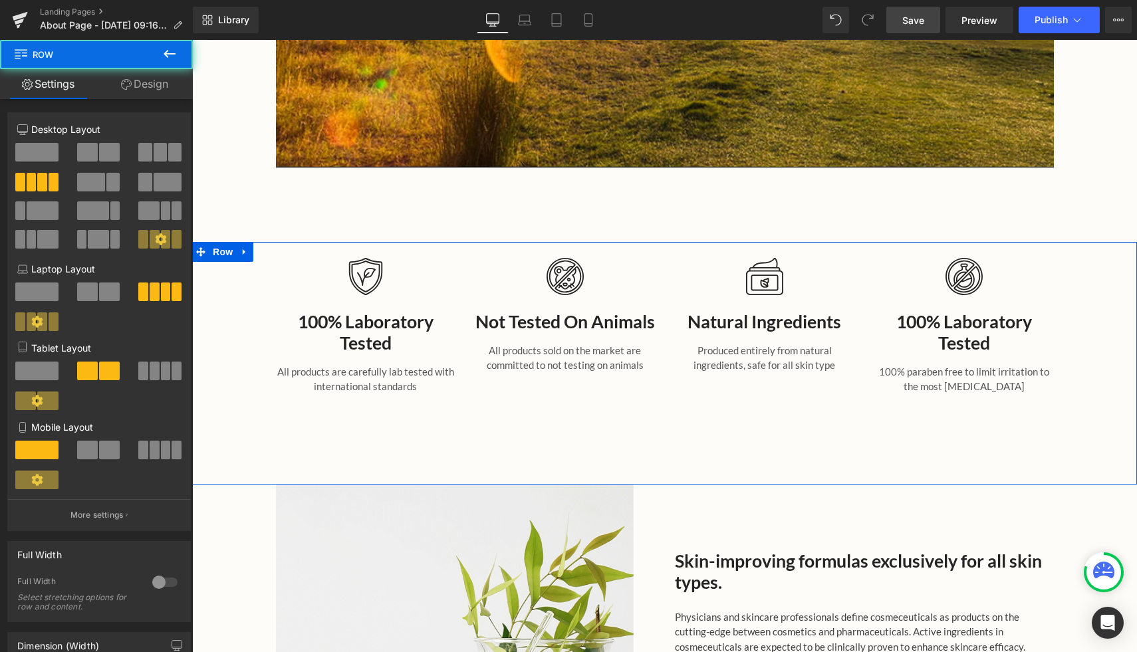
click at [656, 418] on div "Image 100% Laboratory Tested Heading All products are carefully lab tested with…" at bounding box center [664, 363] width 945 height 243
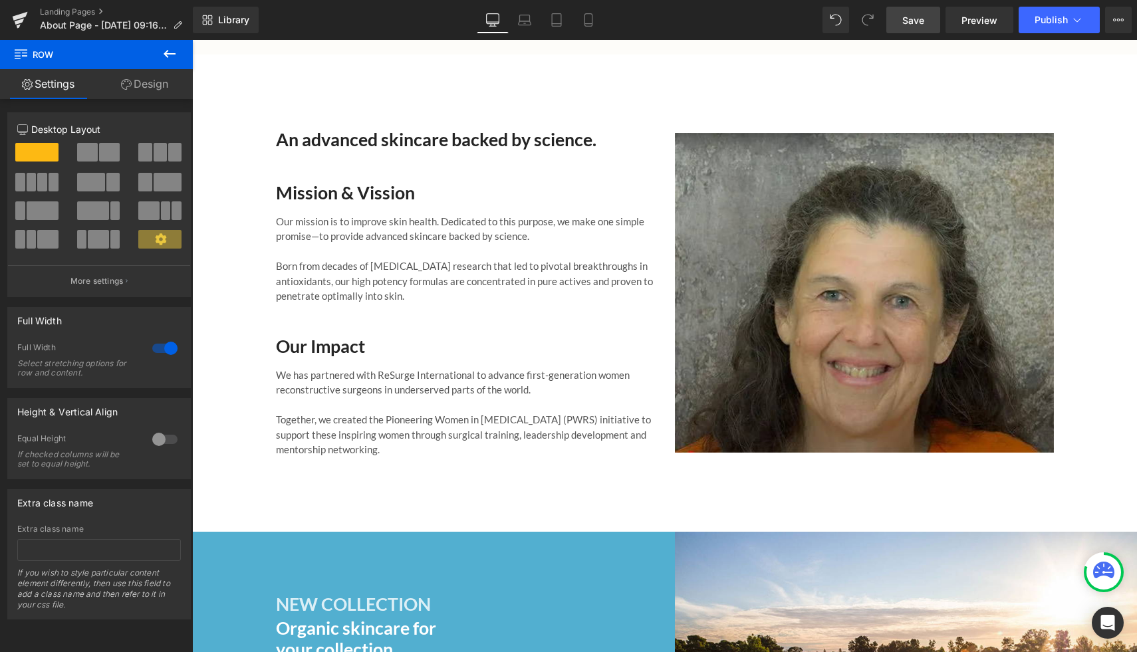
scroll to position [1988, 0]
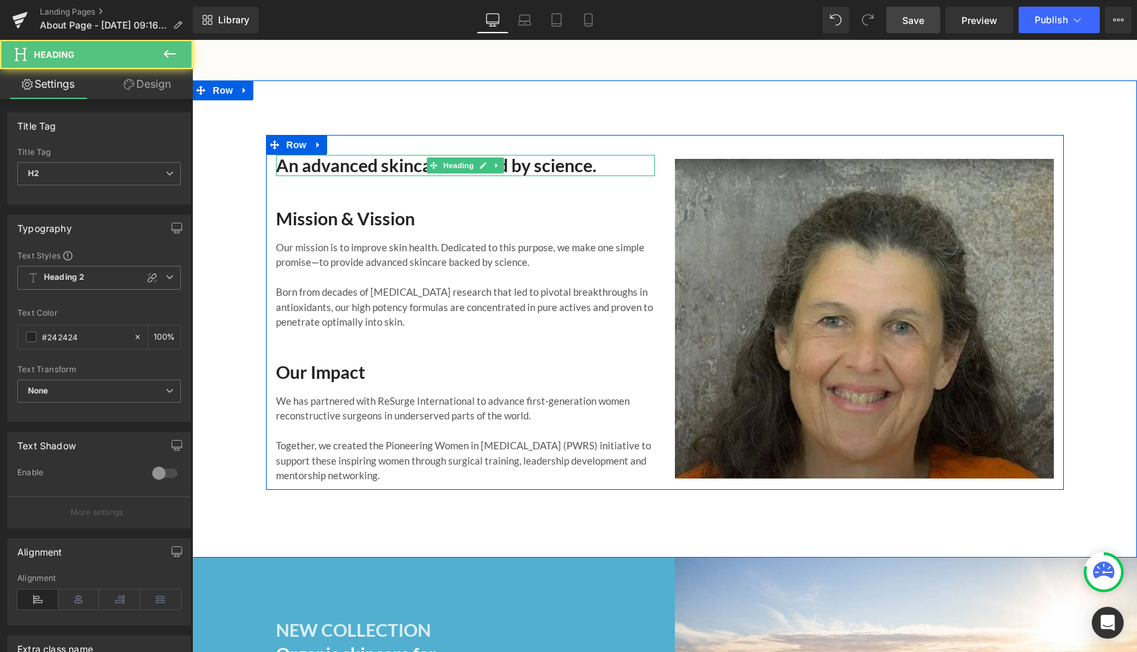
click at [614, 155] on h2 "An advanced skincare backed by science." at bounding box center [465, 165] width 379 height 21
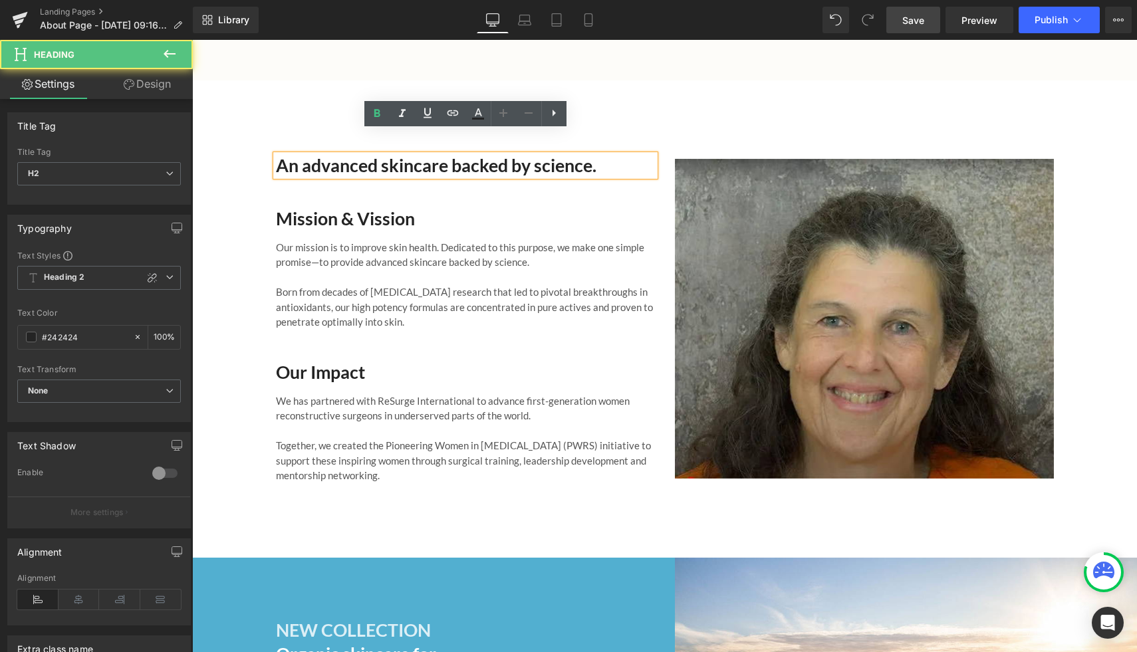
click at [613, 155] on h2 "An advanced skincare backed by science." at bounding box center [465, 165] width 379 height 21
